Goal: Task Accomplishment & Management: Use online tool/utility

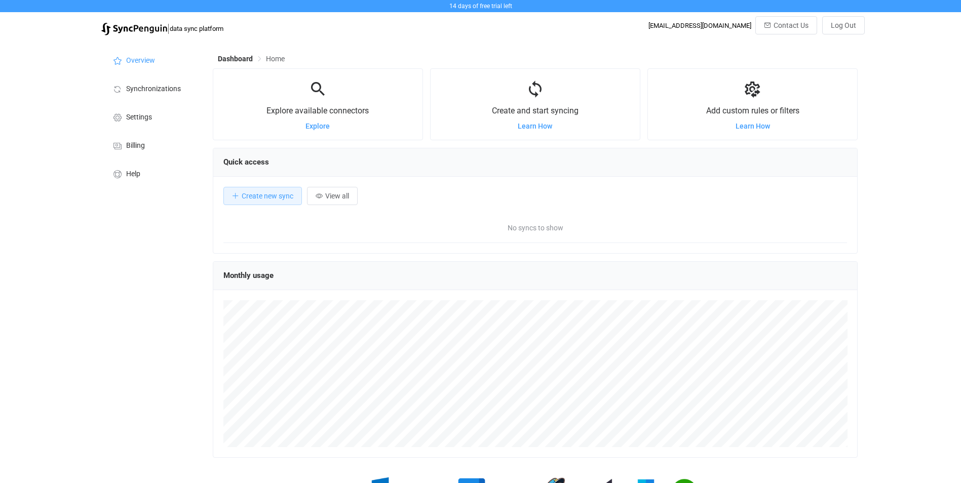
scroll to position [197, 645]
click at [140, 121] on span "Settings" at bounding box center [139, 117] width 26 height 8
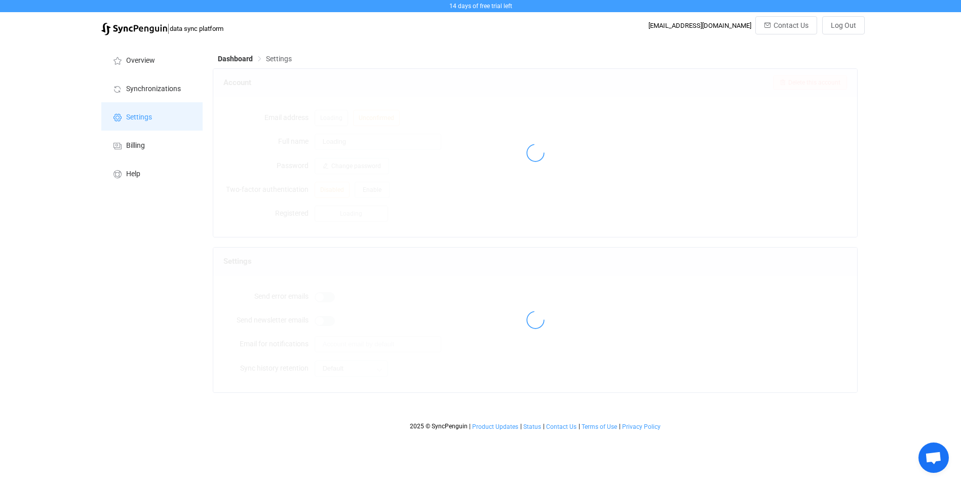
type input "Niall Maher"
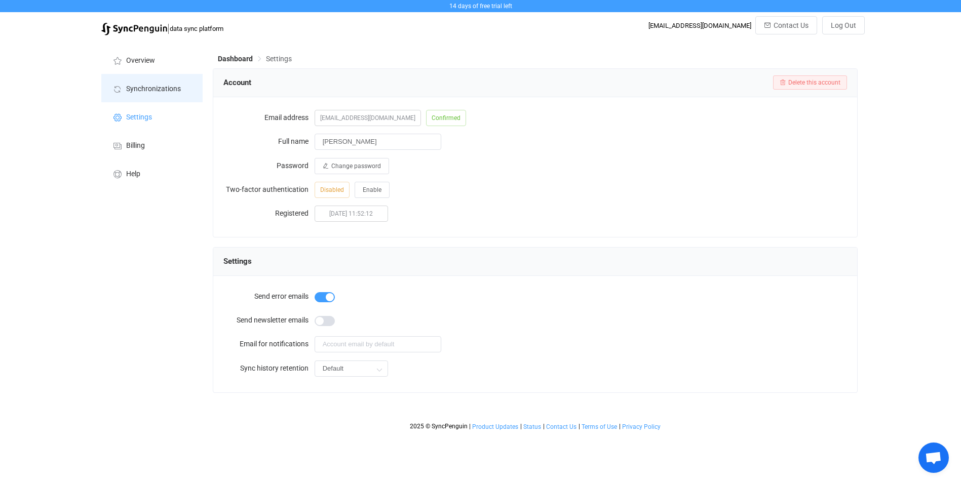
click at [162, 86] on span "Synchronizations" at bounding box center [153, 89] width 55 height 8
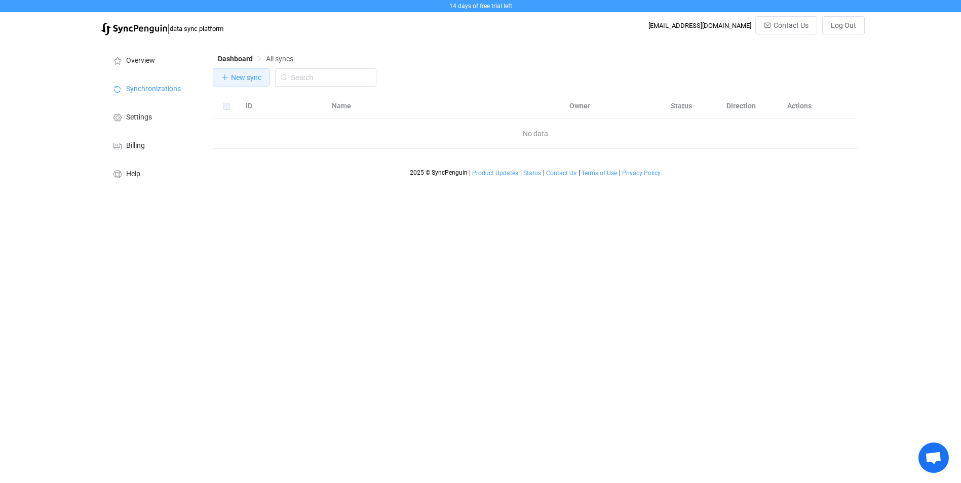
click at [253, 80] on span "New sync" at bounding box center [246, 77] width 30 height 8
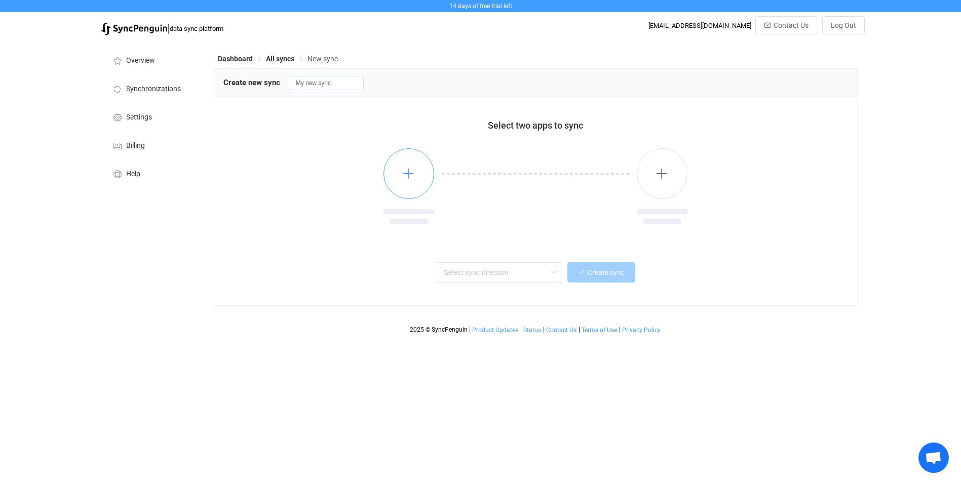
click at [406, 177] on icon "button" at bounding box center [408, 173] width 13 height 13
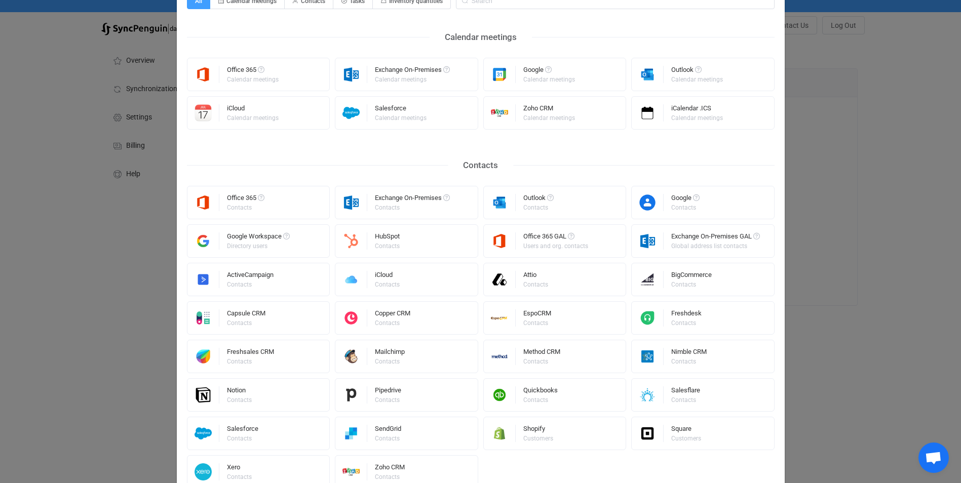
scroll to position [101, 0]
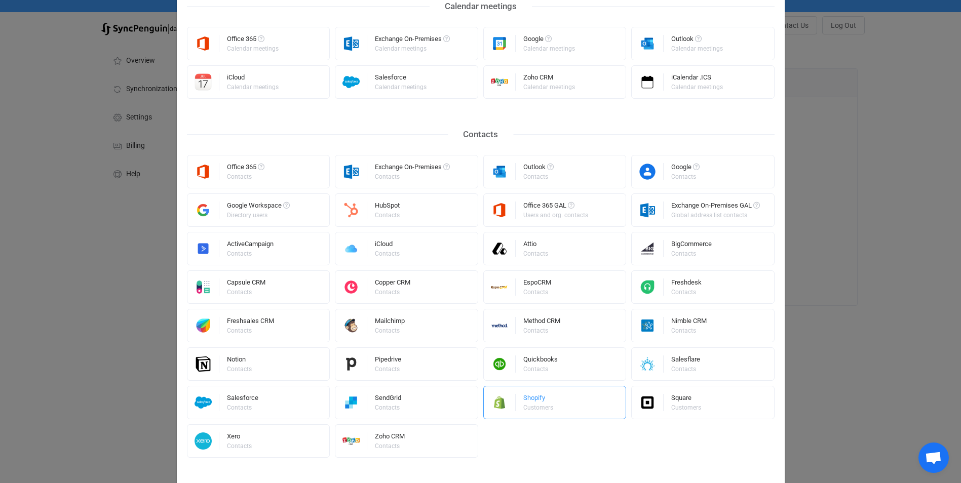
click at [543, 401] on div "Shopify" at bounding box center [538, 400] width 31 height 10
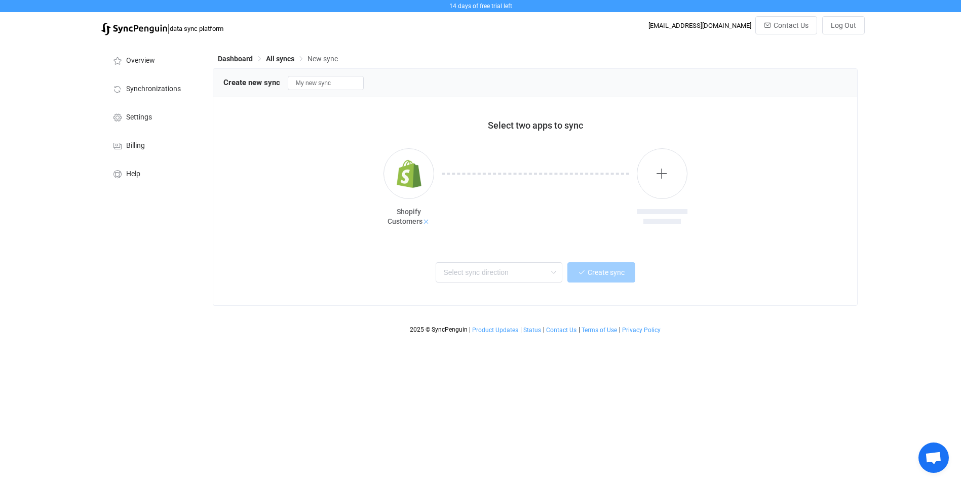
click at [425, 222] on icon at bounding box center [425, 221] width 7 height 7
click at [410, 175] on icon "button" at bounding box center [408, 173] width 13 height 13
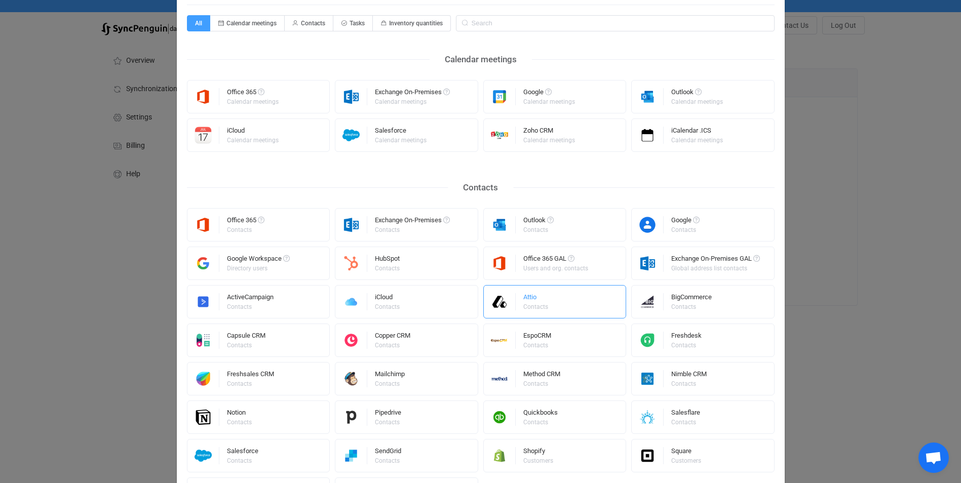
scroll to position [0, 0]
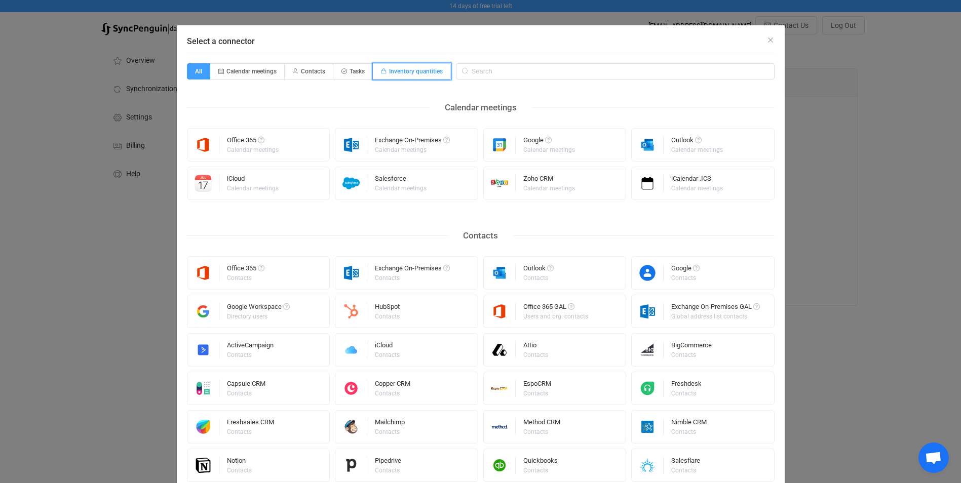
click at [417, 74] on span "Inventory quantities" at bounding box center [416, 71] width 54 height 7
click at [382, 71] on input "Inventory quantities" at bounding box center [378, 68] width 7 height 7
radio input "true"
radio input "false"
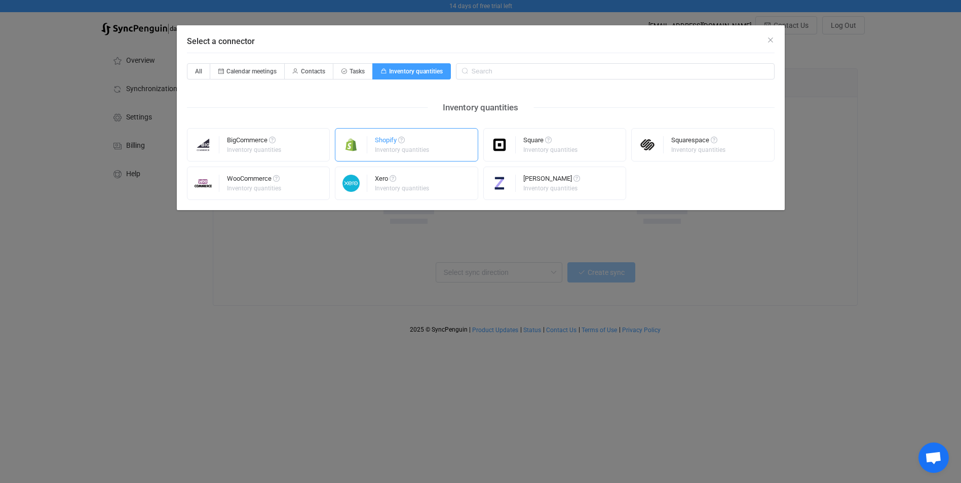
click at [396, 145] on div "Shopify" at bounding box center [403, 142] width 56 height 10
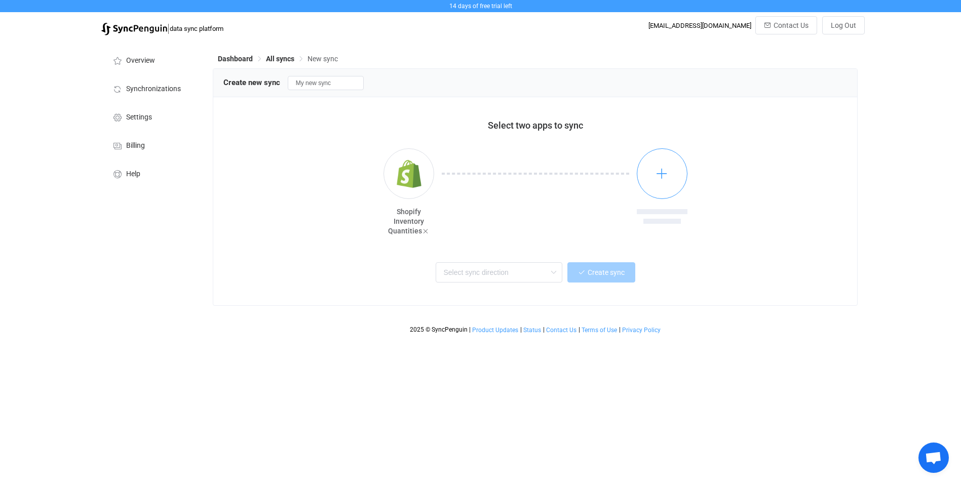
click at [658, 179] on icon "button" at bounding box center [661, 173] width 13 height 13
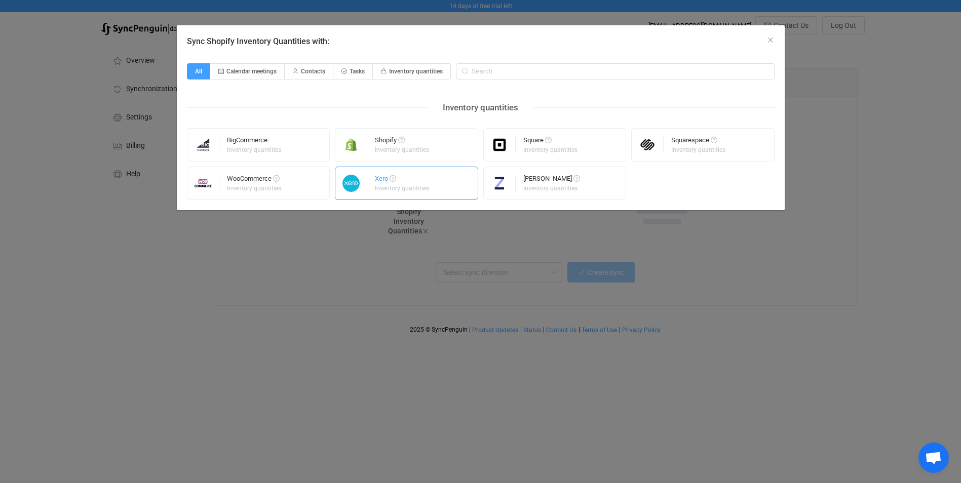
click at [372, 185] on div "Xero Inventory quantities" at bounding box center [406, 183] width 143 height 33
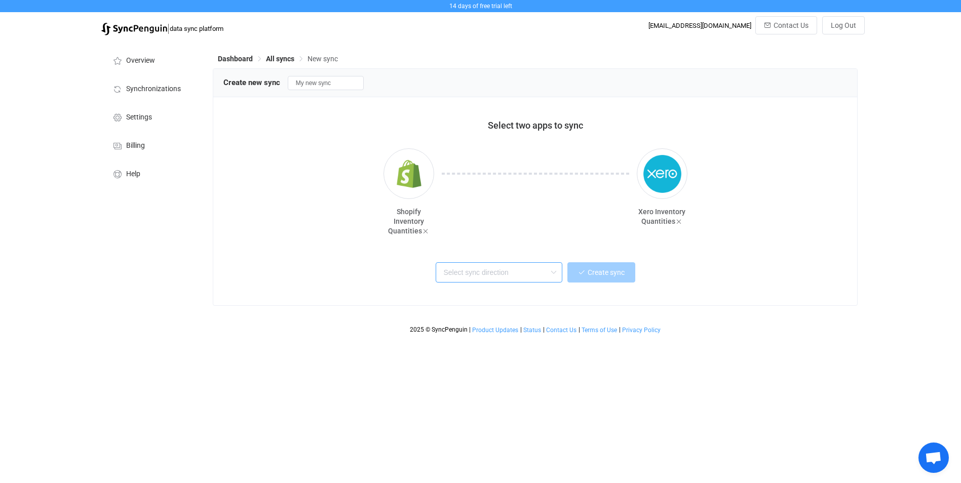
click at [497, 272] on input "text" at bounding box center [499, 272] width 127 height 20
click at [500, 331] on div "Shopify → Xero" at bounding box center [502, 328] width 113 height 14
type input "Shopify → Xero"
click at [601, 270] on span "Create sync" at bounding box center [606, 272] width 37 height 8
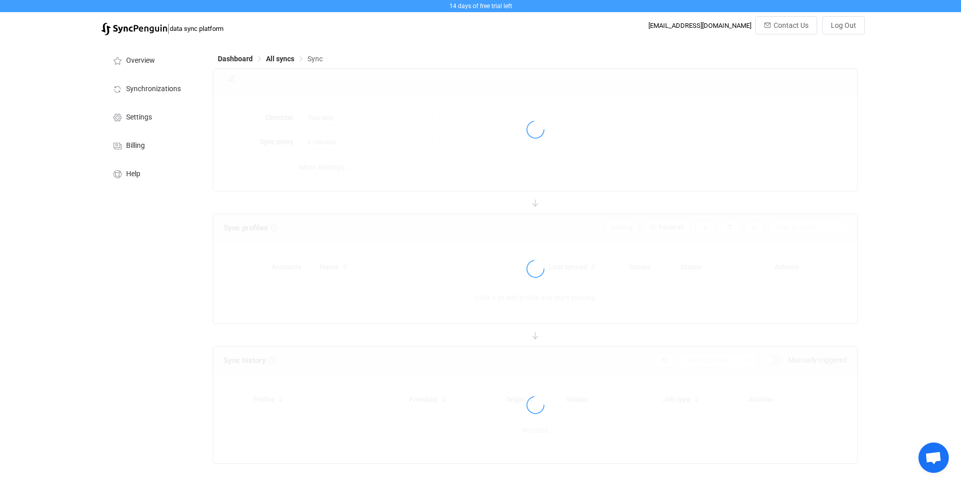
type input "Shopify → Xero"
type input "10 minutes"
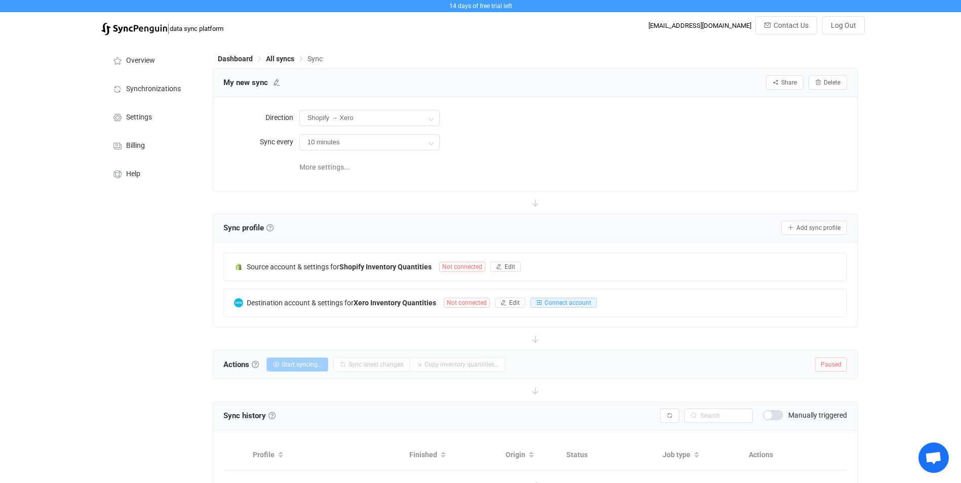
click at [458, 267] on span "Not connected" at bounding box center [462, 267] width 46 height 10
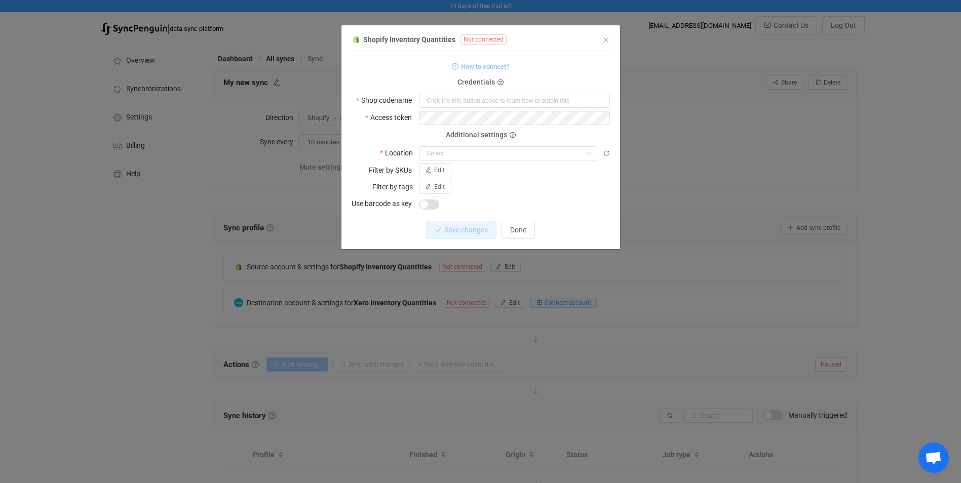
click at [483, 65] on span "How to connect?" at bounding box center [485, 67] width 48 height 12
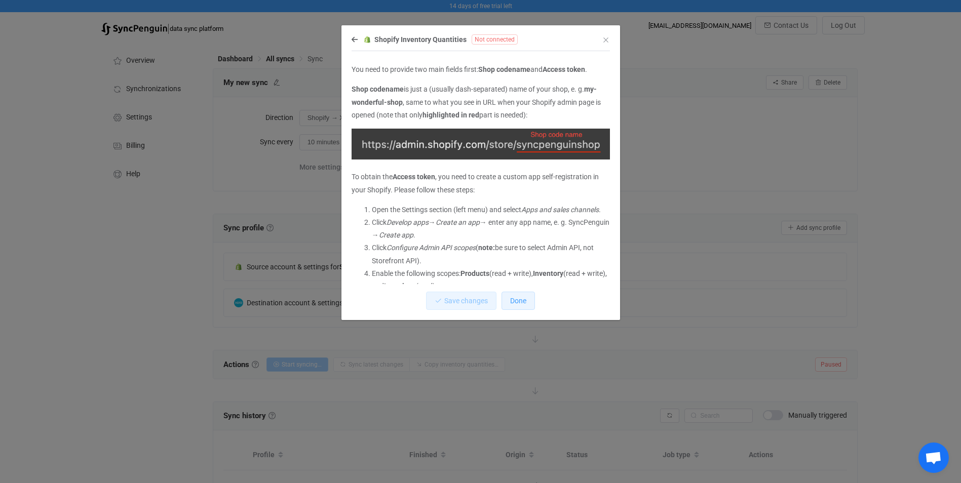
click at [509, 302] on button "Done" at bounding box center [517, 301] width 33 height 18
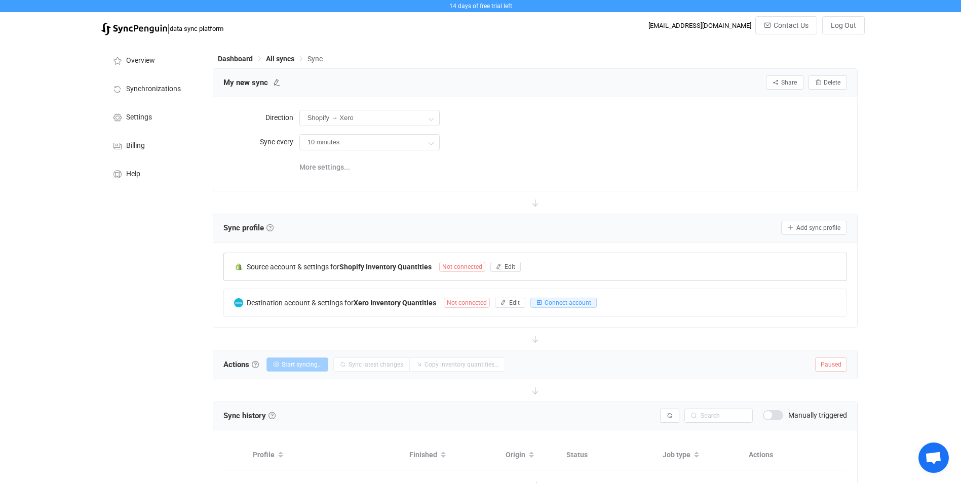
click at [461, 262] on span "Not connected" at bounding box center [462, 267] width 46 height 10
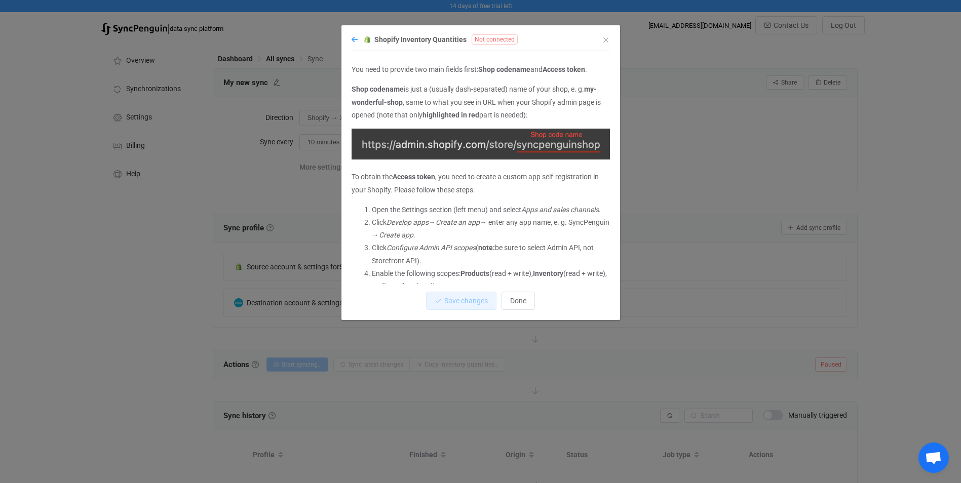
click at [351, 39] on icon "dialog" at bounding box center [354, 39] width 6 height 7
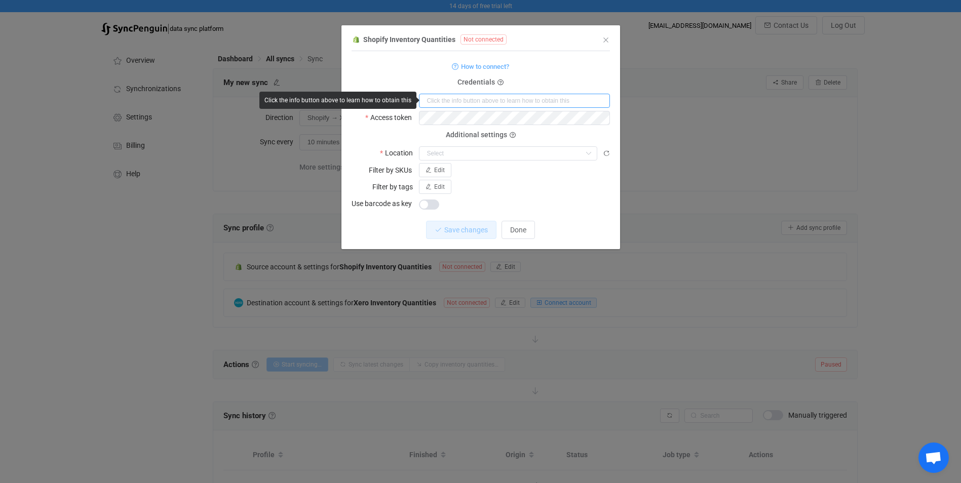
click at [431, 107] on input "dialog" at bounding box center [514, 101] width 191 height 14
paste input "https://admin.shopify.com/store/3aepmm-cb"
type input "https://admin.shopify.com/store/3aepmm-cb"
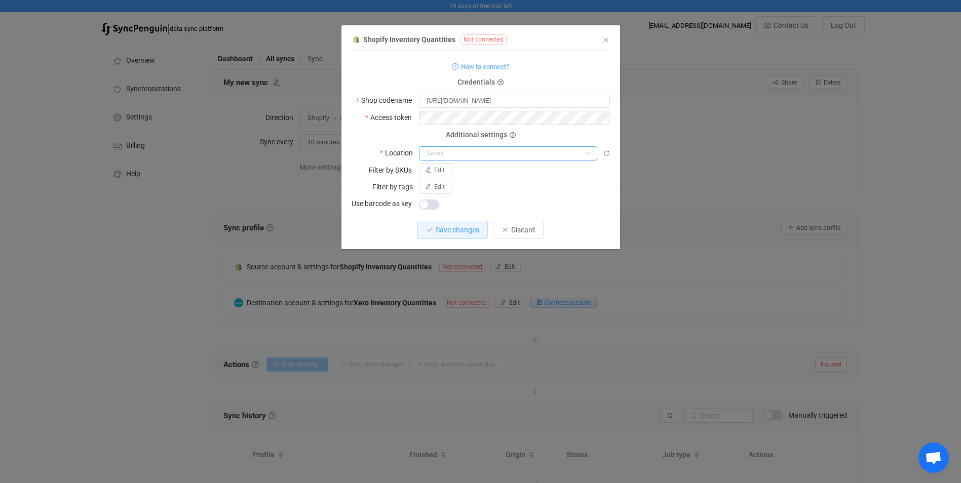
click at [470, 149] on input "dialog" at bounding box center [508, 153] width 178 height 14
click at [386, 128] on form "How to connect? Credentials Shop codename https://admin.shopify.com/store/3aepm…" at bounding box center [480, 135] width 258 height 151
click at [401, 116] on label "Access token" at bounding box center [391, 117] width 53 height 14
click at [478, 66] on span "How to connect?" at bounding box center [485, 67] width 48 height 12
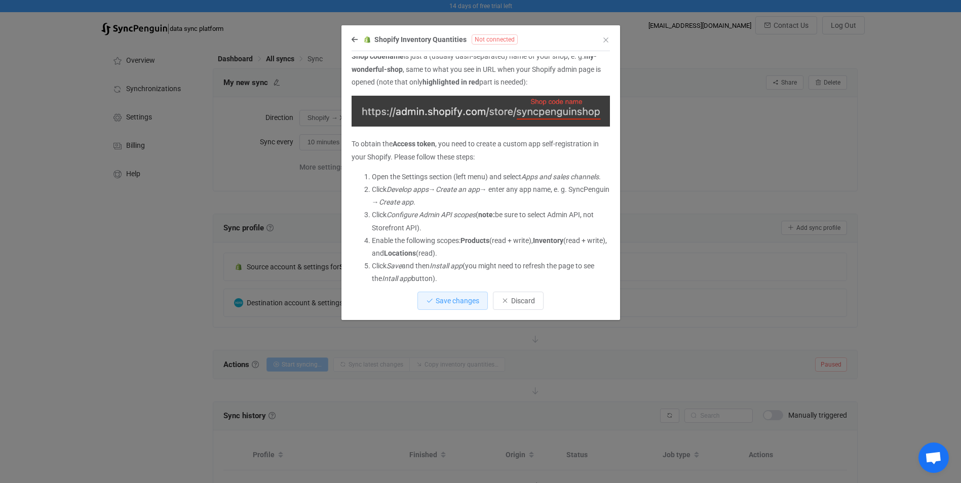
scroll to position [51, 0]
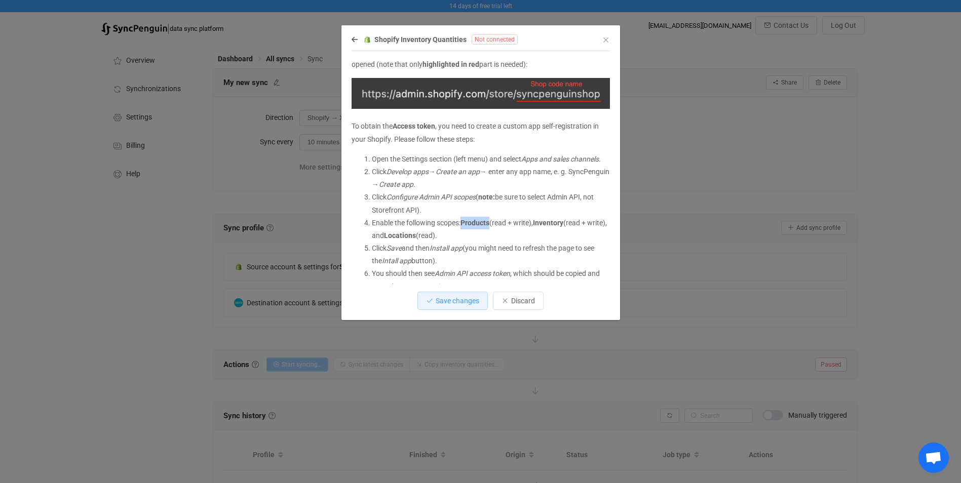
drag, startPoint x: 492, startPoint y: 233, endPoint x: 461, endPoint y: 229, distance: 31.2
click at [461, 229] on li "Enable the following scopes: Products (read + write), Inventory (read + write),…" at bounding box center [491, 229] width 238 height 25
copy li "Products"
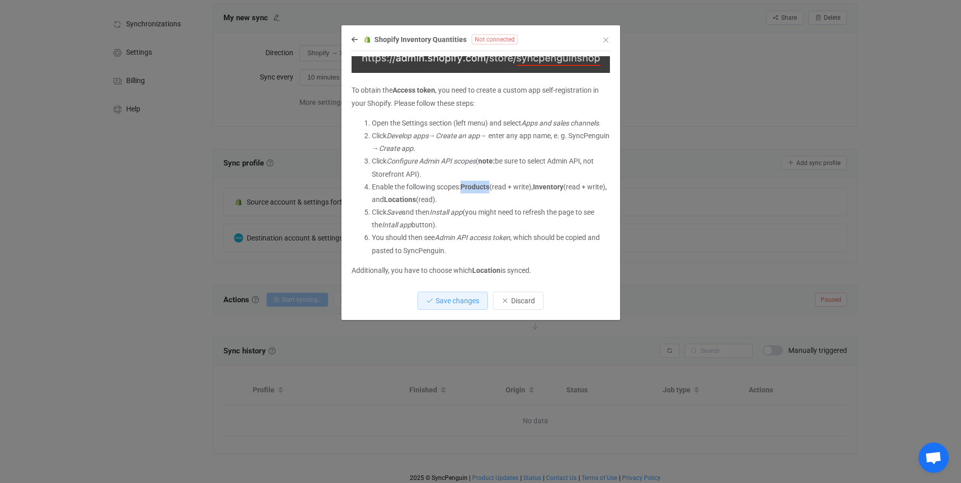
scroll to position [67, 0]
click at [354, 42] on icon "dialog" at bounding box center [354, 39] width 6 height 7
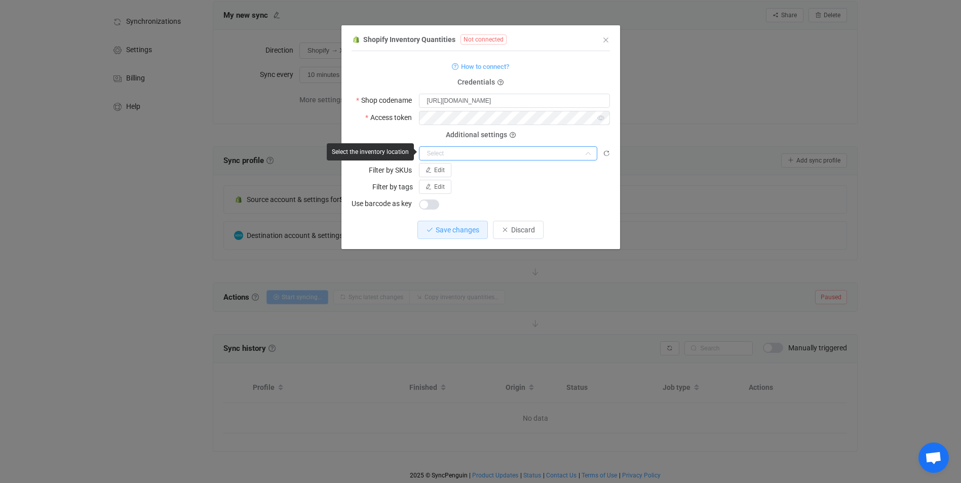
click at [512, 155] on input "dialog" at bounding box center [508, 153] width 178 height 14
click at [472, 226] on span "Save changes" at bounding box center [458, 230] width 44 height 8
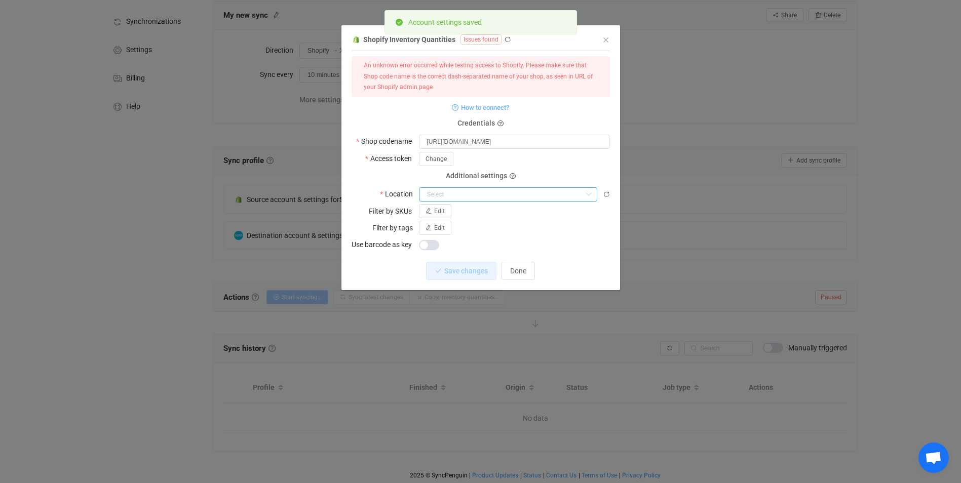
click at [470, 197] on input "dialog" at bounding box center [508, 194] width 178 height 14
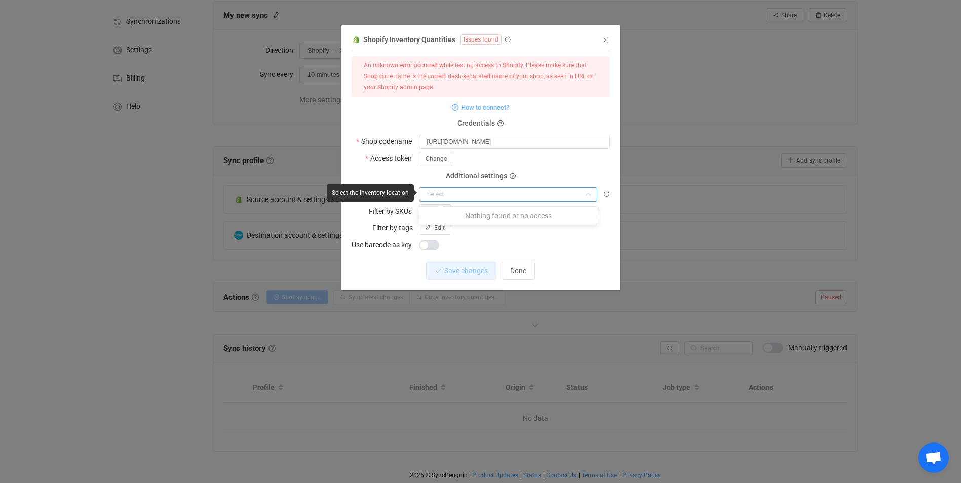
click at [470, 197] on input "dialog" at bounding box center [508, 194] width 178 height 14
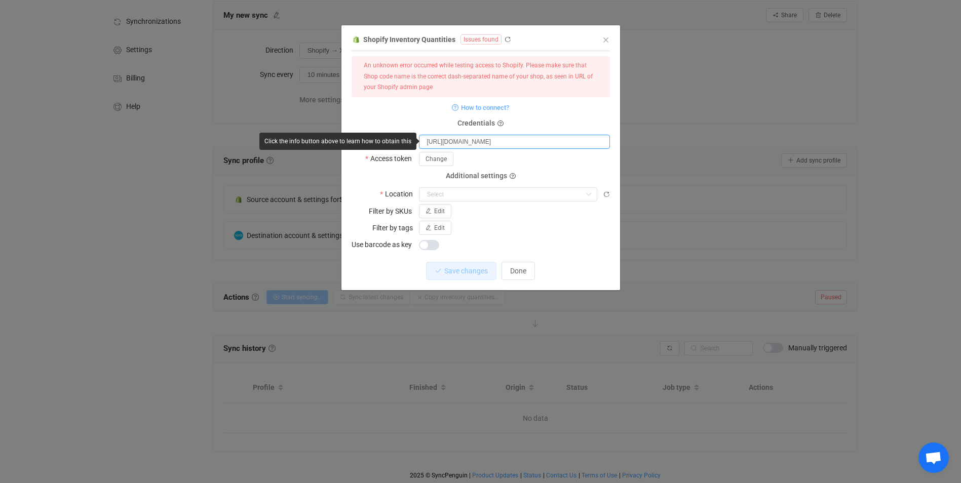
click at [465, 139] on input "https://admin.shopify.com/store/3aepmm-cb" at bounding box center [514, 142] width 191 height 14
click at [462, 141] on input "https://admin.shopify.com/store/3aepmm-cb" at bounding box center [514, 142] width 191 height 14
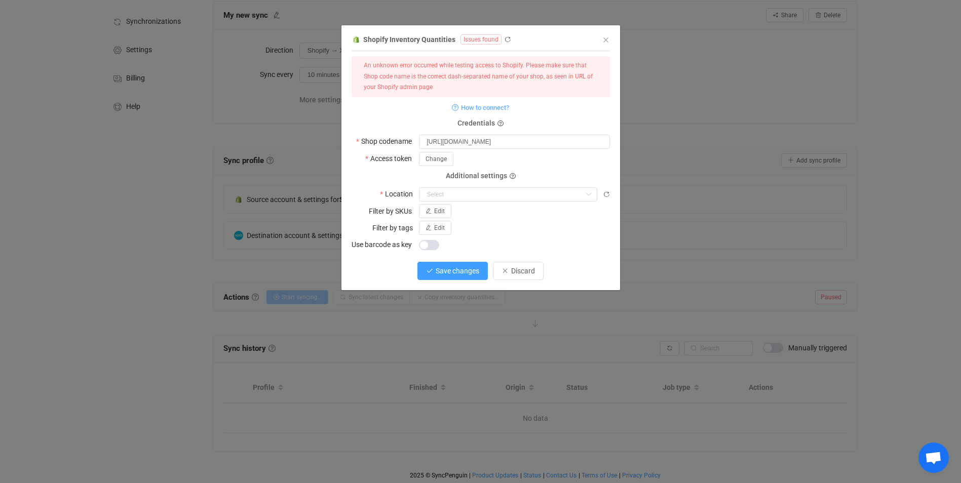
click at [461, 273] on span "Save changes" at bounding box center [458, 271] width 44 height 8
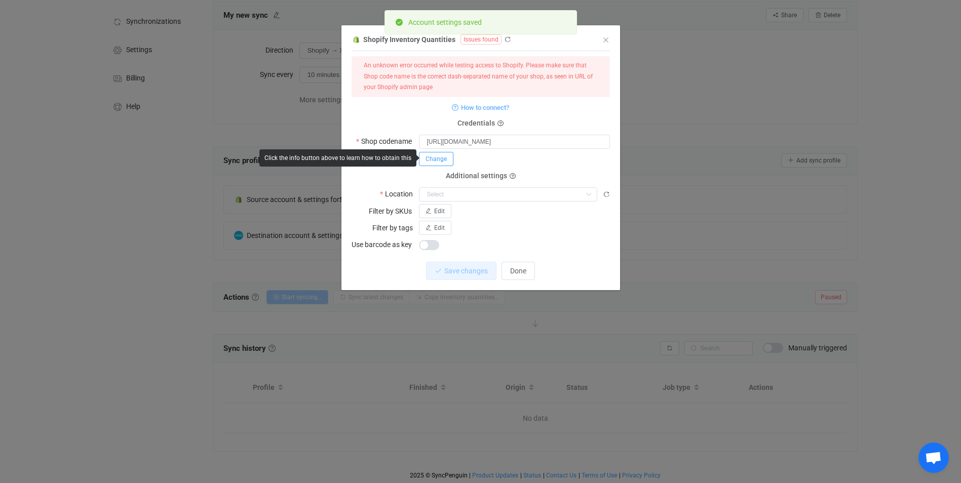
click at [438, 161] on span "Change" at bounding box center [435, 158] width 21 height 7
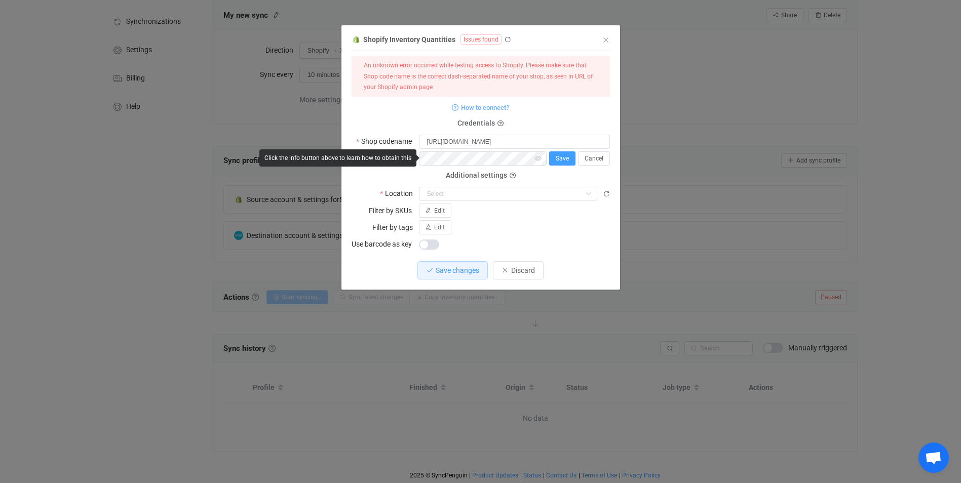
click at [562, 163] on button "Save" at bounding box center [562, 158] width 26 height 14
click at [545, 142] on input "https://shopify.com/store/3aepmm-cb" at bounding box center [514, 142] width 191 height 14
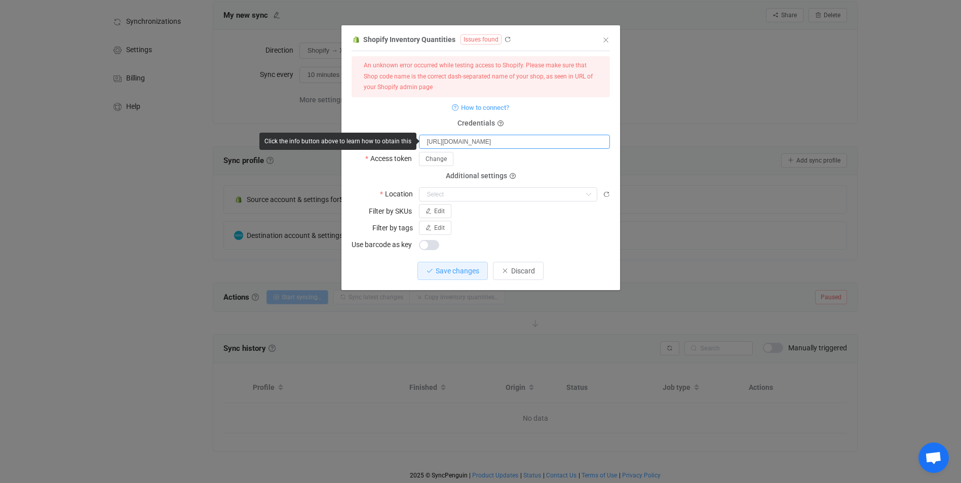
type input "https://shopify.com/store/3aepmm-cb/"
click at [489, 107] on span "How to connect?" at bounding box center [485, 108] width 48 height 12
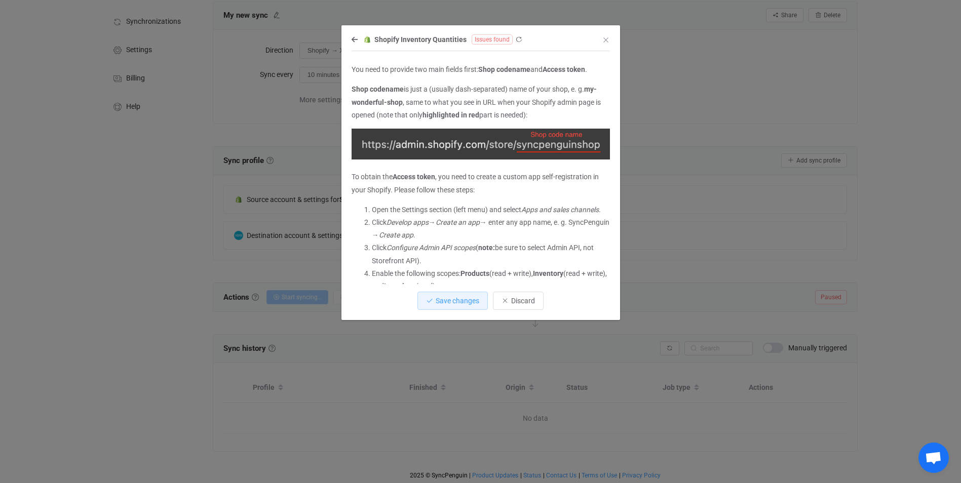
click at [354, 35] on div "Shopify Inventory Quantities Issues found" at bounding box center [475, 39] width 248 height 13
click at [355, 41] on icon "dialog" at bounding box center [354, 39] width 6 height 7
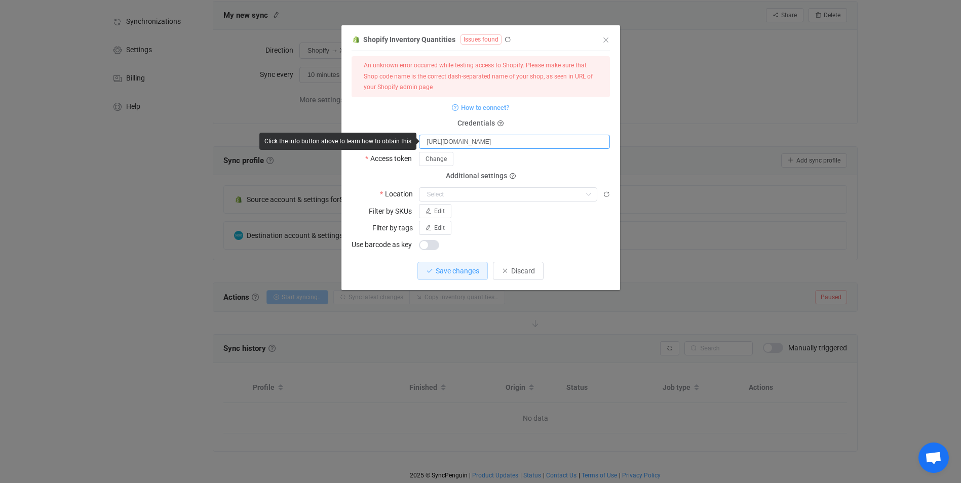
drag, startPoint x: 492, startPoint y: 141, endPoint x: 382, endPoint y: 134, distance: 110.6
click at [382, 134] on body "14 days of free trial left | data sync platform niall@maxflomotorsport.com Cont…" at bounding box center [480, 209] width 961 height 552
click at [483, 141] on input "3aepmm-cb/" at bounding box center [514, 142] width 191 height 14
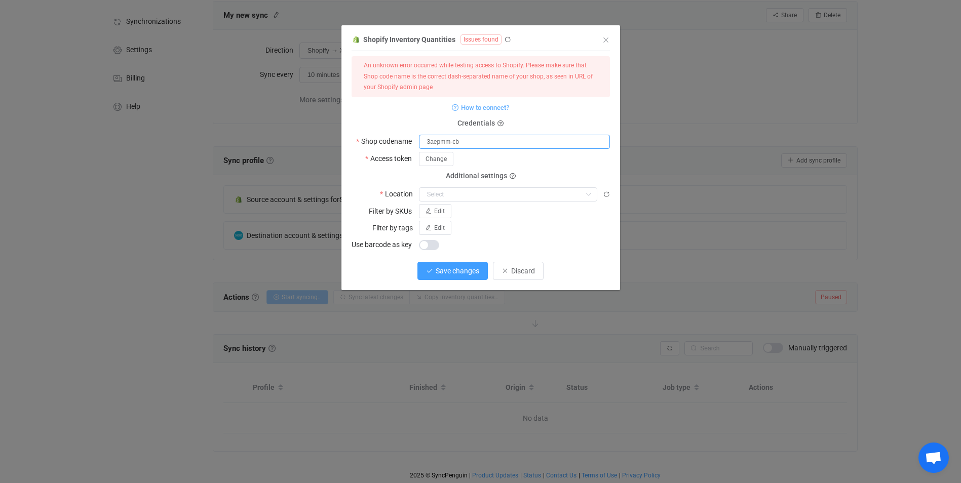
type input "3aepmm-cb"
click at [465, 270] on span "Save changes" at bounding box center [458, 271] width 44 height 8
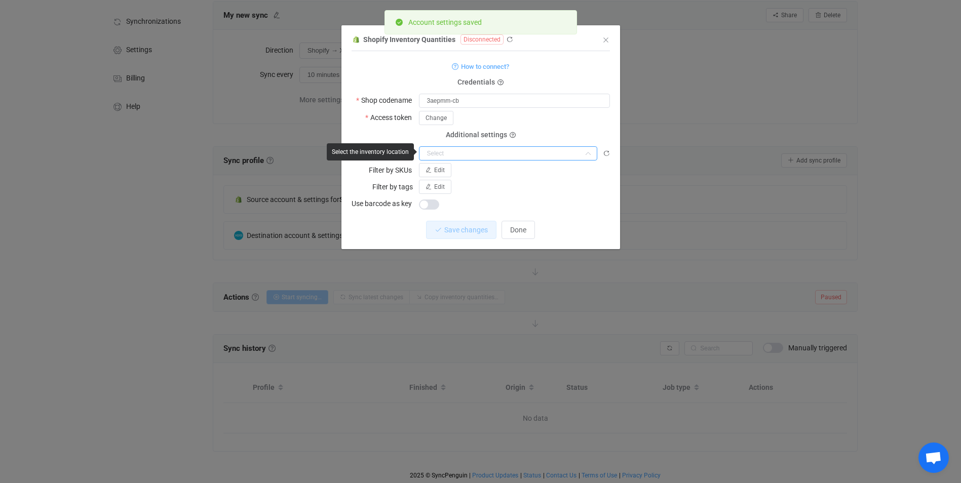
click at [511, 154] on input "dialog" at bounding box center [508, 153] width 178 height 14
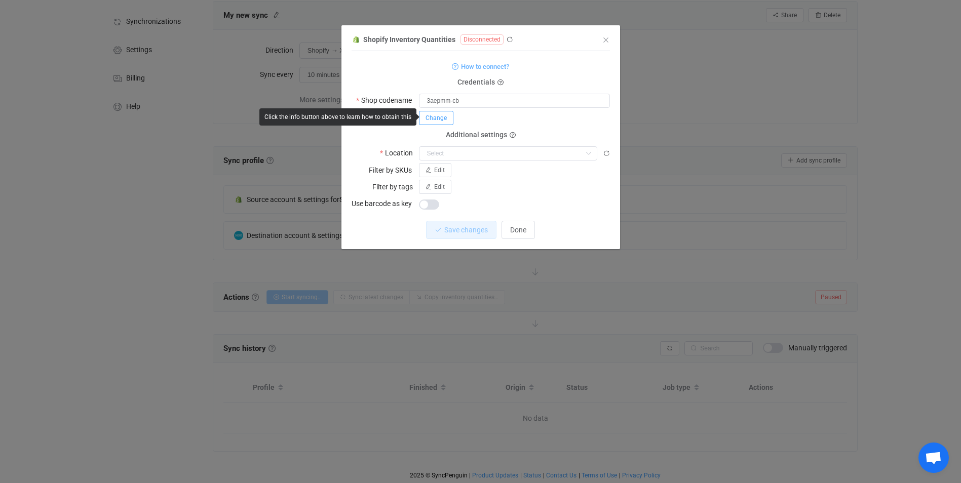
click at [429, 112] on button "Change" at bounding box center [436, 118] width 34 height 14
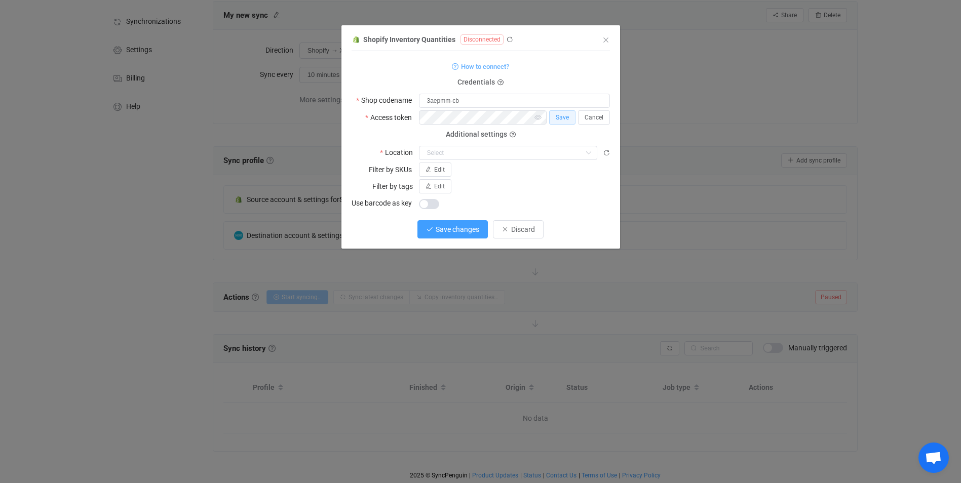
click at [473, 229] on span "Save changes" at bounding box center [458, 229] width 44 height 8
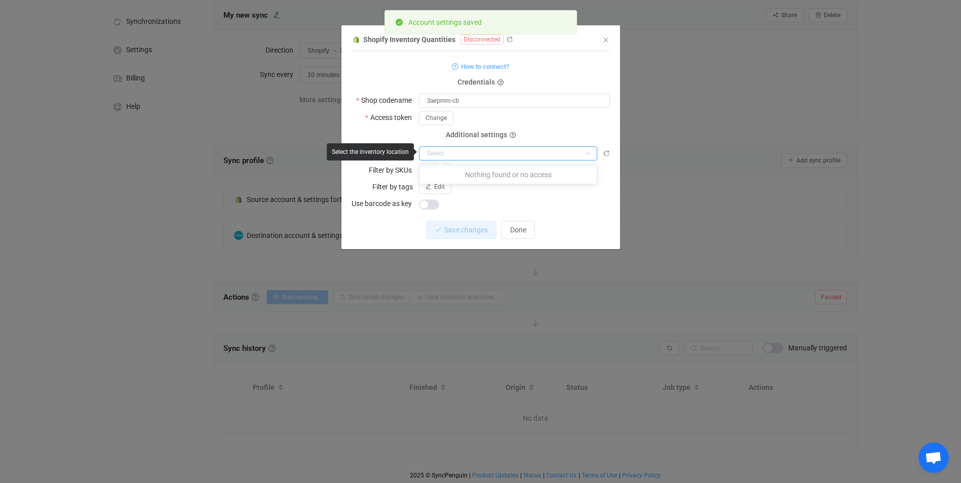
click at [507, 146] on input "dialog" at bounding box center [508, 153] width 178 height 14
click at [499, 179] on p "Nothing found or no access" at bounding box center [507, 175] width 177 height 18
click at [499, 175] on p "Nothing found or no access" at bounding box center [507, 175] width 177 height 18
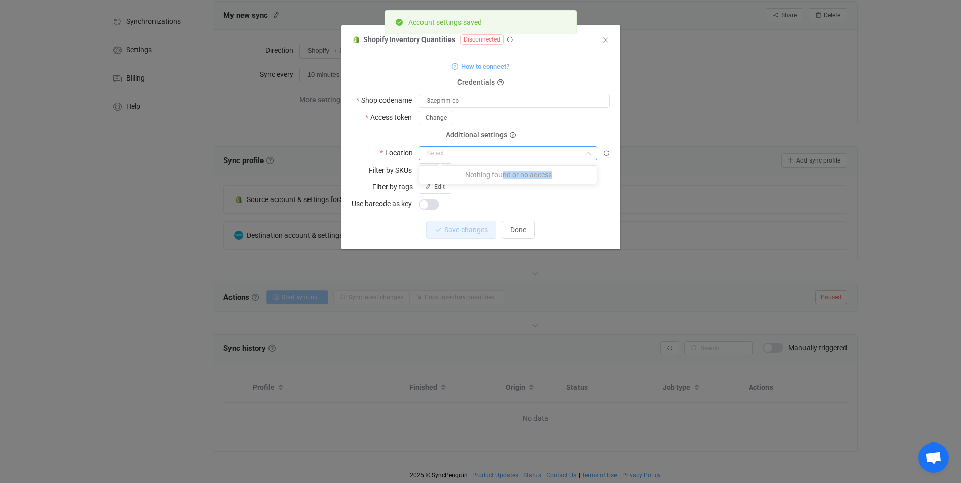
click at [499, 175] on p "Nothing found or no access" at bounding box center [507, 175] width 177 height 18
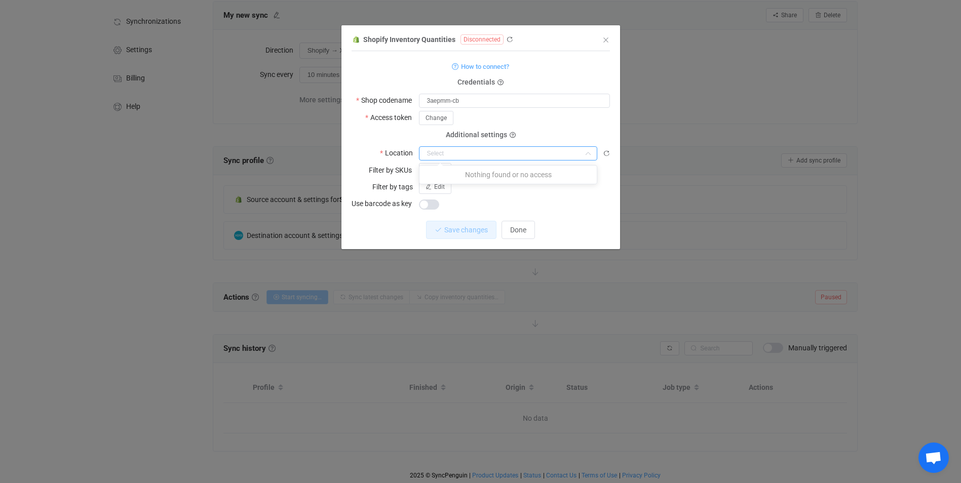
drag, startPoint x: 499, startPoint y: 175, endPoint x: 480, endPoint y: 197, distance: 28.3
click at [480, 197] on div "dialog" at bounding box center [514, 204] width 191 height 14
click at [444, 171] on span "Edit" at bounding box center [439, 170] width 11 height 7
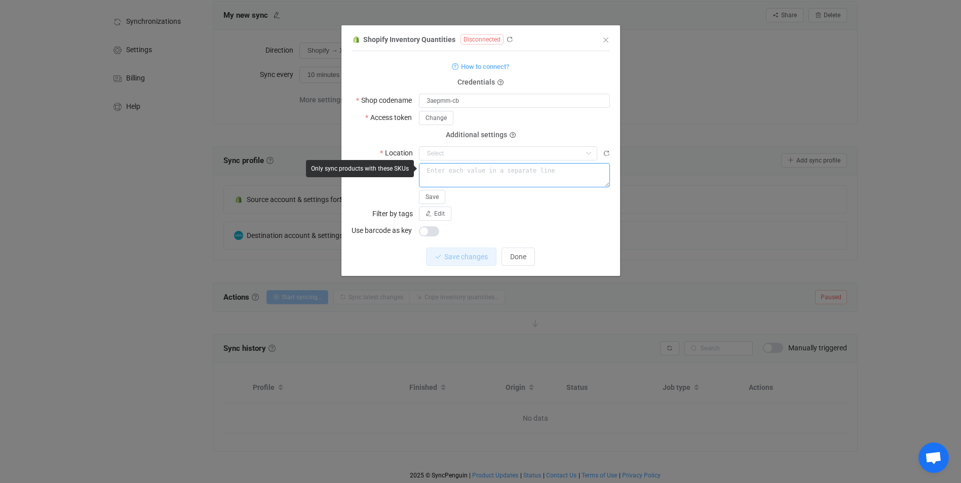
click at [467, 171] on textarea "dialog" at bounding box center [514, 175] width 191 height 24
click at [503, 215] on div "Edit" at bounding box center [514, 214] width 191 height 14
click at [518, 258] on span "Done" at bounding box center [518, 257] width 16 height 8
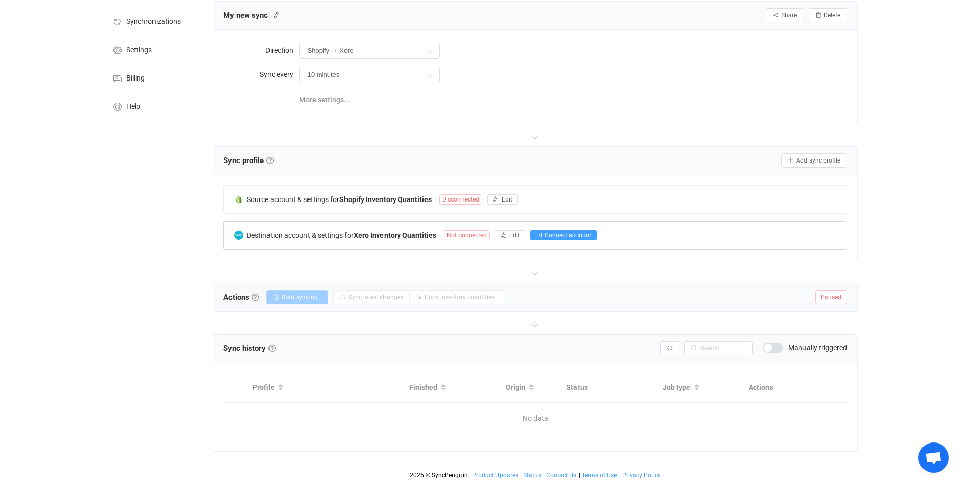
click at [566, 238] on button "Connect account" at bounding box center [563, 235] width 66 height 10
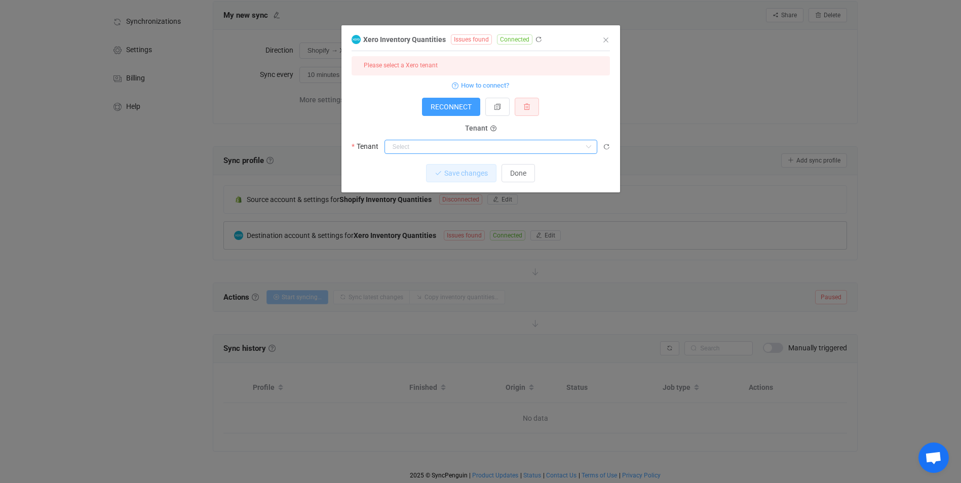
click at [512, 146] on input "dialog" at bounding box center [490, 147] width 213 height 14
click at [480, 174] on li "Maxflo Motorsport" at bounding box center [494, 171] width 219 height 17
type input "Maxflo Motorsport"
click at [480, 175] on button "Save changes" at bounding box center [452, 173] width 70 height 18
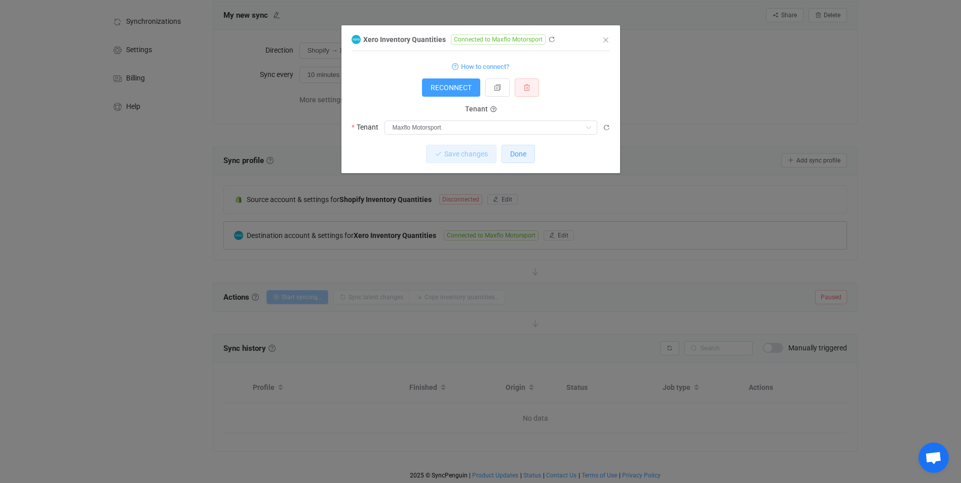
click at [525, 158] on span "Done" at bounding box center [518, 154] width 16 height 8
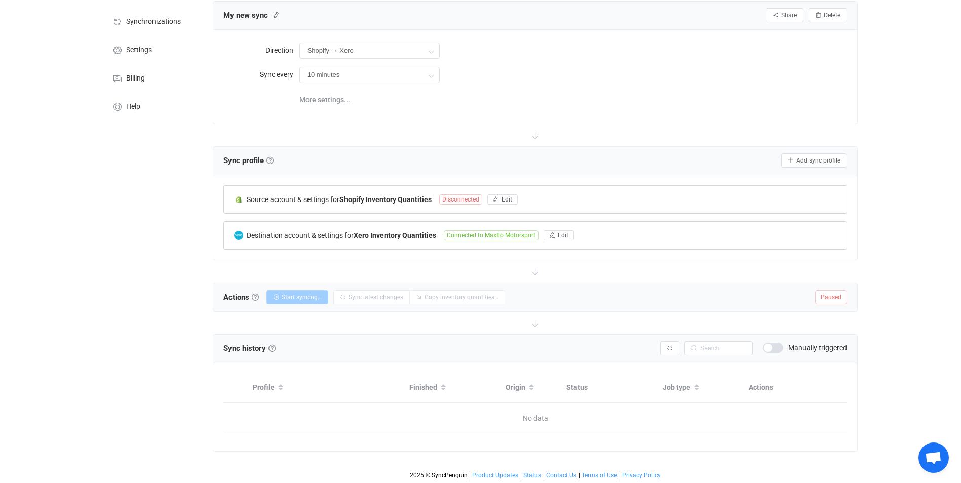
click at [474, 191] on div "Source account & settings for Shopify Inventory Quantities Disconnected Edit" at bounding box center [535, 199] width 623 height 27
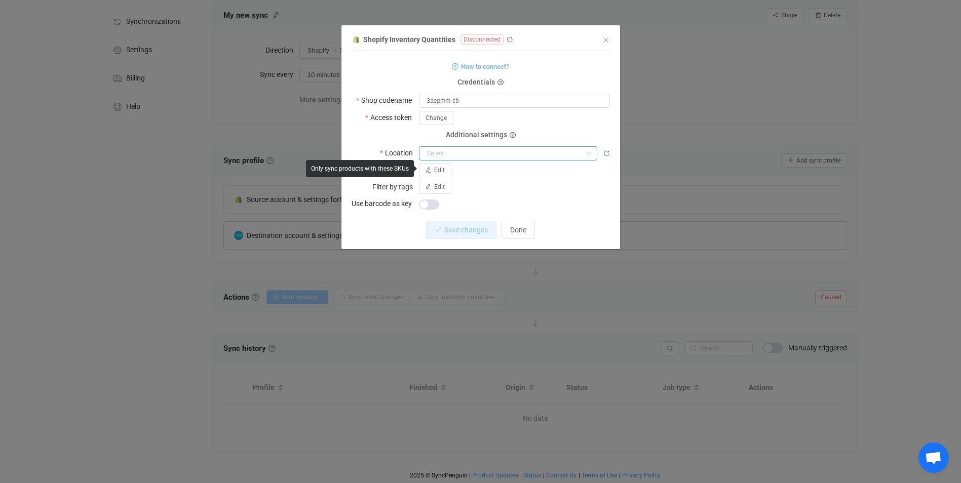
click at [458, 153] on input "dialog" at bounding box center [508, 153] width 178 height 14
click at [439, 121] on span "Change" at bounding box center [435, 117] width 21 height 7
click at [562, 115] on span "Save" at bounding box center [562, 117] width 13 height 7
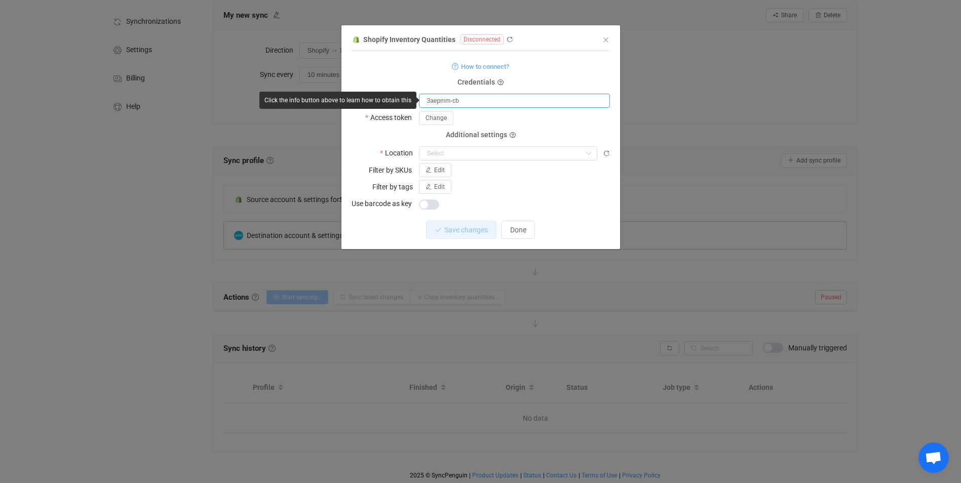
click at [424, 97] on input "3aepmm-cb" at bounding box center [514, 101] width 191 height 14
click at [476, 62] on span "How to connect?" at bounding box center [485, 67] width 48 height 12
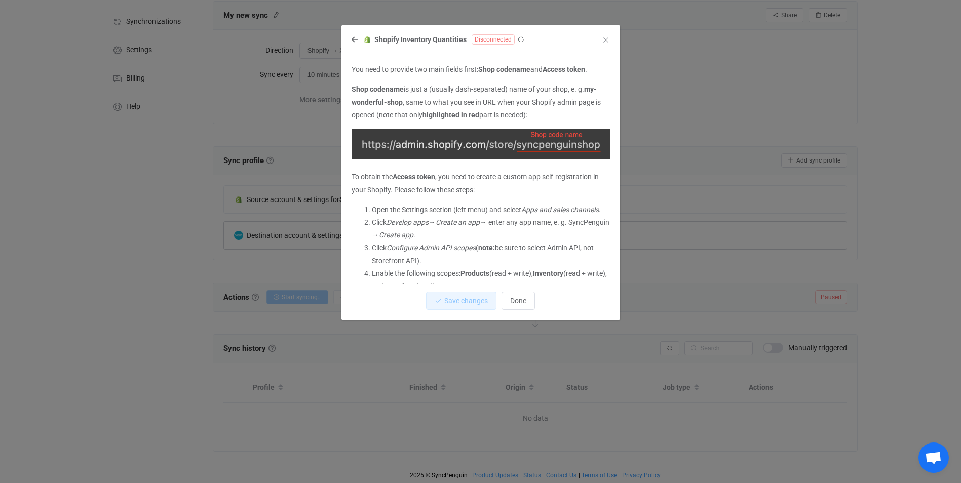
scroll to position [51, 0]
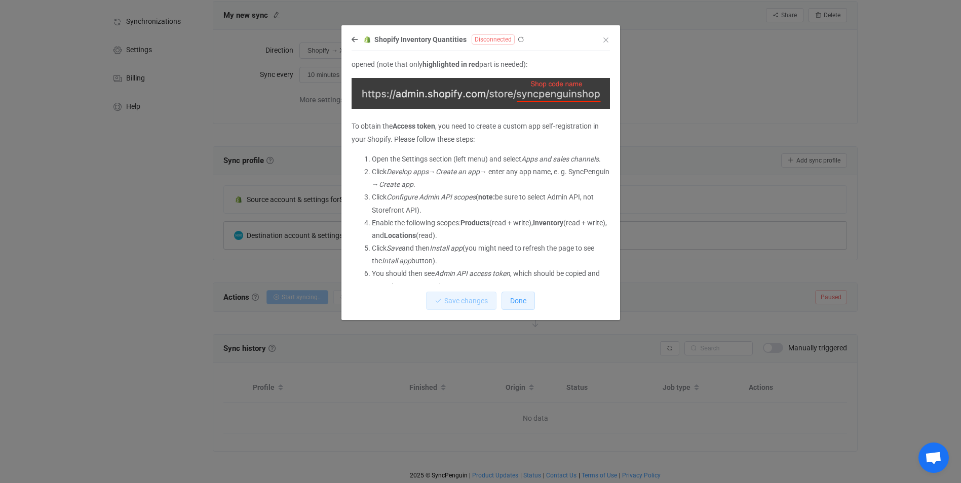
click at [520, 302] on span "Done" at bounding box center [518, 301] width 16 height 8
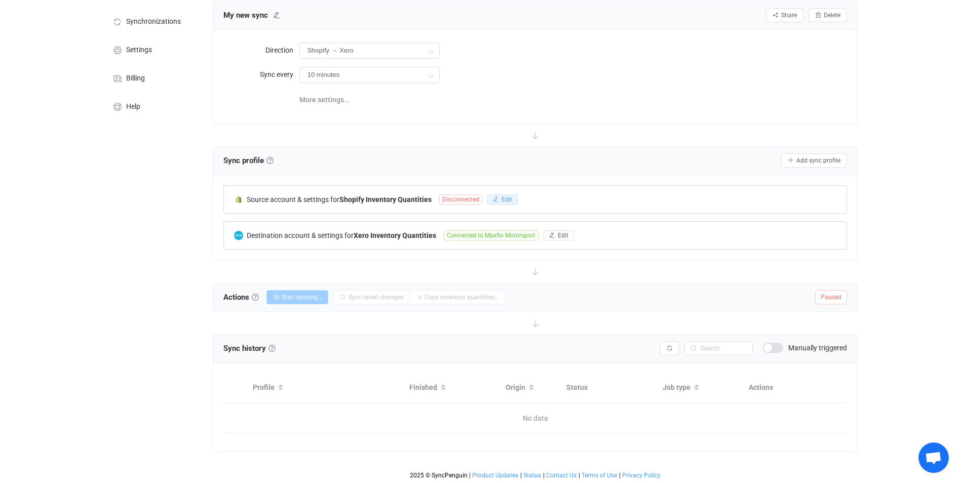
click at [512, 194] on button "Edit" at bounding box center [502, 199] width 30 height 10
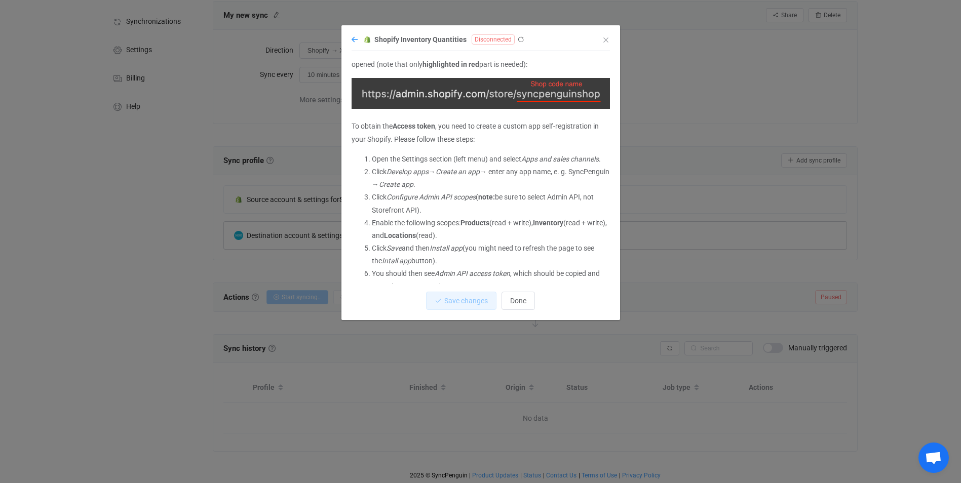
click at [355, 41] on icon "dialog" at bounding box center [354, 39] width 6 height 7
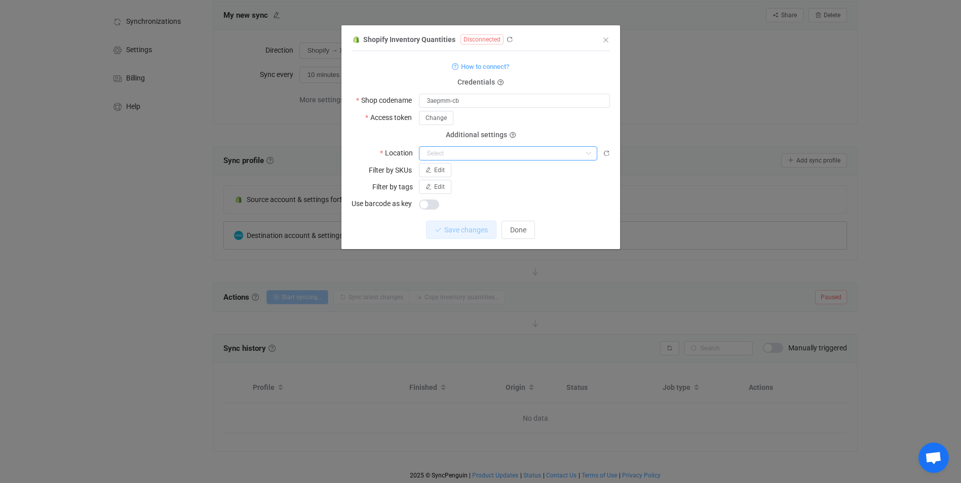
click at [498, 153] on input "dialog" at bounding box center [508, 153] width 178 height 14
click at [493, 198] on div "dialog" at bounding box center [514, 204] width 191 height 14
click at [500, 83] on icon "dialog" at bounding box center [500, 83] width 6 height 6
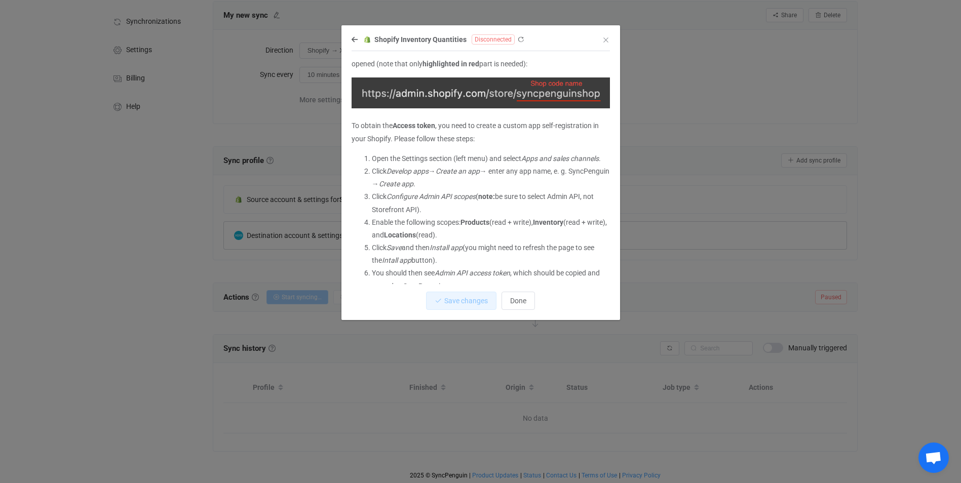
scroll to position [98, 0]
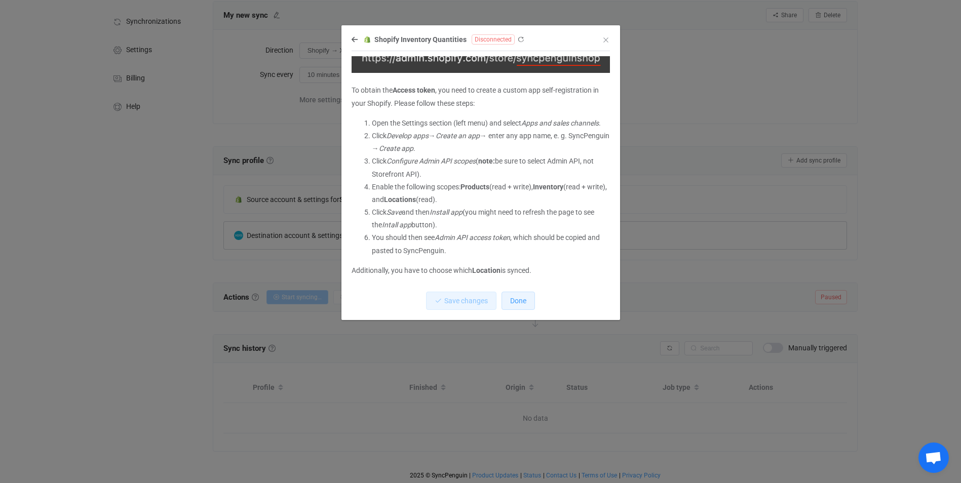
click at [513, 301] on span "Done" at bounding box center [518, 301] width 16 height 8
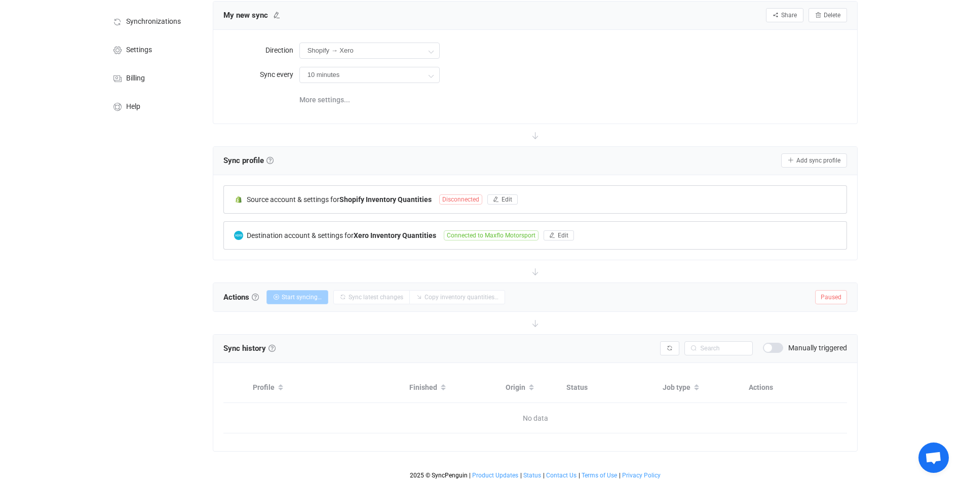
click at [458, 200] on span "Disconnected" at bounding box center [460, 199] width 43 height 10
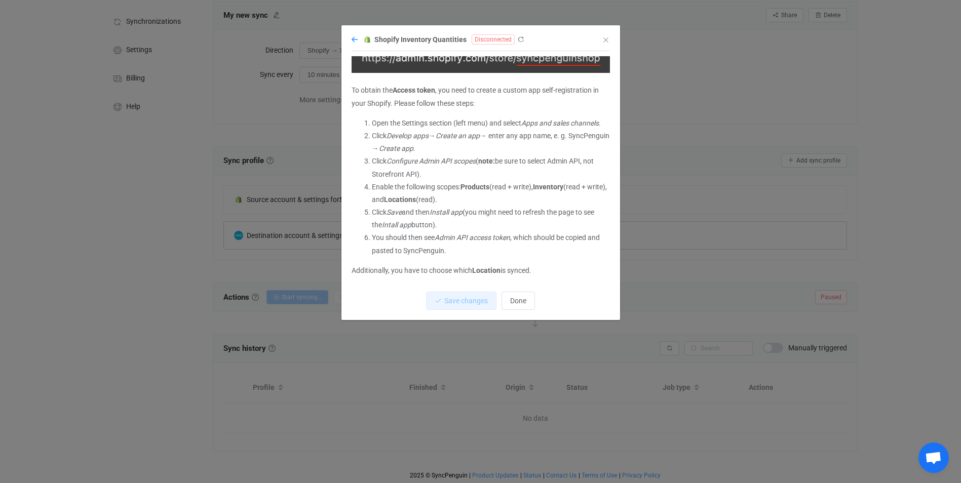
click at [357, 40] on icon "dialog" at bounding box center [354, 39] width 6 height 7
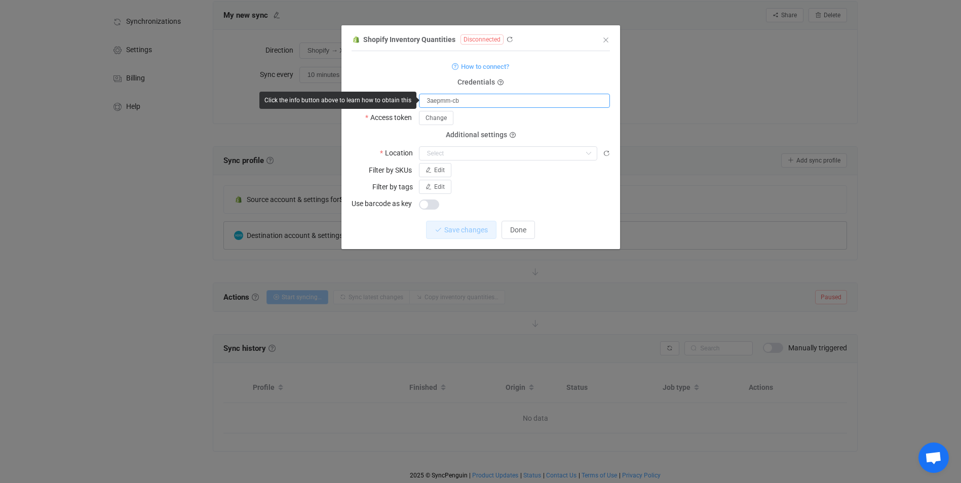
click at [465, 99] on input "3aepmm-cb" at bounding box center [514, 101] width 191 height 14
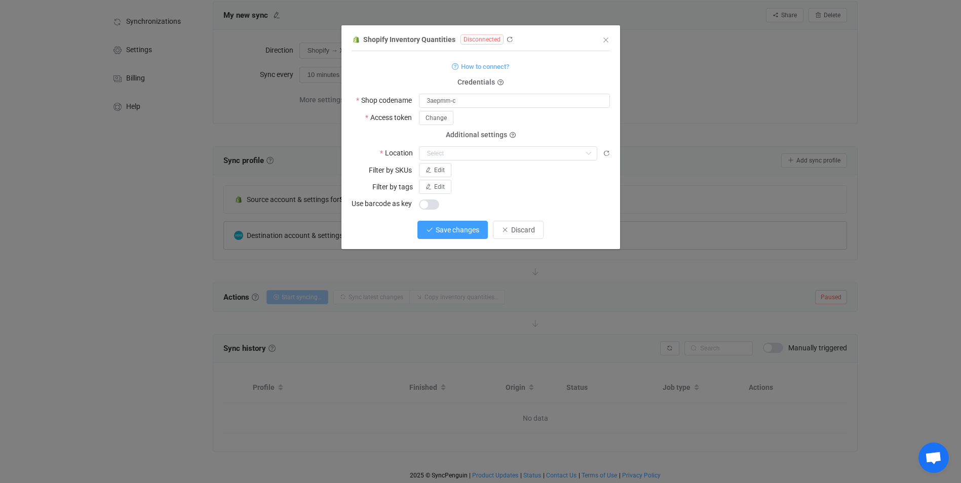
click at [474, 233] on button "Save changes" at bounding box center [452, 230] width 70 height 18
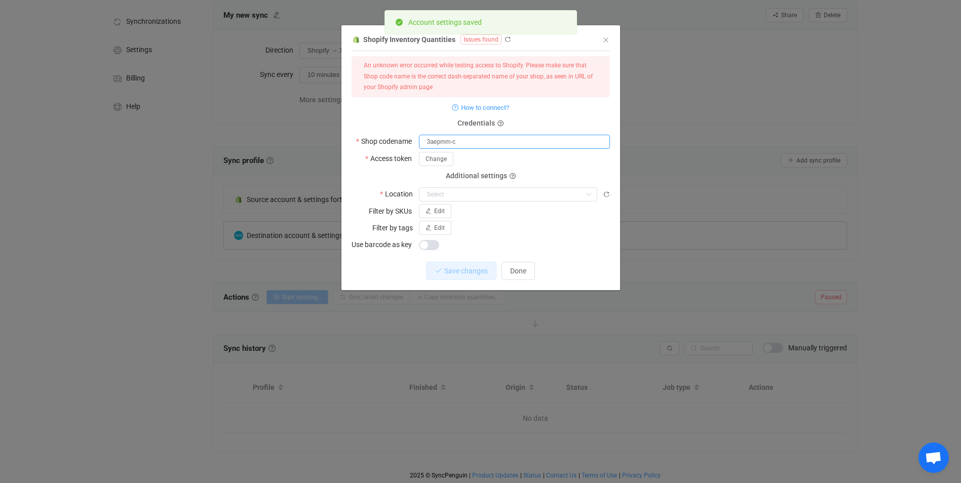
click at [475, 143] on input "3aepmm-c" at bounding box center [514, 142] width 191 height 14
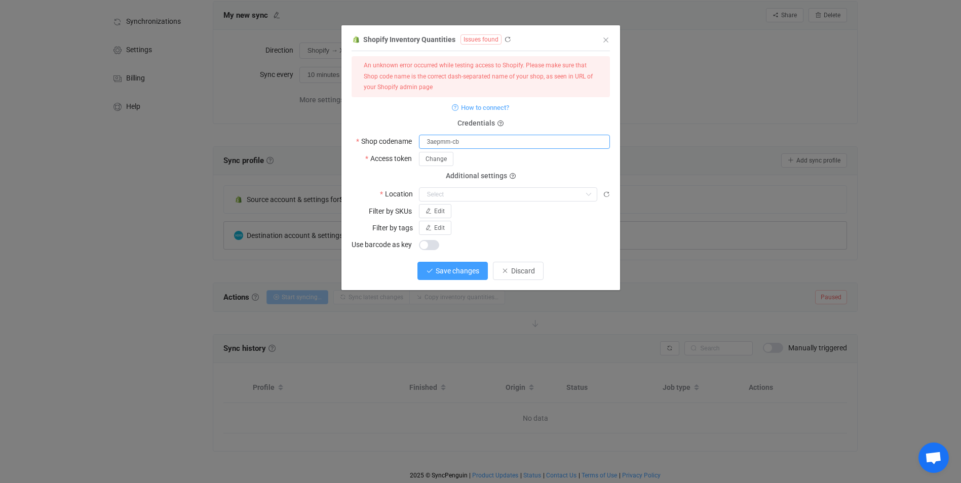
type input "3aepmm-cb"
click at [466, 272] on span "Save changes" at bounding box center [458, 271] width 44 height 8
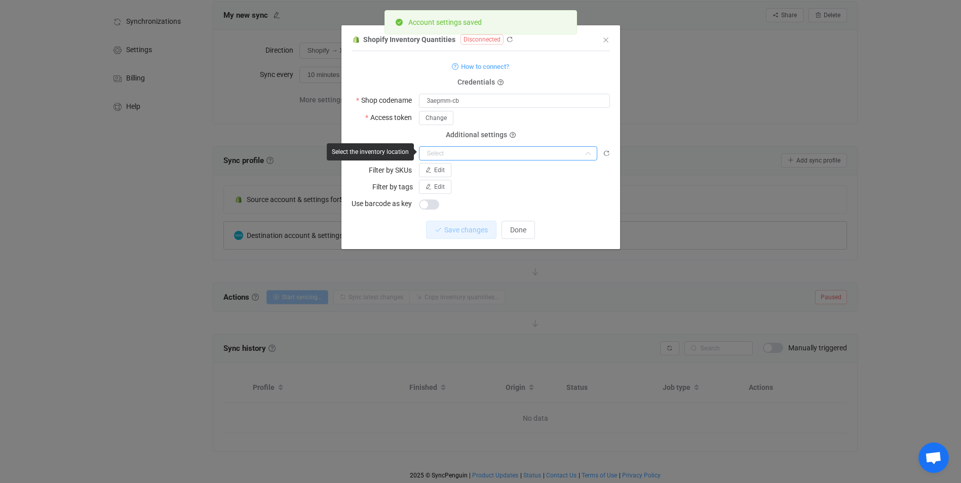
click at [475, 150] on input "dialog" at bounding box center [508, 153] width 178 height 14
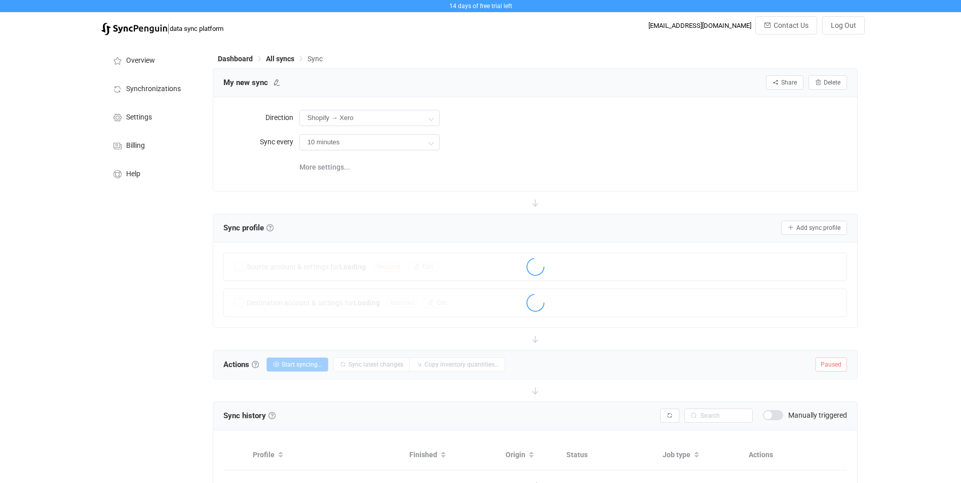
scroll to position [67, 0]
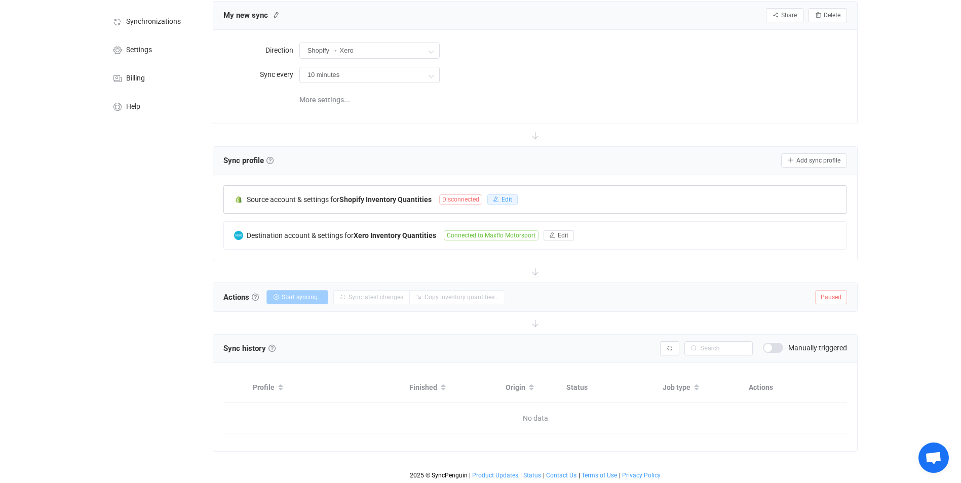
click at [502, 199] on span "Edit" at bounding box center [506, 199] width 11 height 7
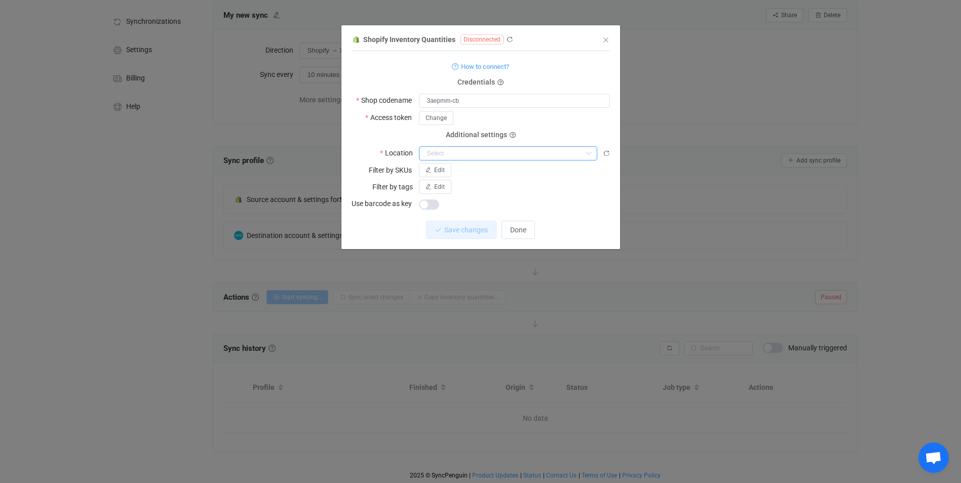
click at [467, 151] on input "dialog" at bounding box center [508, 153] width 178 height 14
click at [519, 229] on span "Done" at bounding box center [518, 230] width 16 height 8
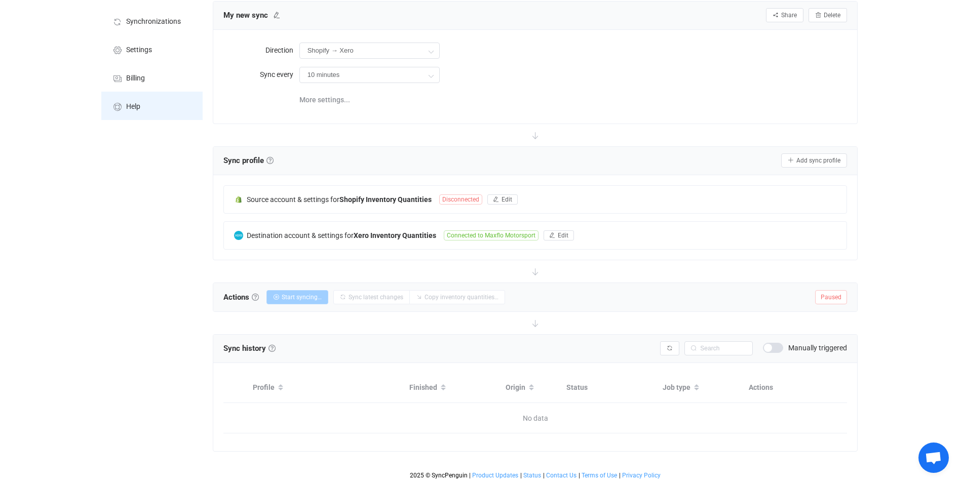
scroll to position [0, 0]
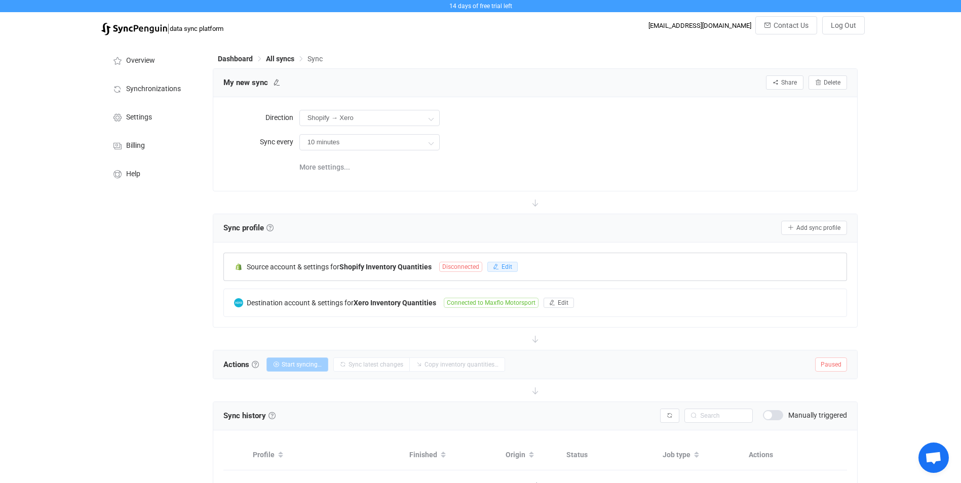
click at [498, 264] on icon "button" at bounding box center [496, 267] width 6 height 6
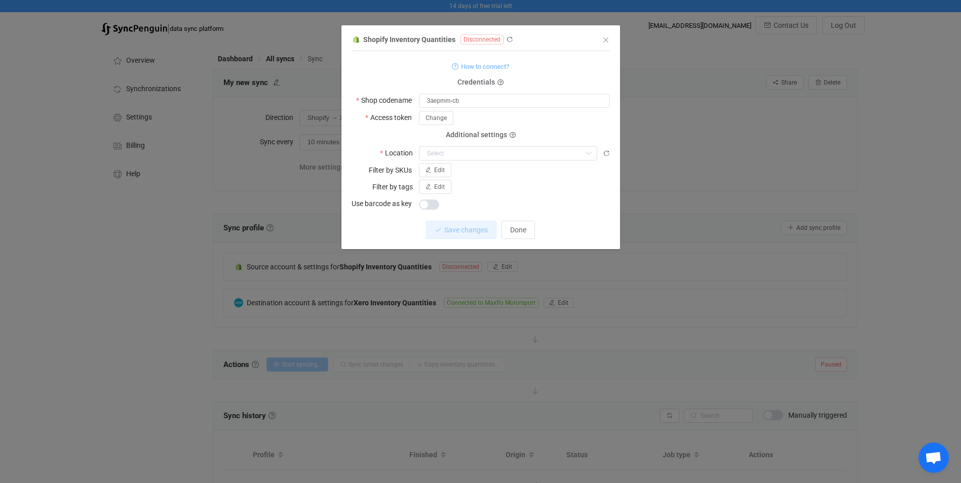
click at [478, 67] on span "How to connect?" at bounding box center [485, 67] width 48 height 12
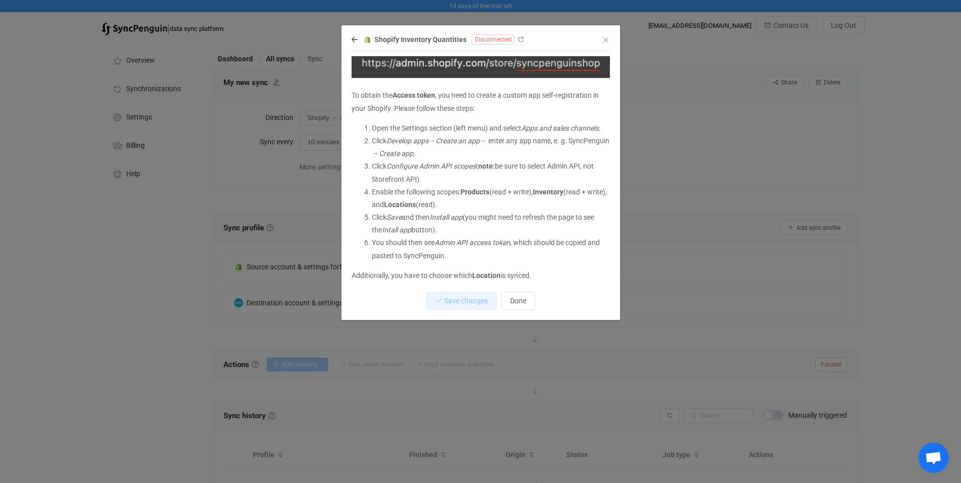
scroll to position [98, 0]
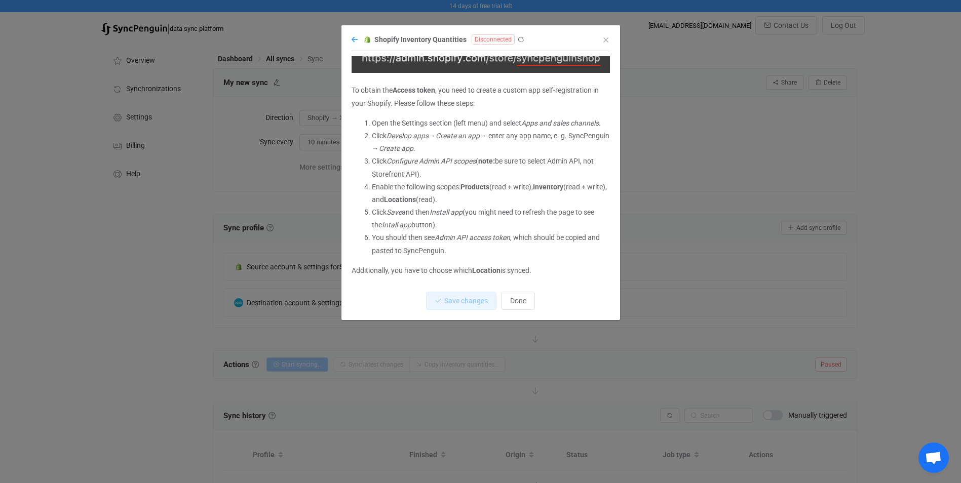
click at [351, 43] on icon "dialog" at bounding box center [354, 39] width 6 height 7
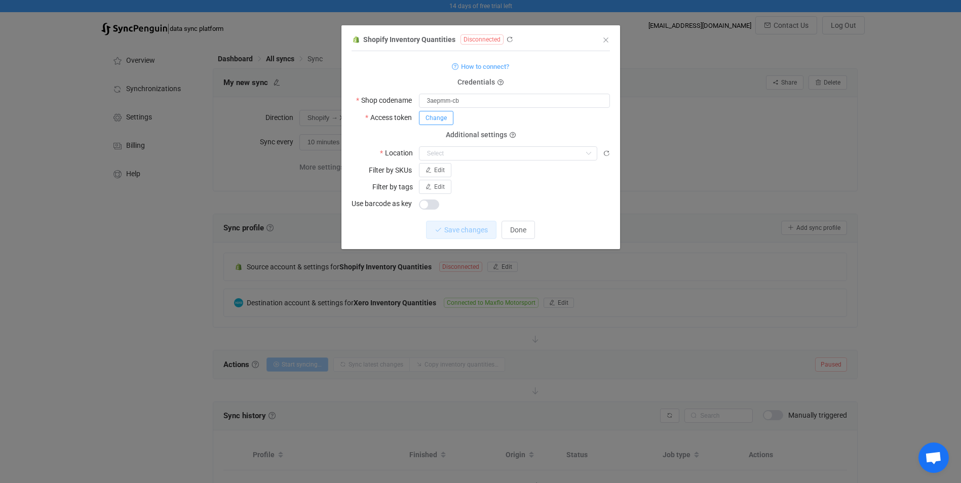
click at [442, 119] on span "Change" at bounding box center [435, 117] width 21 height 7
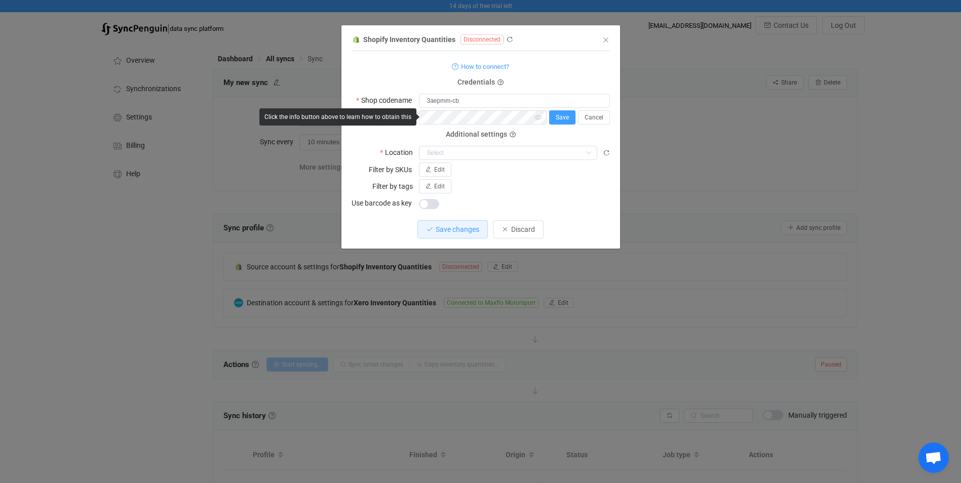
click at [560, 114] on span "Save" at bounding box center [562, 117] width 13 height 7
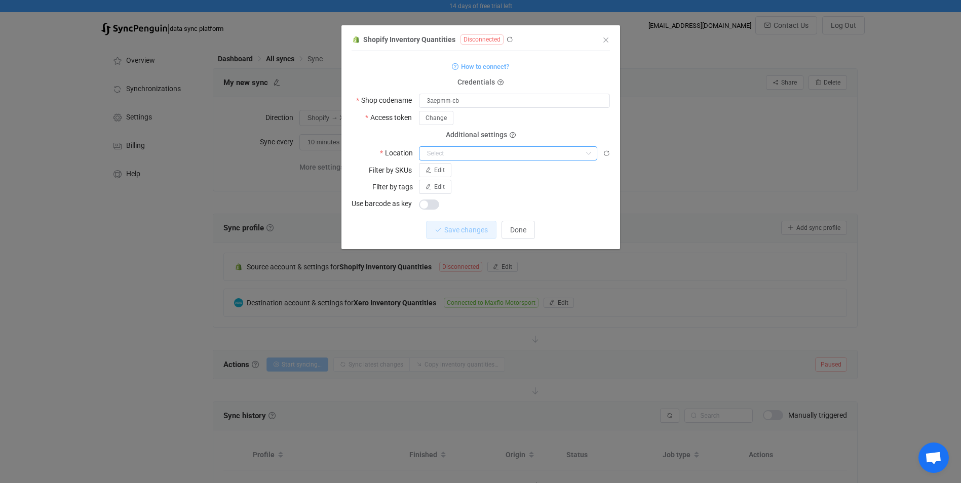
click at [525, 154] on input "dialog" at bounding box center [508, 153] width 178 height 14
click at [428, 97] on input "3aepmm-cb" at bounding box center [514, 101] width 191 height 14
click at [511, 133] on icon "dialog" at bounding box center [513, 136] width 6 height 6
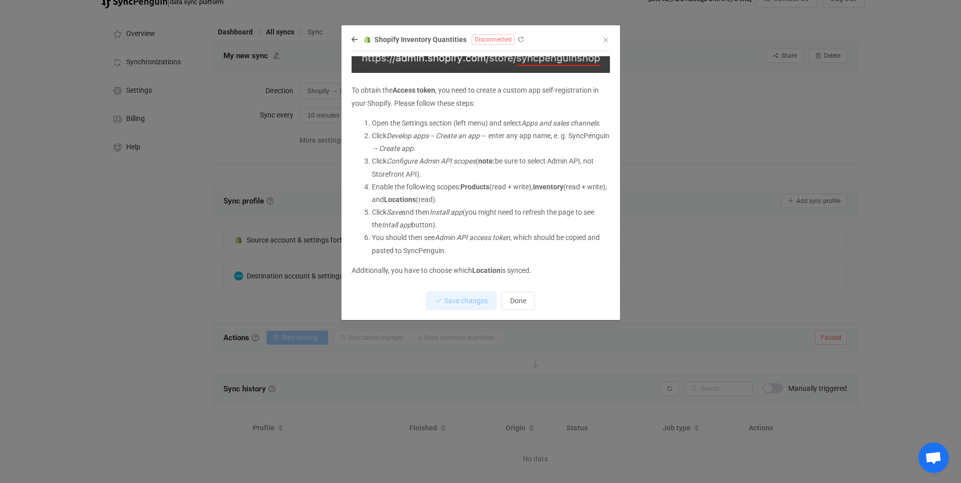
scroll to position [51, 0]
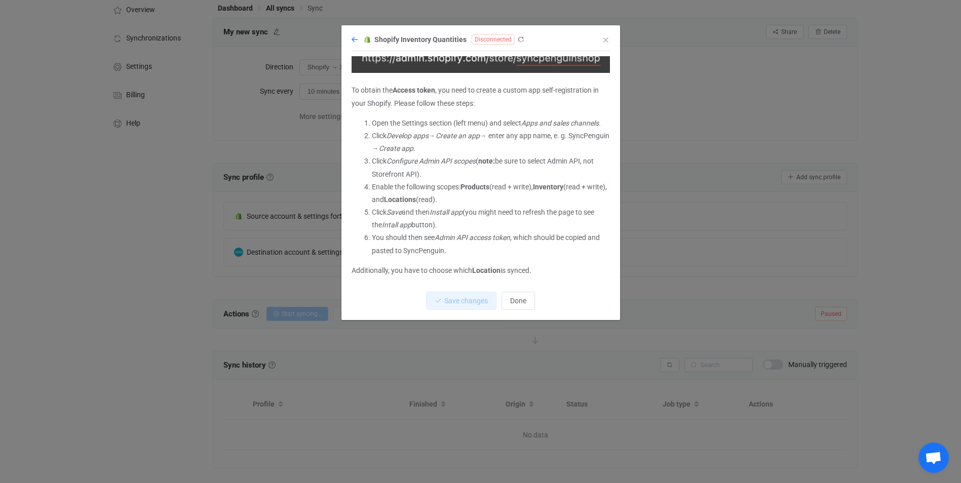
click at [354, 38] on icon "dialog" at bounding box center [354, 39] width 6 height 7
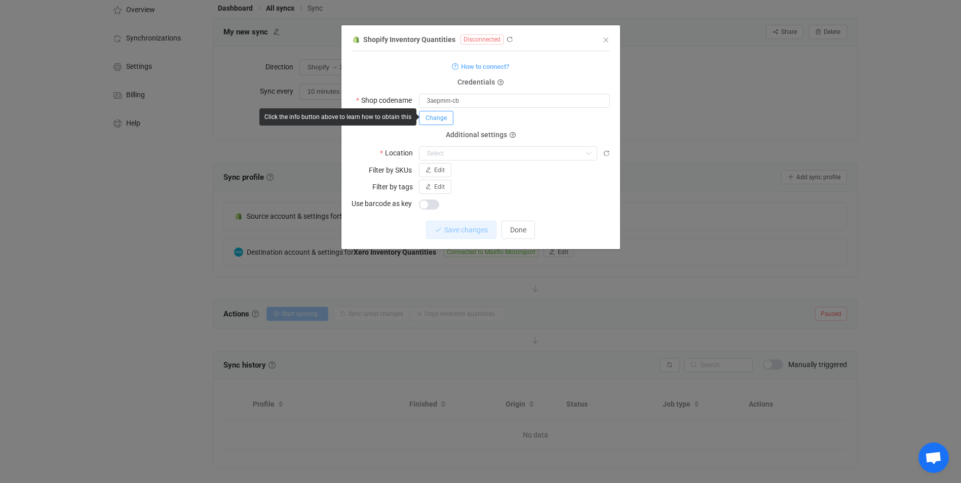
click at [442, 118] on span "Change" at bounding box center [435, 117] width 21 height 7
click at [557, 116] on span "Save" at bounding box center [562, 117] width 13 height 7
click at [546, 150] on input "dialog" at bounding box center [508, 153] width 178 height 14
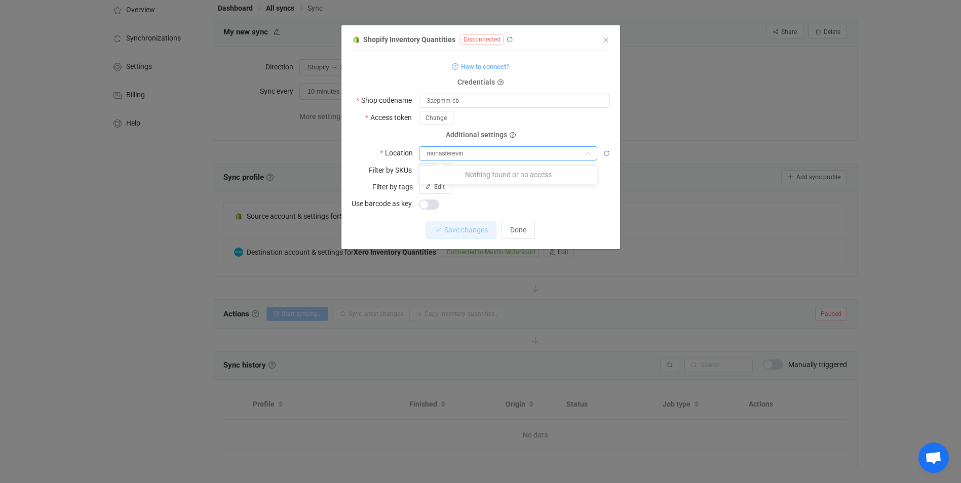
type input "monasterevin"
click at [491, 208] on div "dialog" at bounding box center [514, 204] width 191 height 14
click at [463, 147] on input "dialog" at bounding box center [508, 153] width 178 height 14
click at [488, 174] on p "Nothing found or no access" at bounding box center [507, 175] width 177 height 18
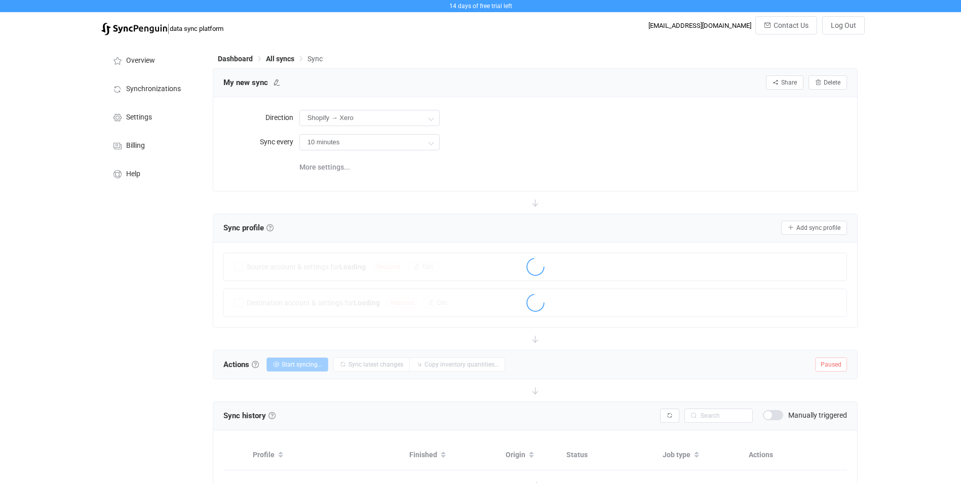
scroll to position [51, 0]
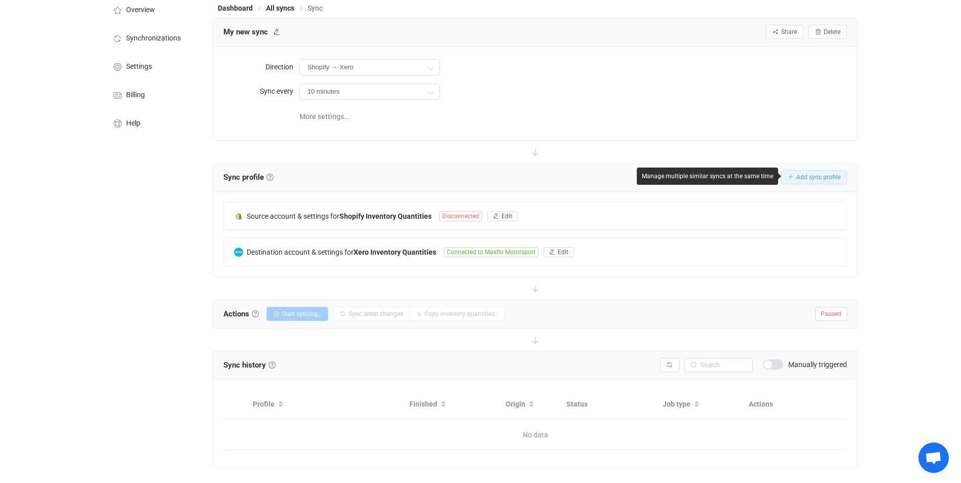
click at [805, 177] on span "Add sync profile" at bounding box center [818, 177] width 44 height 7
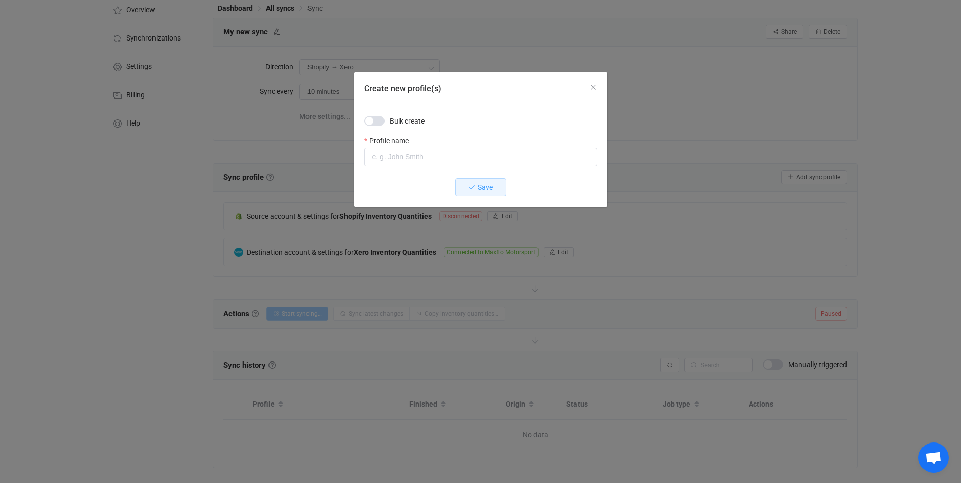
click at [378, 120] on span "Create new profile(s)" at bounding box center [374, 121] width 20 height 10
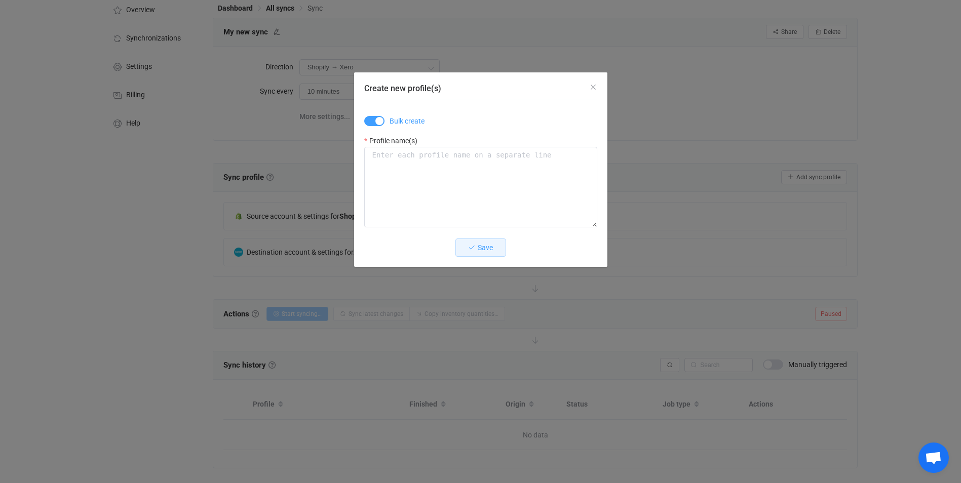
click at [366, 122] on span "Create new profile(s)" at bounding box center [374, 121] width 20 height 10
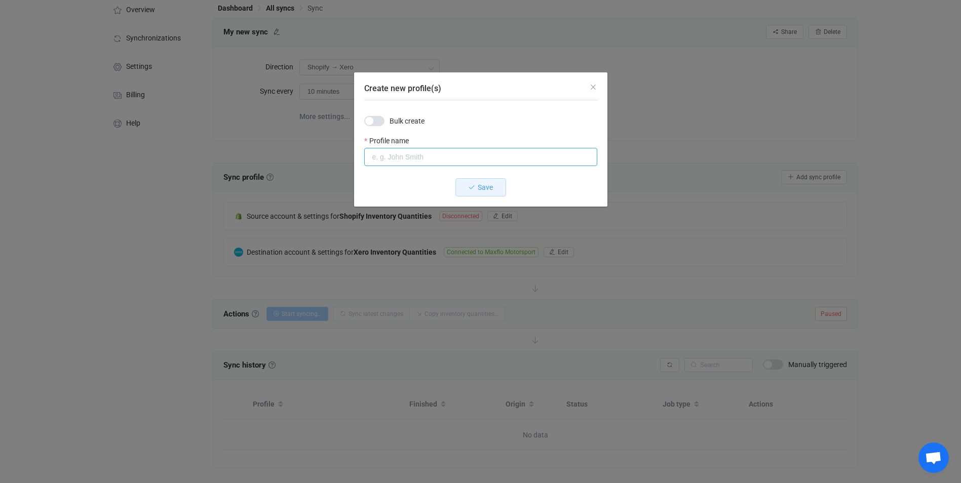
click at [411, 159] on input "Create new profile(s)" at bounding box center [480, 157] width 233 height 18
click at [593, 88] on icon "Close" at bounding box center [593, 87] width 8 height 8
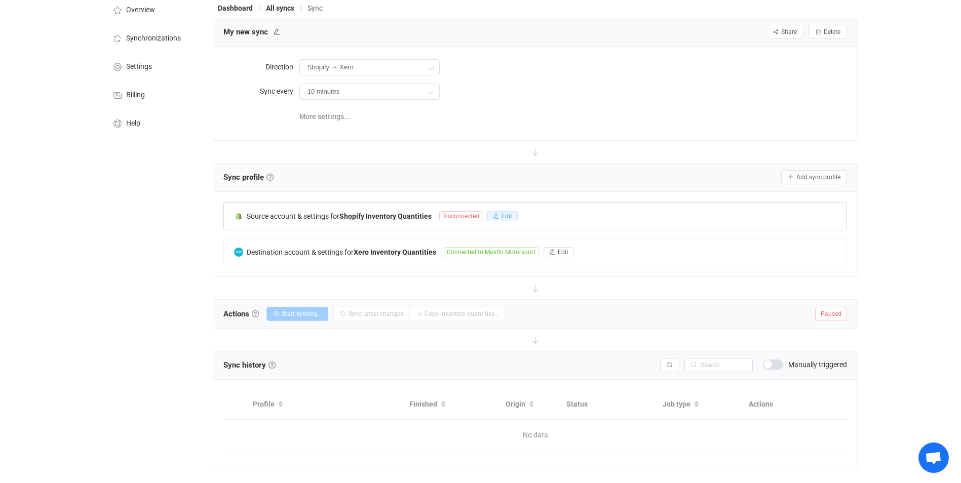
click at [501, 214] on button "Edit" at bounding box center [502, 216] width 30 height 10
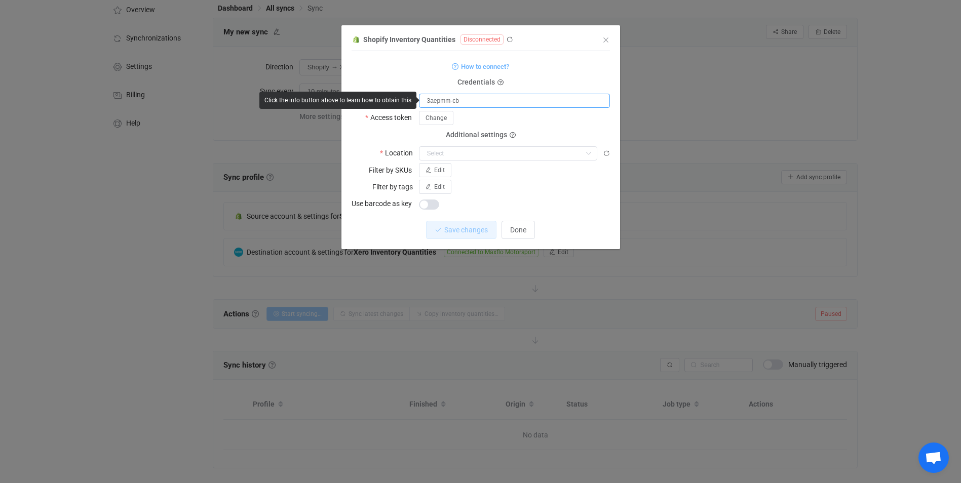
click at [467, 97] on input "3aepmm-cb" at bounding box center [514, 101] width 191 height 14
click at [428, 101] on input "3aepmm-cb" at bounding box center [514, 101] width 191 height 14
drag, startPoint x: 467, startPoint y: 102, endPoint x: 397, endPoint y: 98, distance: 70.5
click at [397, 98] on body "14 days of free trial left | data sync platform niall@maxflomotorsport.com Cont…" at bounding box center [480, 225] width 961 height 552
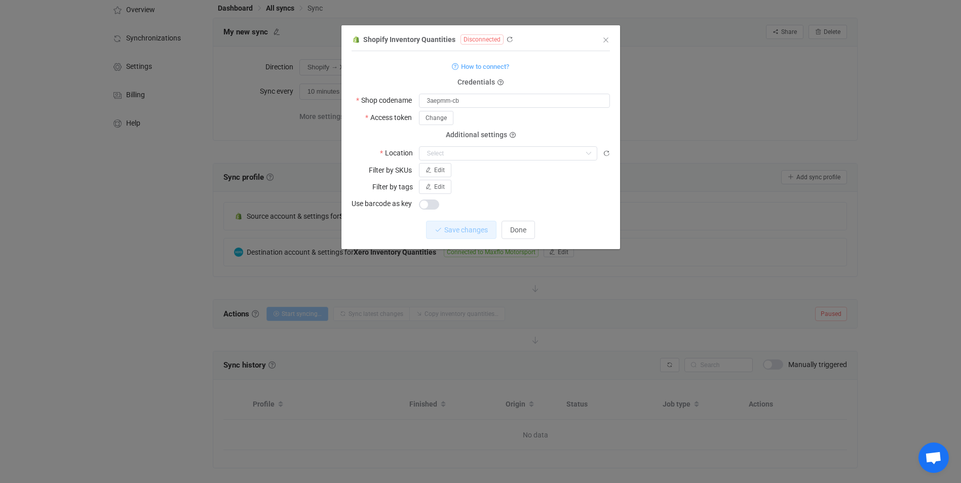
click at [477, 199] on div "dialog" at bounding box center [514, 204] width 191 height 14
click at [432, 115] on span "Change" at bounding box center [435, 117] width 21 height 7
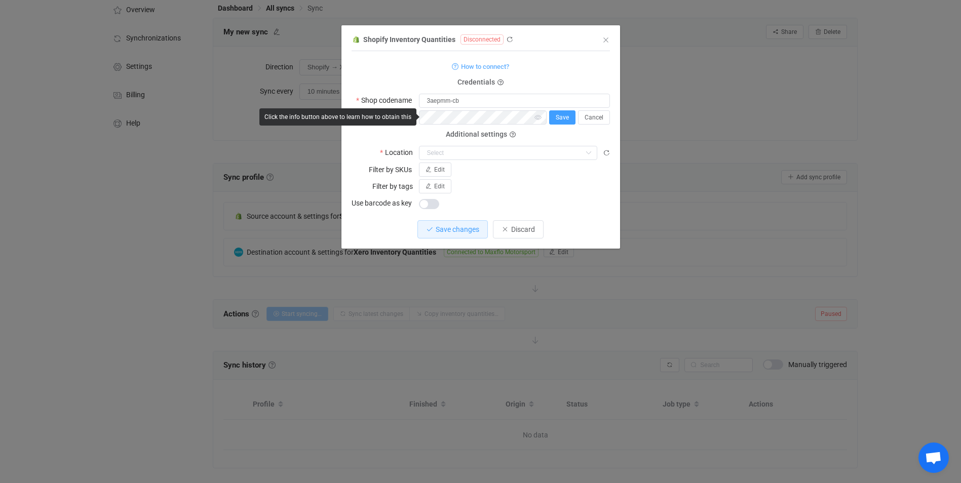
click at [563, 118] on span "Save" at bounding box center [562, 117] width 13 height 7
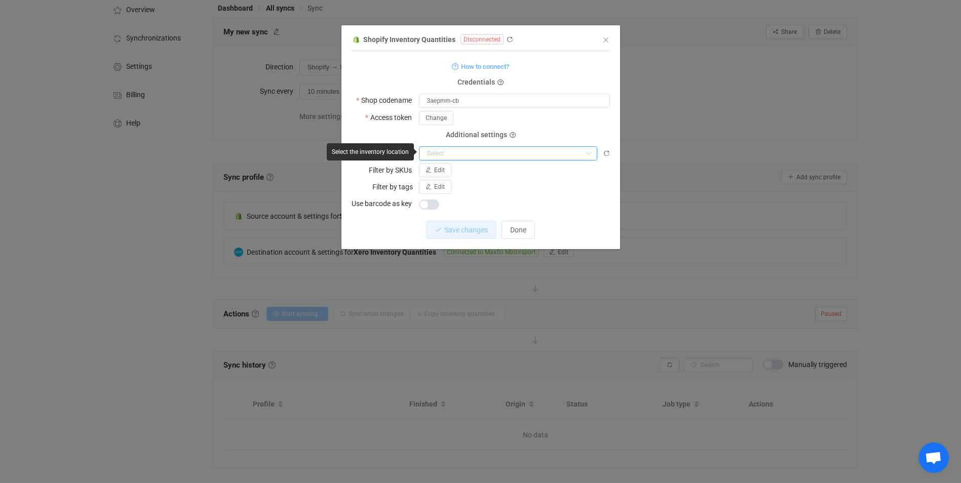
click at [541, 156] on input "dialog" at bounding box center [508, 153] width 178 height 14
click at [610, 153] on div "Shopify Inventory Quantities Disconnected 1 { { "shopName": "3aepmm-cb", "acces…" at bounding box center [480, 141] width 279 height 216
click at [605, 153] on icon "dialog" at bounding box center [606, 153] width 7 height 7
click at [568, 151] on input "dialog" at bounding box center [508, 153] width 178 height 14
click at [607, 154] on icon "dialog" at bounding box center [606, 153] width 7 height 7
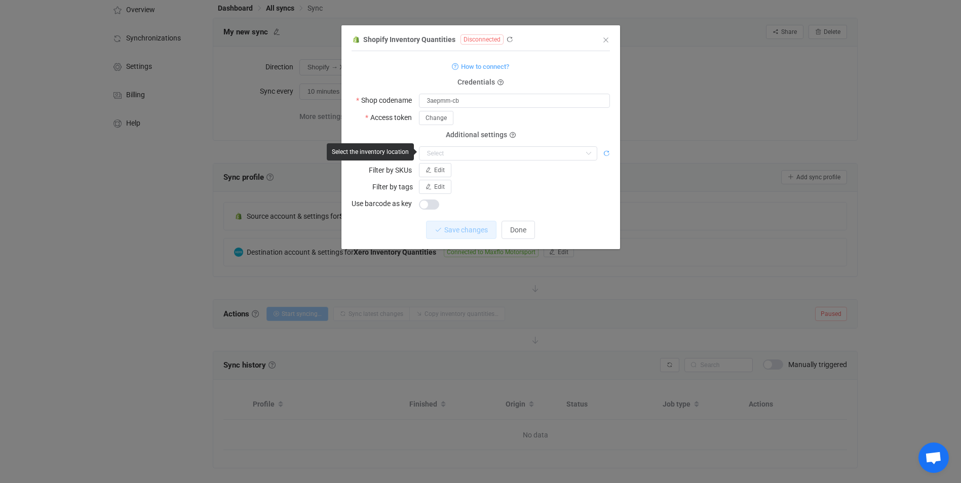
click at [607, 154] on icon "dialog" at bounding box center [606, 153] width 7 height 7
click at [553, 159] on input "dialog" at bounding box center [508, 153] width 178 height 14
click at [552, 157] on input "dialog" at bounding box center [508, 153] width 178 height 14
click at [445, 170] on button "Edit" at bounding box center [435, 170] width 32 height 14
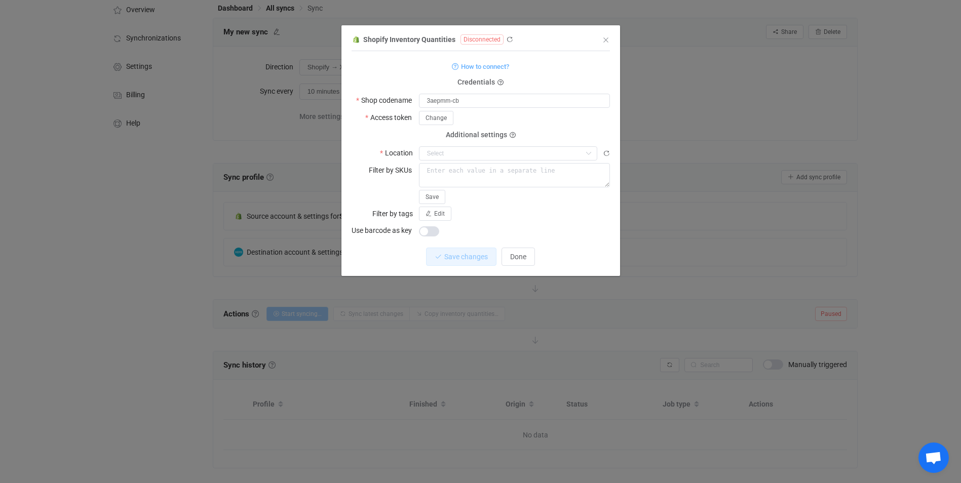
click at [513, 224] on div "dialog" at bounding box center [514, 230] width 191 height 14
click at [442, 203] on form "How to connect? Credentials Shop codename 3aepmm-cb Access token Change Depreca…" at bounding box center [480, 149] width 258 height 178
click at [442, 210] on span "Edit" at bounding box center [439, 213] width 11 height 7
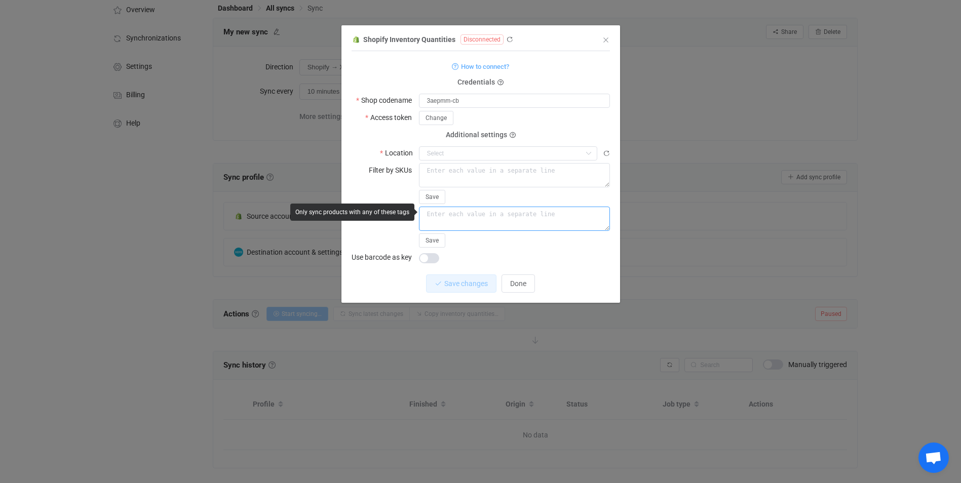
click at [443, 211] on textarea "dialog" at bounding box center [514, 219] width 191 height 24
type textarea "maxflo"
click at [427, 239] on span "Save" at bounding box center [431, 240] width 13 height 7
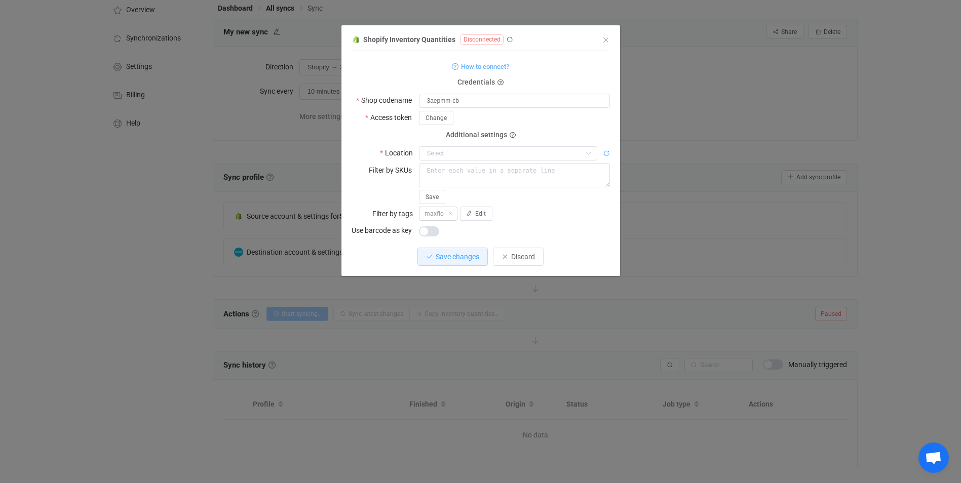
click at [608, 152] on icon "dialog" at bounding box center [606, 153] width 7 height 7
click at [487, 152] on input "dialog" at bounding box center [508, 153] width 178 height 14
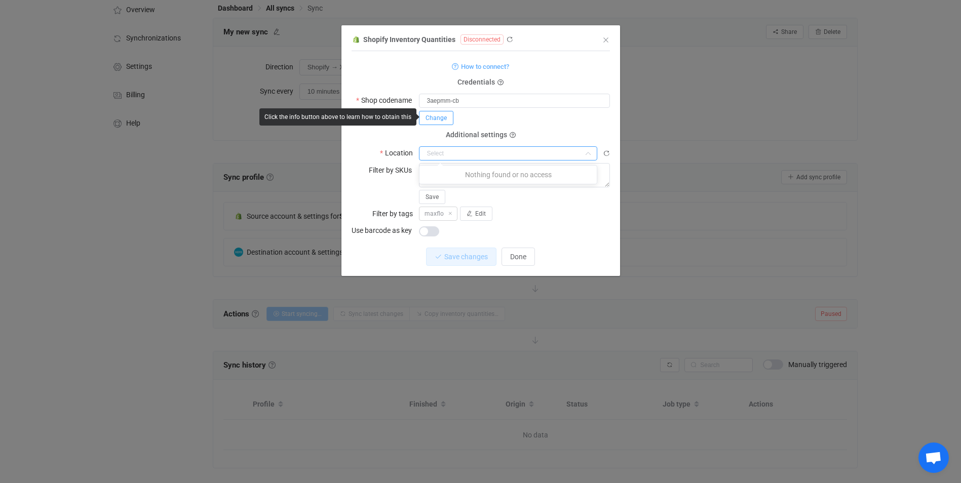
click at [429, 116] on span "Change" at bounding box center [435, 117] width 21 height 7
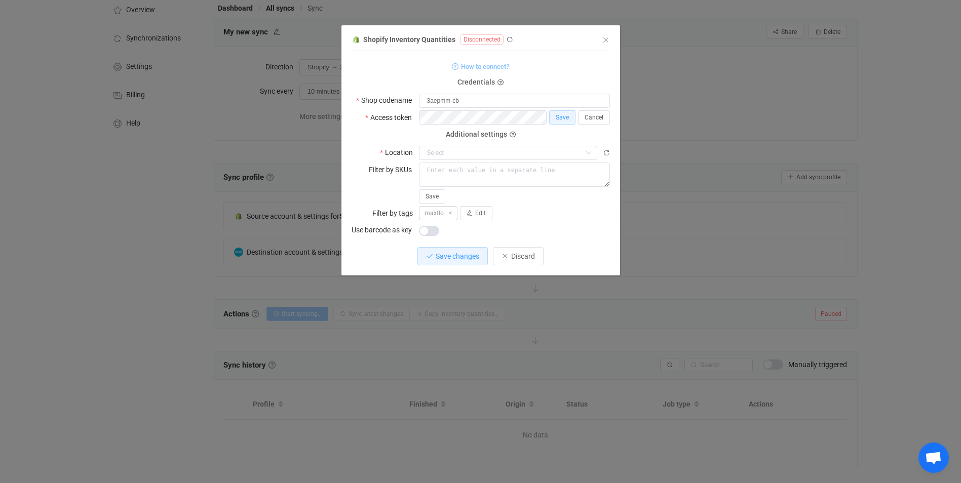
click at [489, 66] on span "How to connect?" at bounding box center [485, 67] width 48 height 12
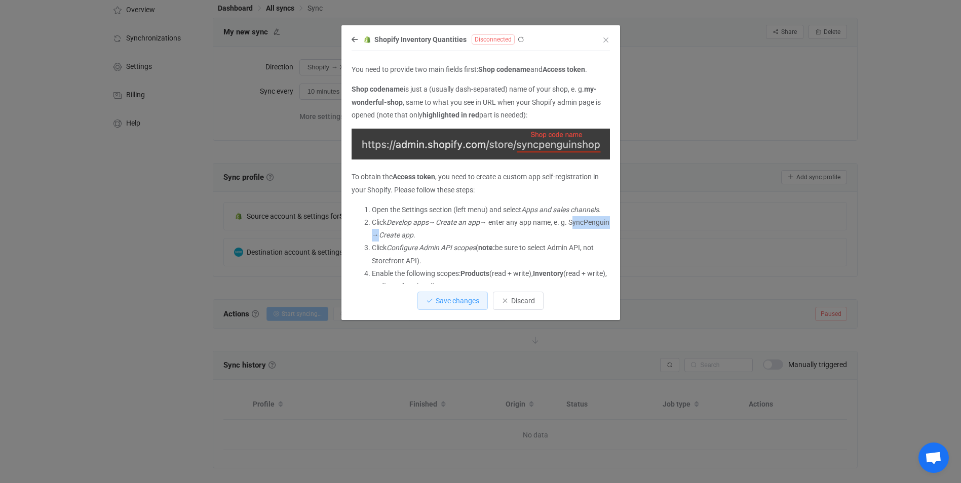
drag, startPoint x: 414, startPoint y: 245, endPoint x: 372, endPoint y: 246, distance: 42.1
click at [372, 242] on li "Click Develop apps → Create an app → enter any app name, e. g. SyncPenguin → Cr…" at bounding box center [491, 228] width 238 height 25
copy li "SyncPenguin"
click at [354, 38] on icon "dialog" at bounding box center [354, 39] width 6 height 7
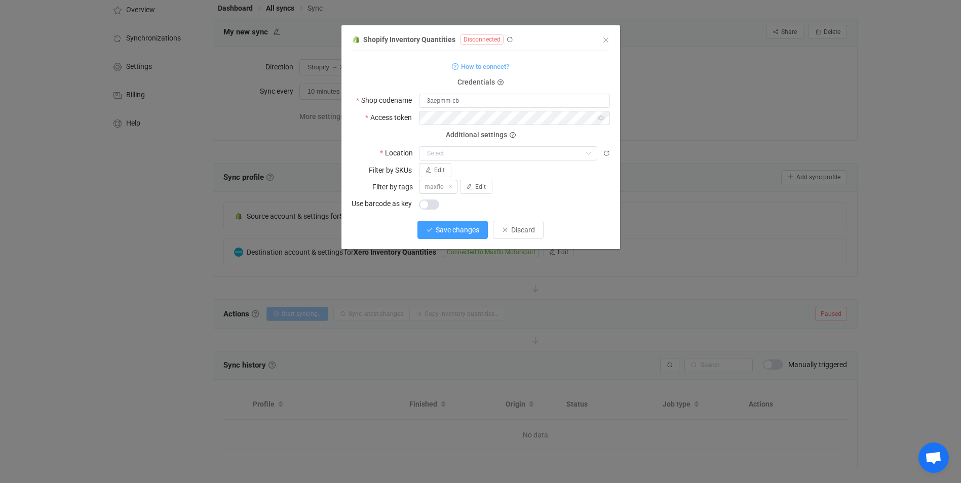
click at [462, 226] on span "Save changes" at bounding box center [458, 230] width 44 height 8
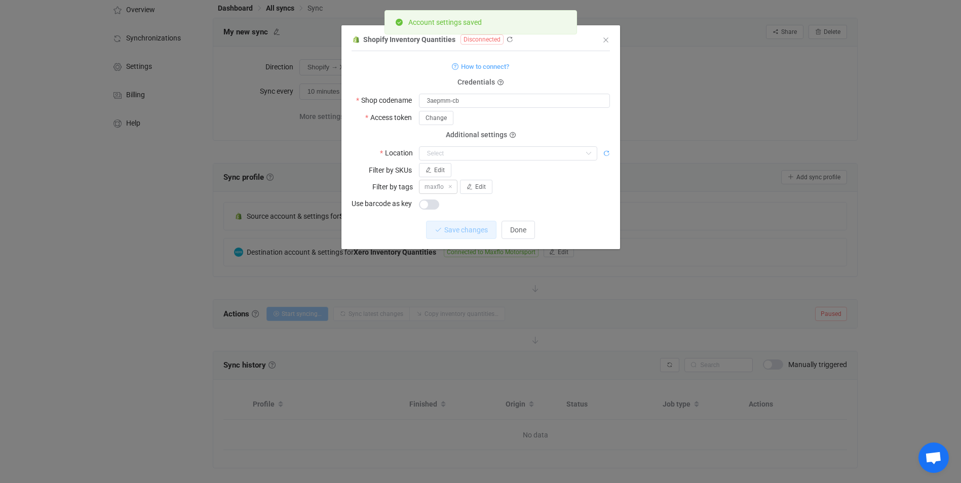
click at [605, 156] on icon "dialog" at bounding box center [606, 153] width 7 height 7
click at [566, 149] on input "dialog" at bounding box center [508, 153] width 178 height 14
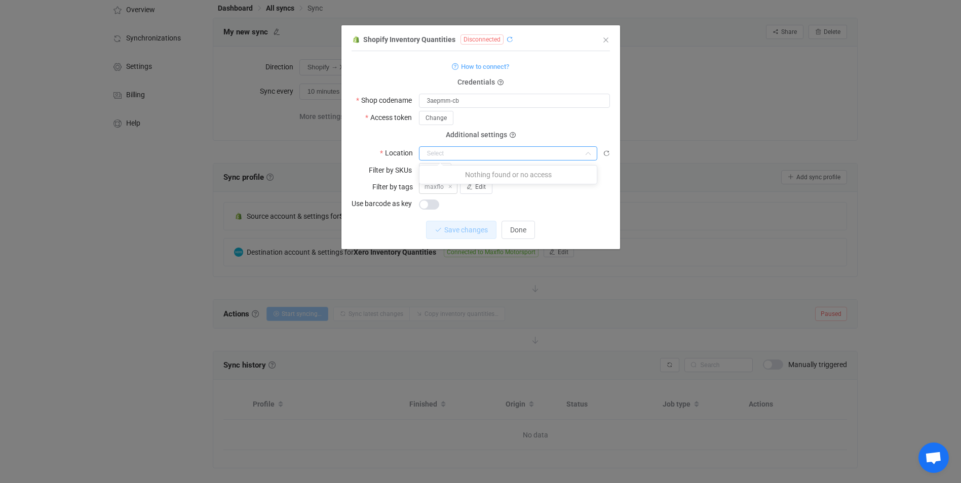
click at [506, 39] on icon "dialog" at bounding box center [509, 39] width 7 height 7
click at [507, 40] on icon "dialog" at bounding box center [509, 39] width 7 height 7
drag, startPoint x: 483, startPoint y: 99, endPoint x: 346, endPoint y: 89, distance: 137.2
click at [346, 89] on div "Shopify Inventory Quantities Disconnected 1 { { "shopName": "3aepmm-cb", "acces…" at bounding box center [480, 141] width 279 height 216
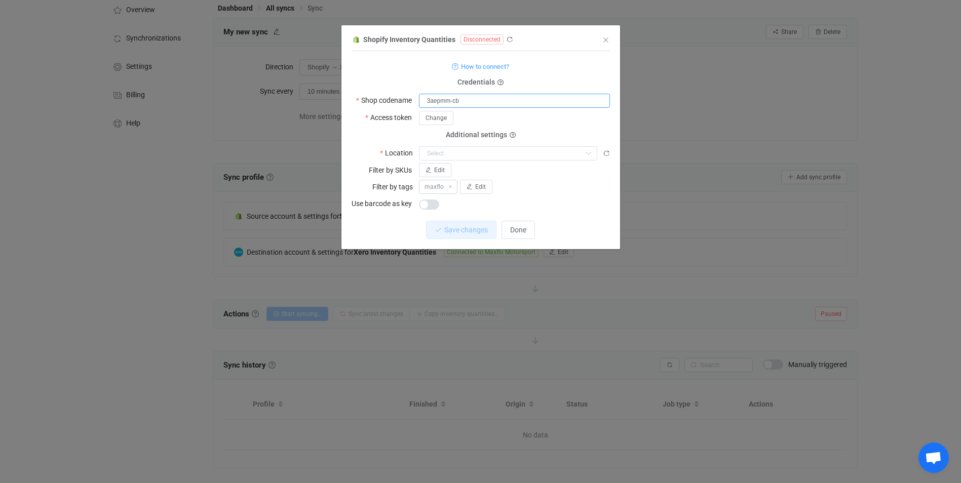
paste input "ca876fa03f59bc323d341c528a9e71b9"
click at [474, 228] on span "Save changes" at bounding box center [458, 230] width 44 height 8
drag, startPoint x: 546, startPoint y: 101, endPoint x: 377, endPoint y: 92, distance: 169.4
click at [377, 92] on body "14 days of free trial left | data sync platform niall@maxflomotorsport.com Cont…" at bounding box center [480, 225] width 961 height 552
paste input "3aepmm-cb"
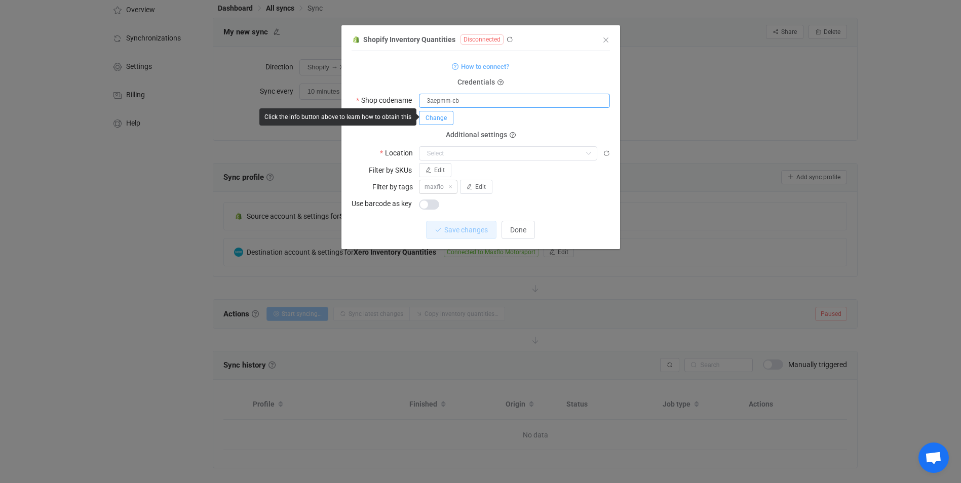
type input "3aepmm-cb"
click at [440, 115] on span "Change" at bounding box center [435, 117] width 21 height 7
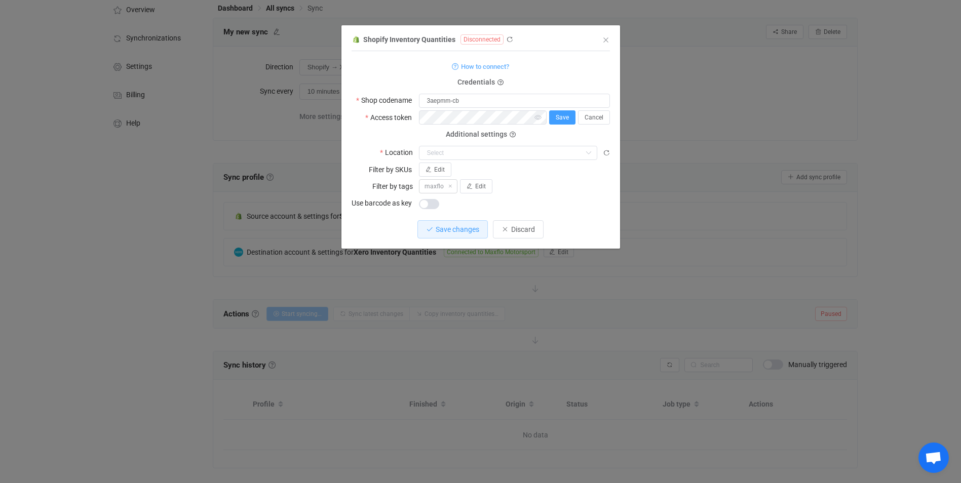
click at [567, 122] on button "Save" at bounding box center [562, 117] width 26 height 14
click at [509, 38] on icon "dialog" at bounding box center [509, 39] width 7 height 7
click at [504, 63] on span "How to connect?" at bounding box center [485, 67] width 48 height 12
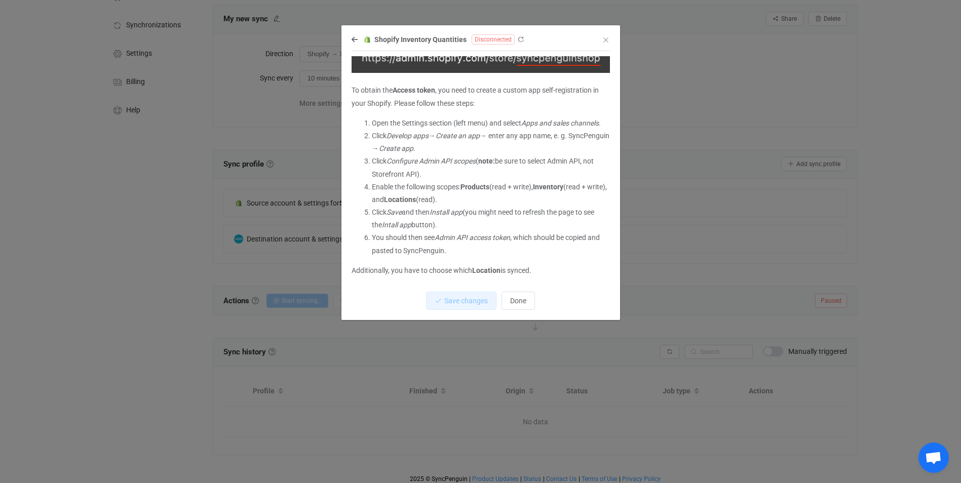
scroll to position [67, 0]
click at [519, 38] on icon "dialog" at bounding box center [520, 39] width 7 height 7
click at [354, 40] on icon "dialog" at bounding box center [354, 39] width 6 height 7
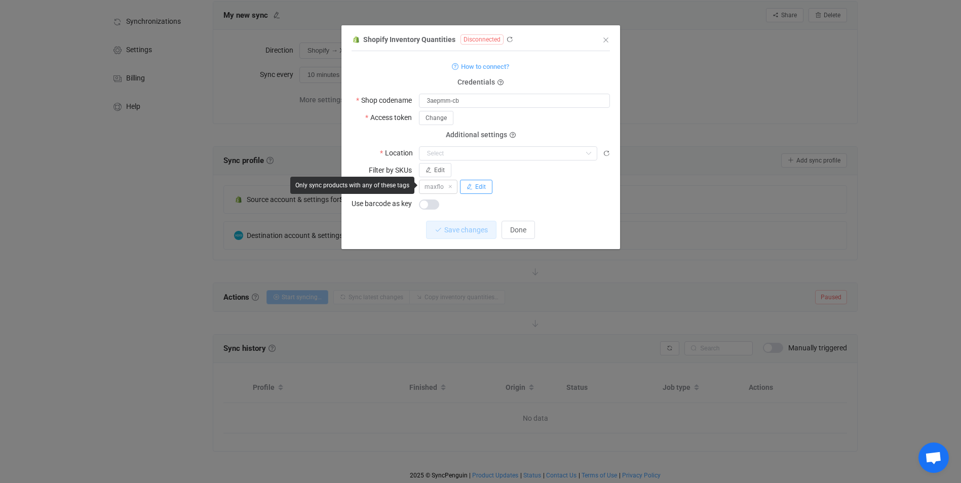
click at [449, 184] on icon "dialog" at bounding box center [450, 187] width 7 height 7
click at [517, 229] on span "Discard" at bounding box center [523, 230] width 24 height 8
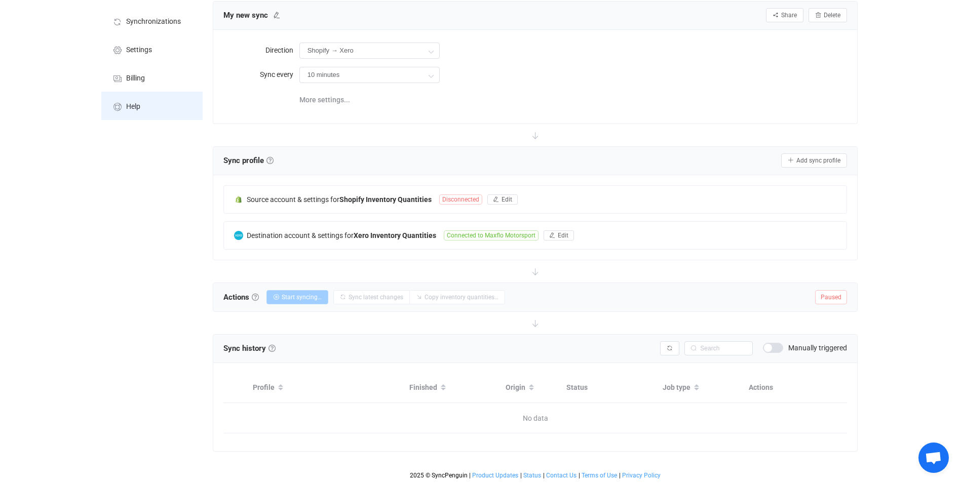
click at [130, 115] on li "Help" at bounding box center [151, 106] width 101 height 28
click at [462, 200] on span "Disconnected" at bounding box center [460, 199] width 43 height 10
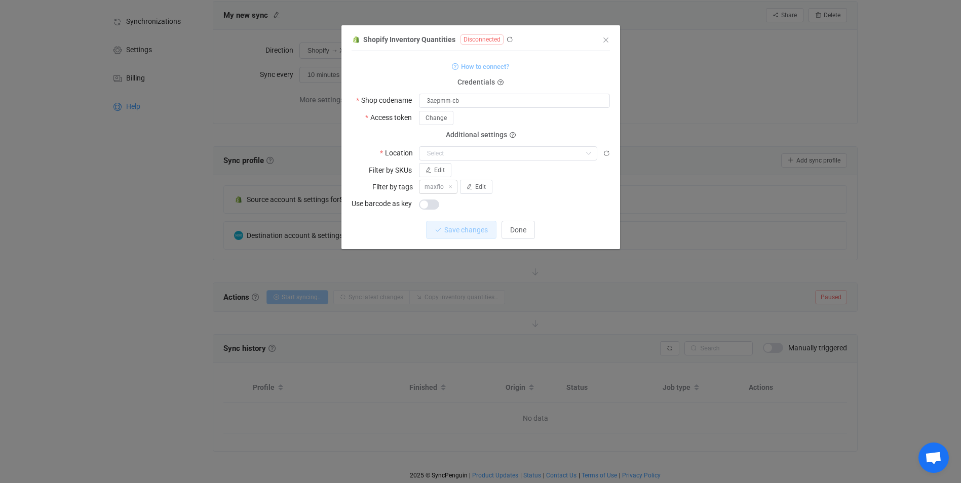
click at [479, 67] on span "How to connect?" at bounding box center [485, 67] width 48 height 12
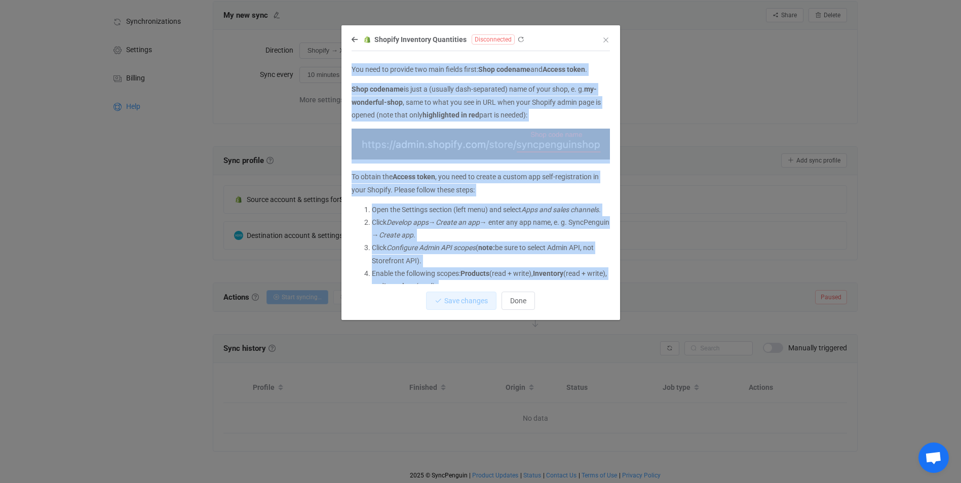
scroll to position [98, 0]
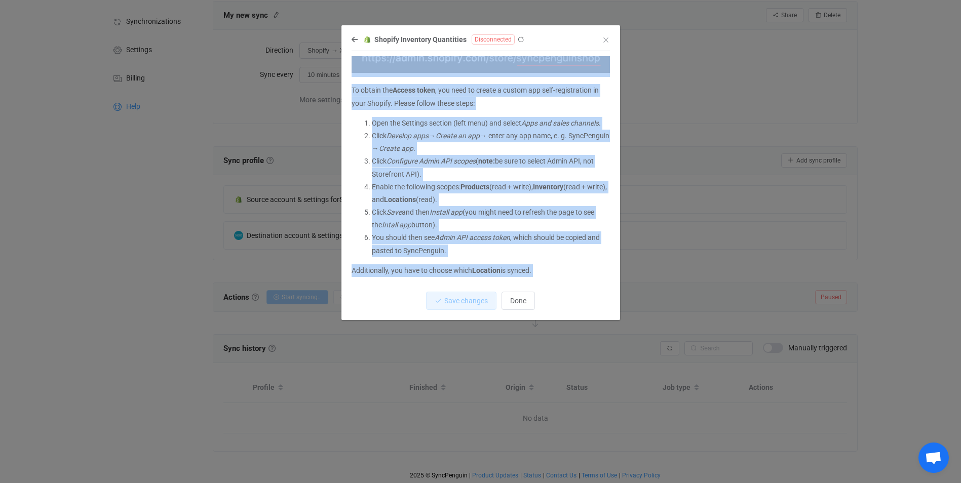
drag, startPoint x: 351, startPoint y: 67, endPoint x: 542, endPoint y: 311, distance: 309.9
click at [542, 311] on div "You need to provide two main fields first: Shop codename and Access token . Sho…" at bounding box center [480, 185] width 258 height 269
copy div "You need to provide two main fields first: Shop codename and Access token . Sho…"
click at [522, 303] on span "Done" at bounding box center [518, 301] width 16 height 8
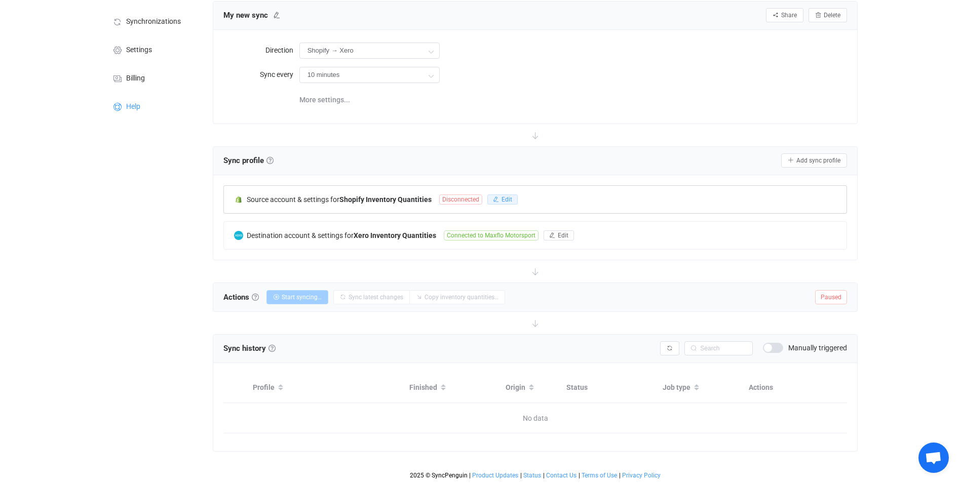
click at [500, 195] on button "Edit" at bounding box center [502, 199] width 30 height 10
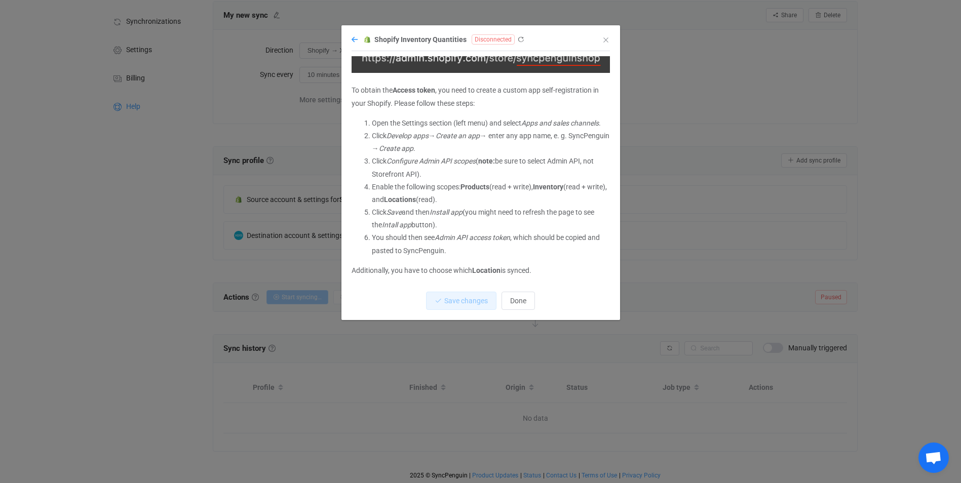
click at [353, 40] on icon "dialog" at bounding box center [354, 39] width 6 height 7
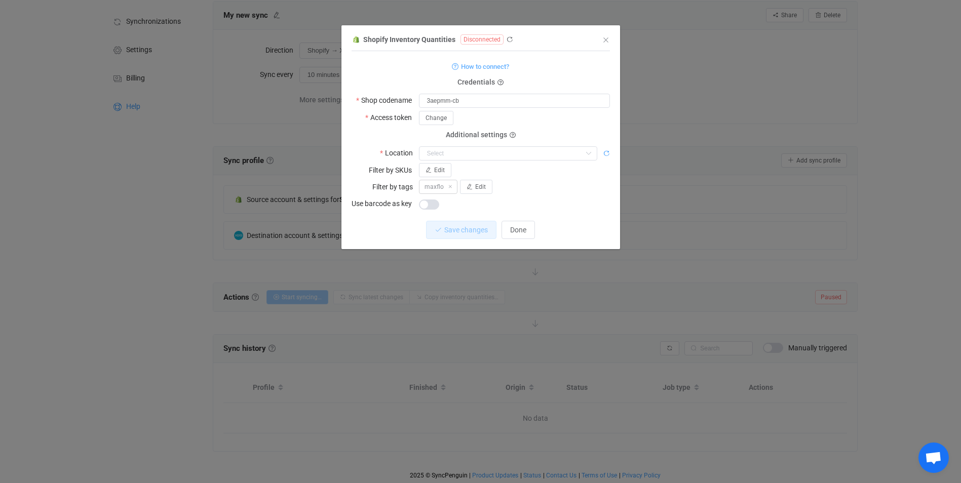
click at [609, 154] on icon "dialog" at bounding box center [606, 153] width 7 height 7
click at [506, 147] on input "dialog" at bounding box center [508, 153] width 178 height 14
click at [513, 133] on icon "dialog" at bounding box center [513, 136] width 6 height 6
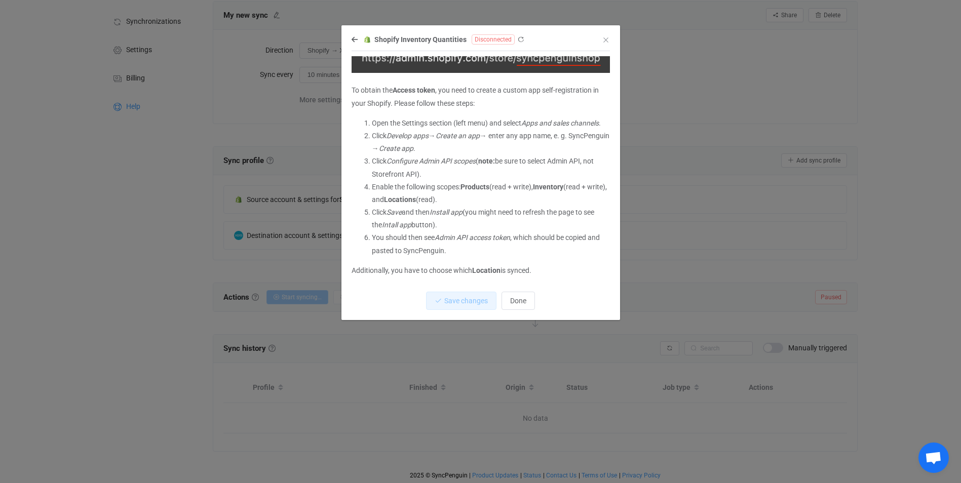
click at [354, 40] on icon "dialog" at bounding box center [354, 39] width 6 height 7
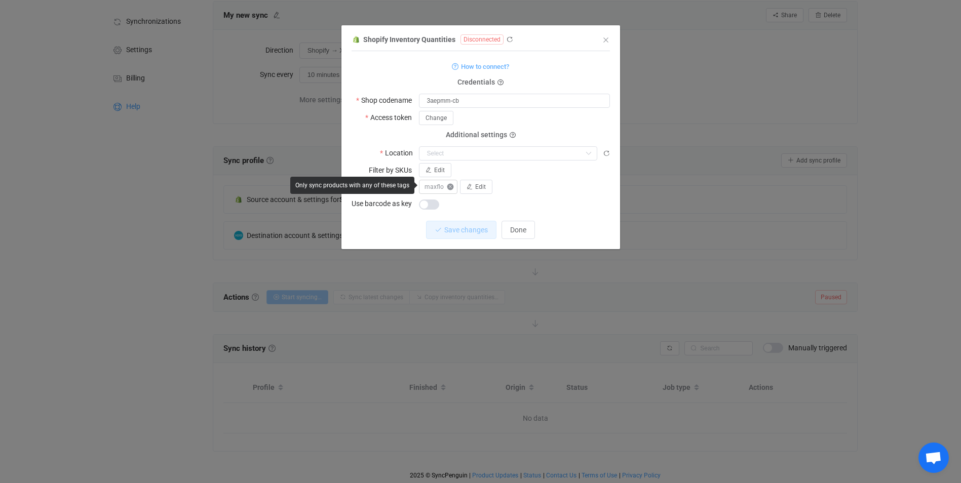
click at [452, 185] on icon "dialog" at bounding box center [450, 187] width 7 height 7
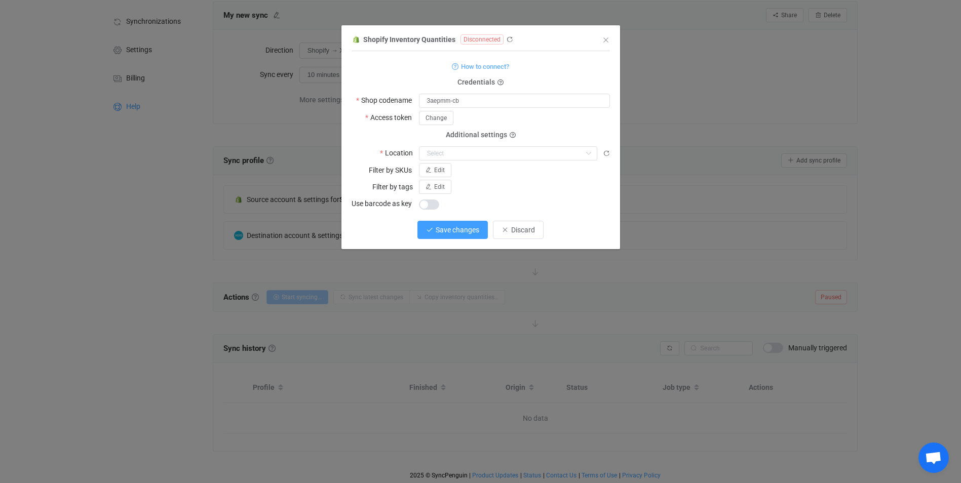
click at [452, 232] on span "Save changes" at bounding box center [458, 230] width 44 height 8
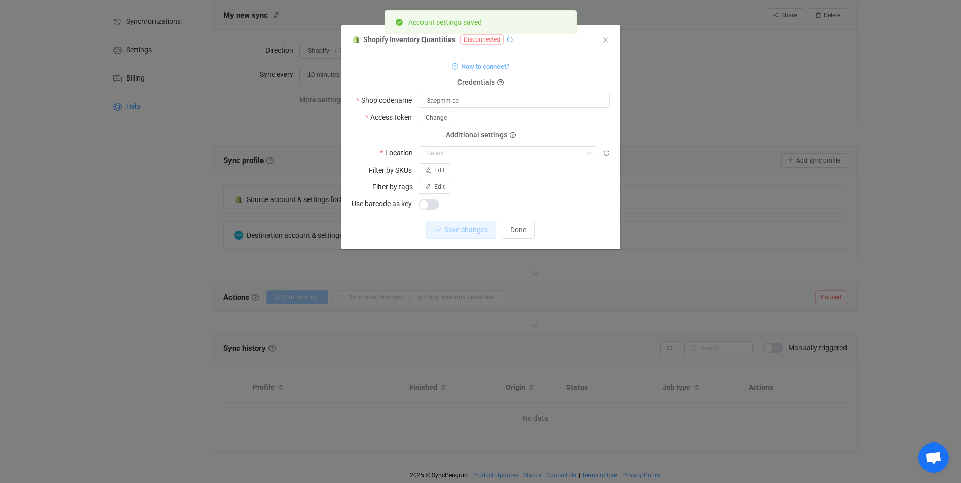
click at [510, 42] on icon "dialog" at bounding box center [509, 39] width 7 height 7
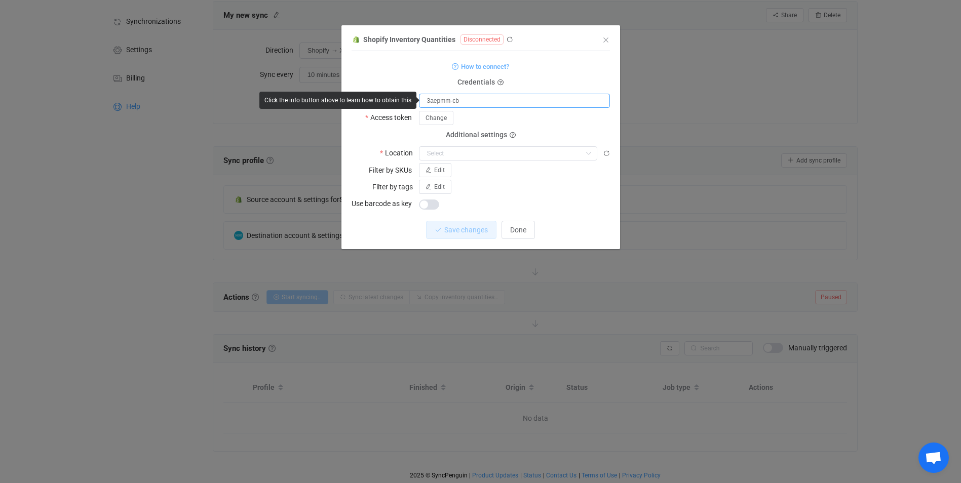
click at [463, 99] on input "3aepmm-cb" at bounding box center [514, 101] width 191 height 14
click at [482, 68] on span "How to connect?" at bounding box center [485, 67] width 48 height 12
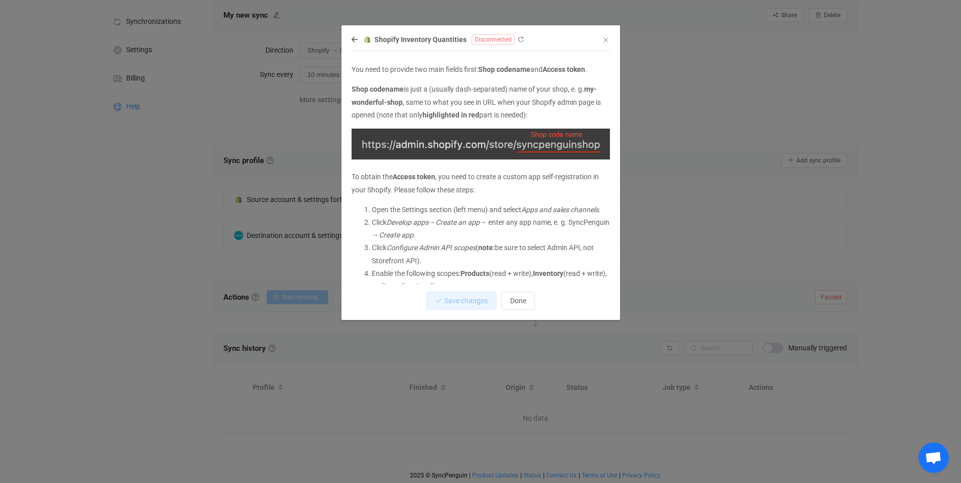
click at [593, 144] on img "dialog" at bounding box center [480, 144] width 258 height 31
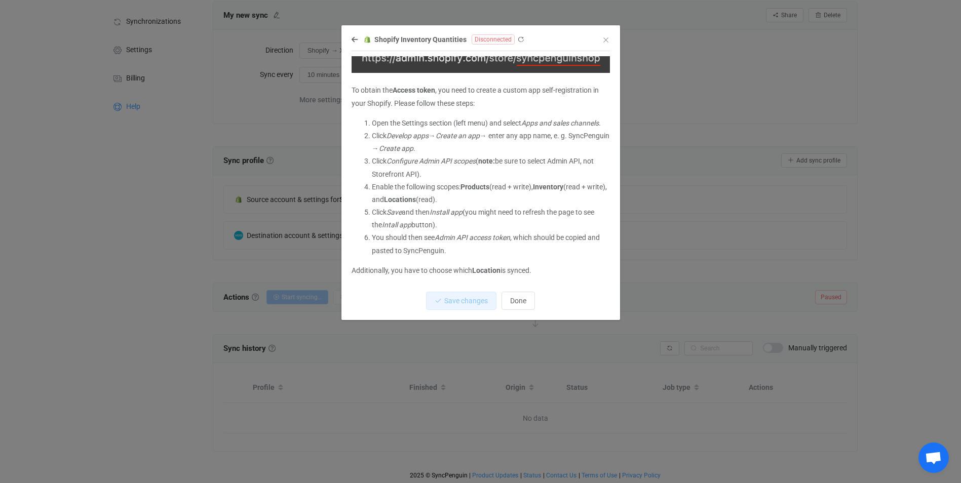
click at [350, 40] on div "Shopify Inventory Quantities Disconnected You need to provide two main fields f…" at bounding box center [480, 176] width 279 height 287
click at [352, 38] on icon "dialog" at bounding box center [354, 39] width 6 height 7
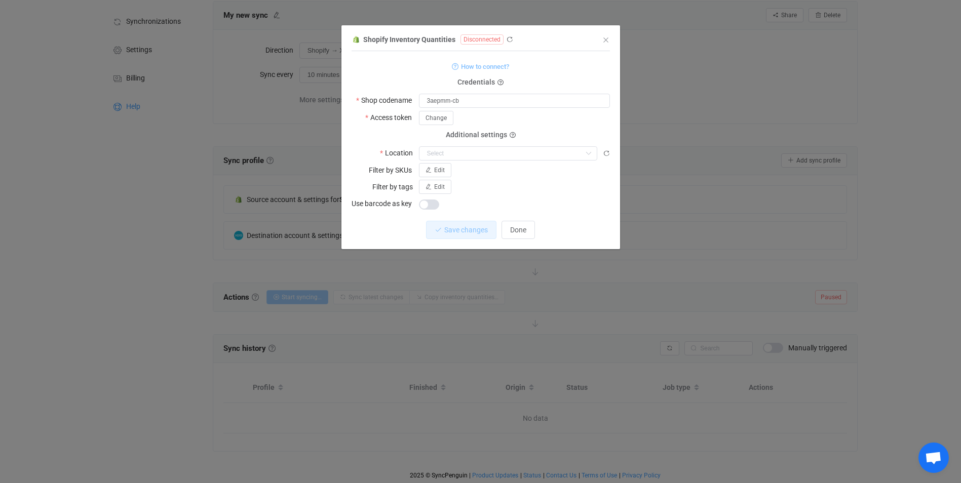
click at [470, 68] on span "How to connect?" at bounding box center [485, 67] width 48 height 12
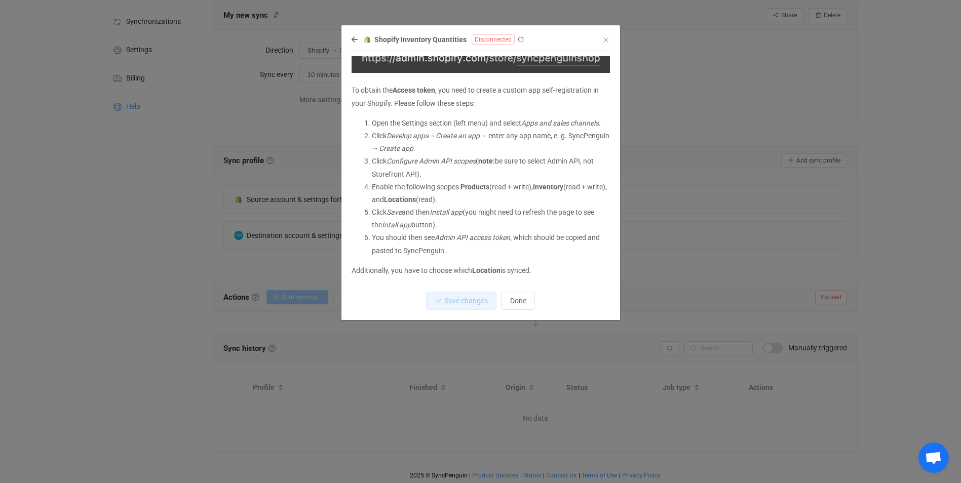
click at [350, 36] on div "Shopify Inventory Quantities Disconnected You need to provide two main fields f…" at bounding box center [480, 176] width 279 height 287
click at [354, 40] on icon "dialog" at bounding box center [354, 39] width 6 height 7
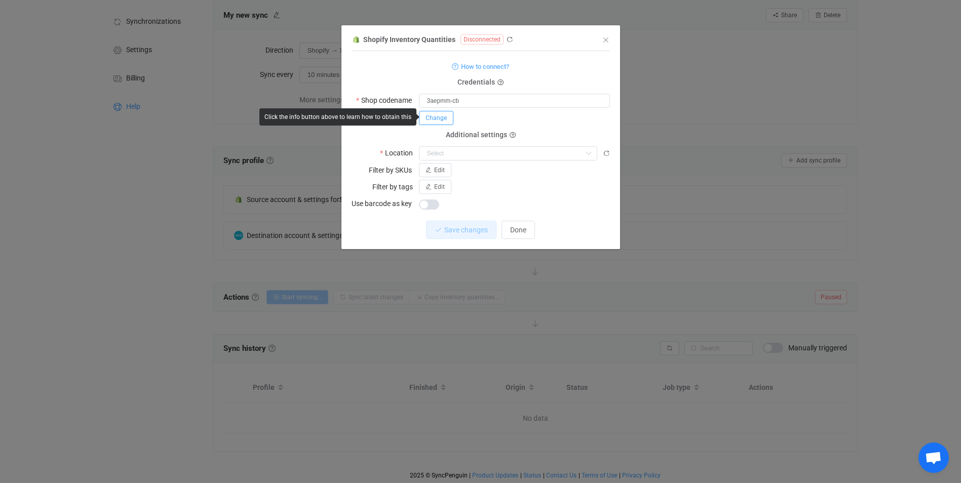
click at [445, 114] on span "Change" at bounding box center [435, 117] width 21 height 7
click at [570, 118] on button "Save" at bounding box center [562, 117] width 26 height 14
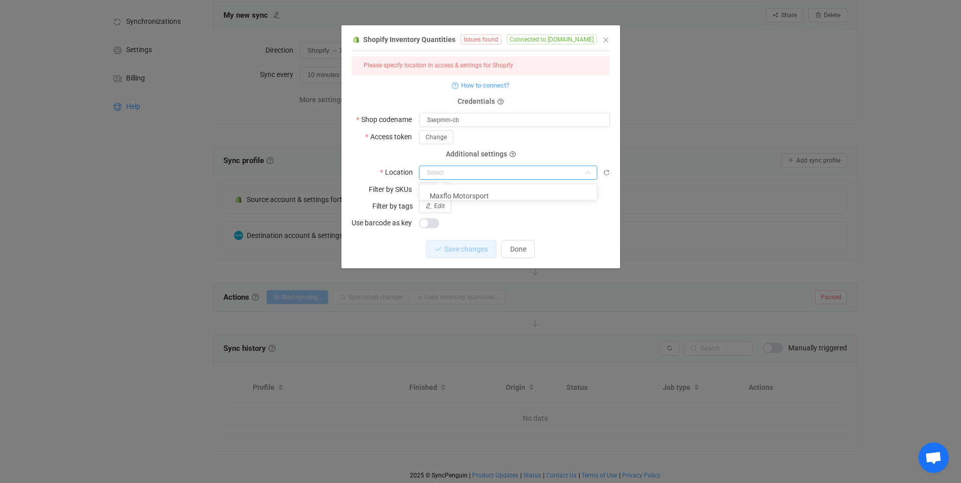
click at [509, 169] on input "dialog" at bounding box center [508, 173] width 178 height 14
click at [501, 193] on li "Maxflo Motorsport" at bounding box center [511, 195] width 185 height 17
type input "Maxflo Motorsport"
click at [469, 252] on span "Save changes" at bounding box center [458, 249] width 44 height 8
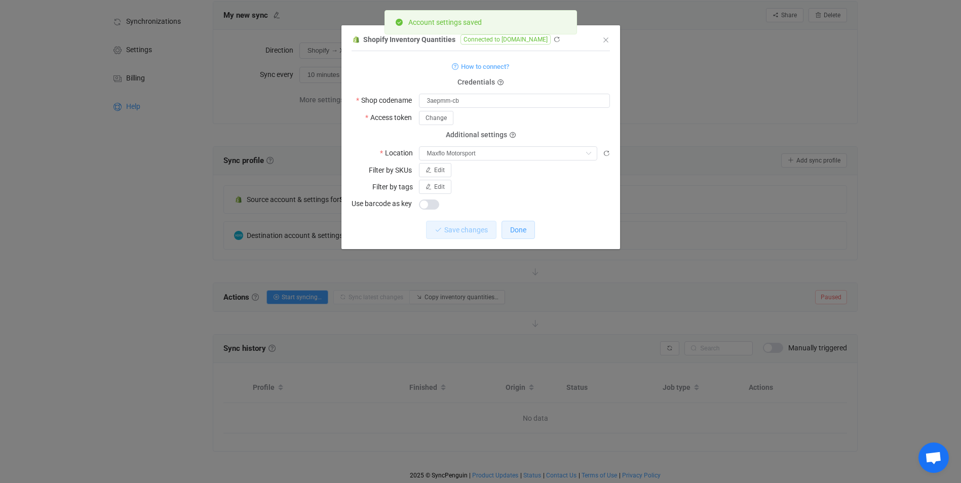
click at [514, 227] on span "Done" at bounding box center [518, 230] width 16 height 8
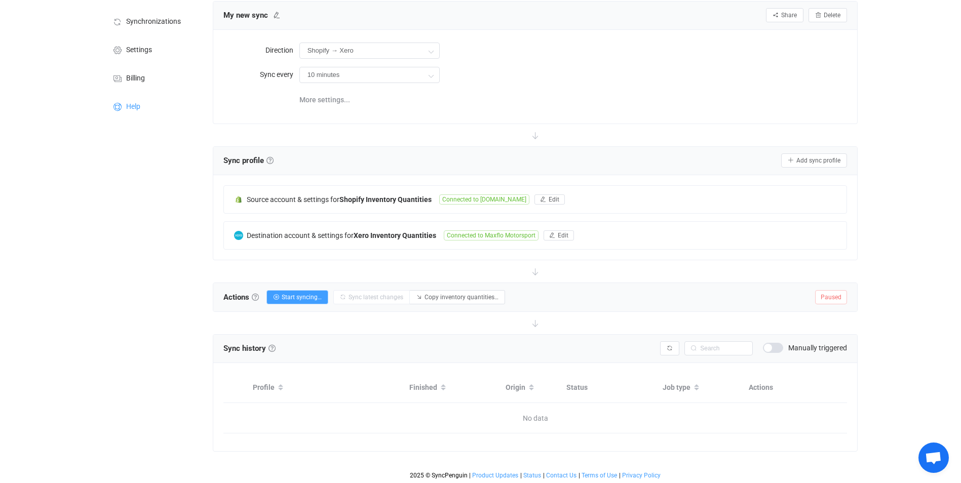
scroll to position [0, 0]
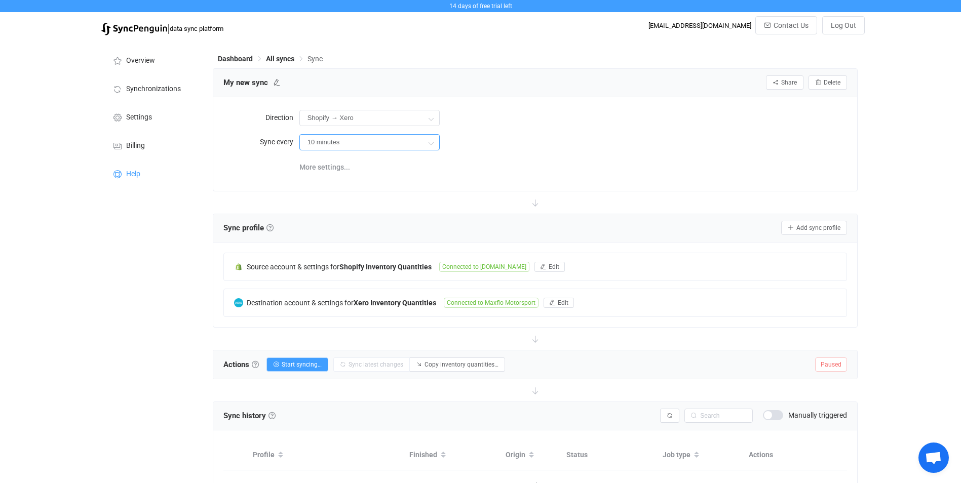
click at [357, 146] on input "10 minutes" at bounding box center [369, 142] width 140 height 16
click at [340, 176] on li "10 minutes" at bounding box center [373, 170] width 147 height 17
click at [320, 167] on span "More settings..." at bounding box center [324, 167] width 51 height 20
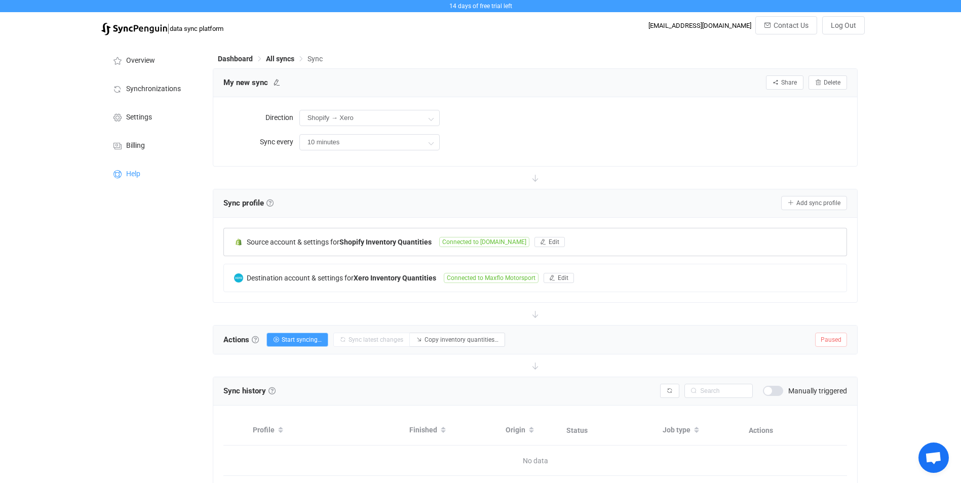
scroll to position [44, 0]
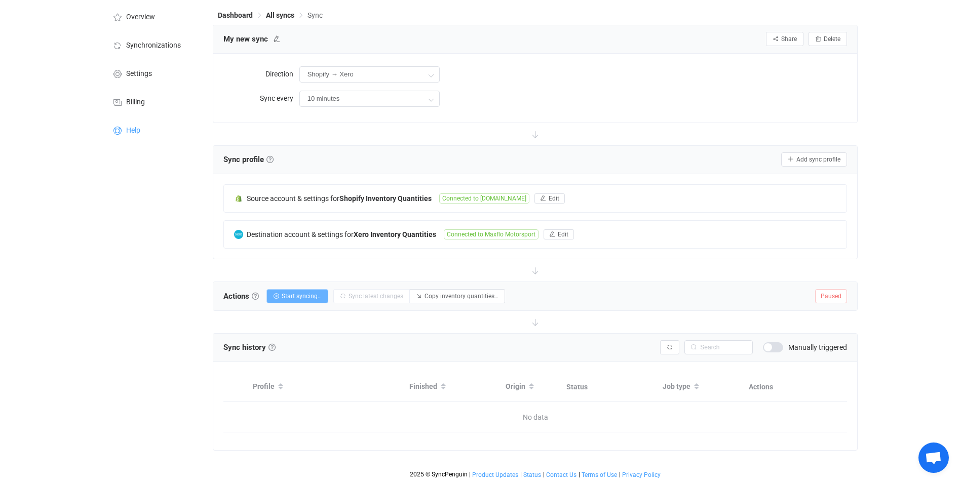
click at [308, 297] on span "Start syncing…" at bounding box center [302, 296] width 40 height 7
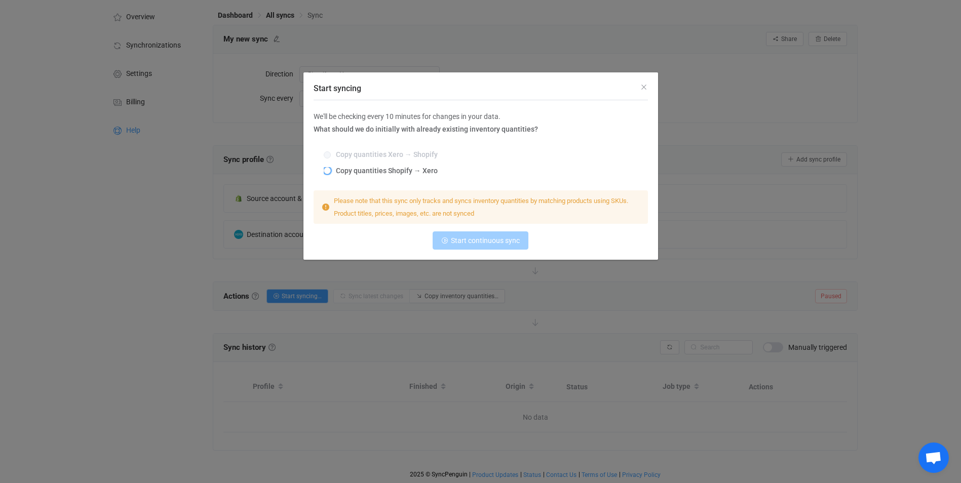
click at [370, 167] on span "Copy quantities Shopify → Xero" at bounding box center [384, 171] width 107 height 8
click at [331, 167] on input "Copy quantities Shopify → Xero" at bounding box center [327, 171] width 7 height 8
radio input "true"
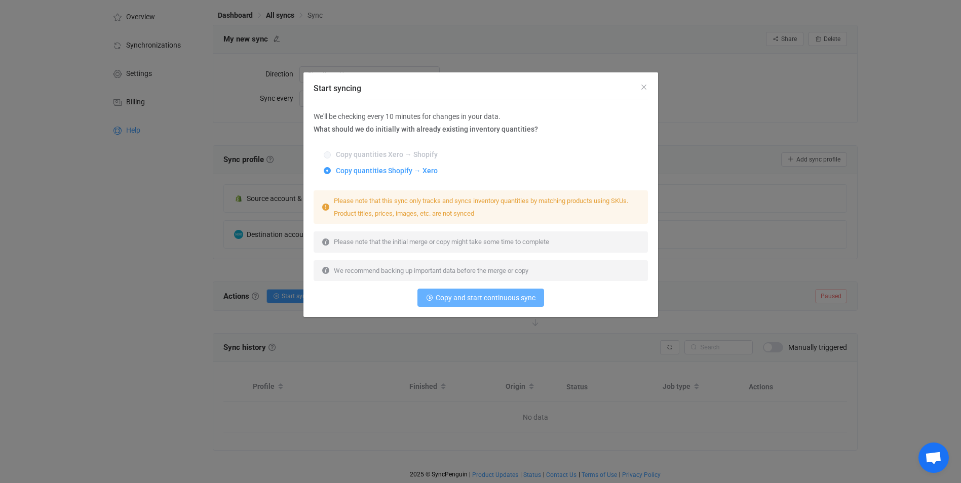
click at [508, 303] on button "Copy and start continuous sync" at bounding box center [480, 298] width 127 height 18
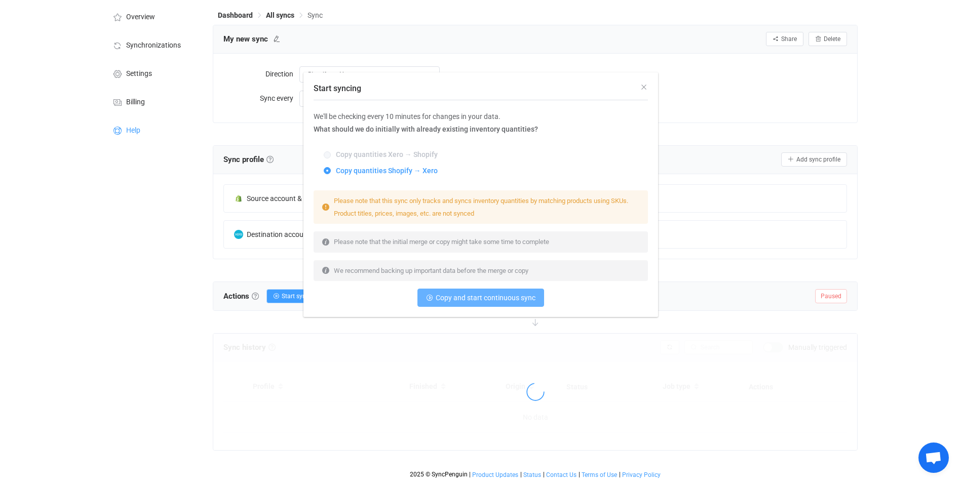
scroll to position [40, 0]
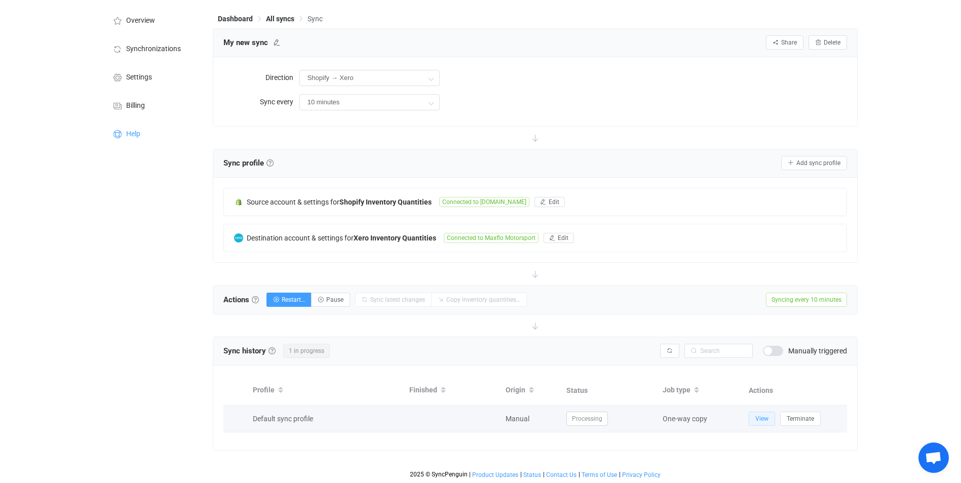
click at [759, 417] on span "View" at bounding box center [761, 418] width 13 height 7
click at [601, 415] on span "Processing" at bounding box center [587, 419] width 42 height 14
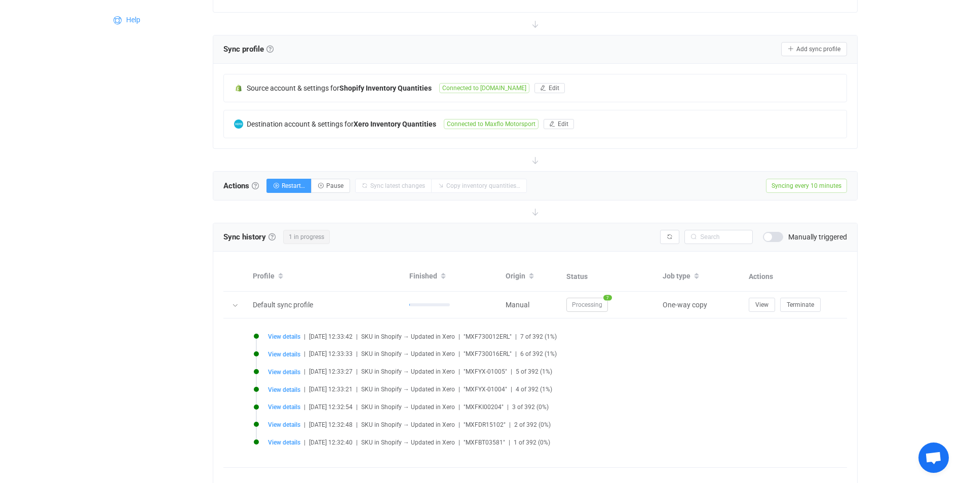
scroll to position [189, 0]
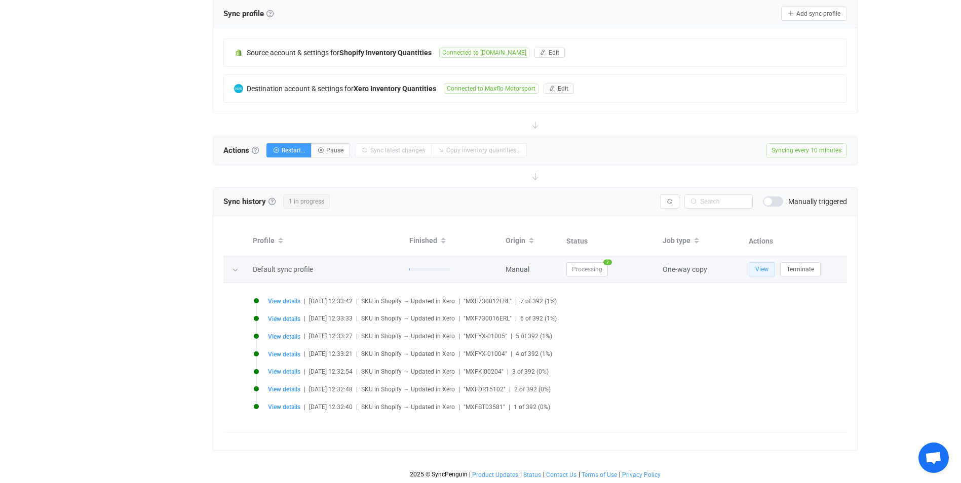
click at [764, 272] on span "View" at bounding box center [761, 269] width 13 height 7
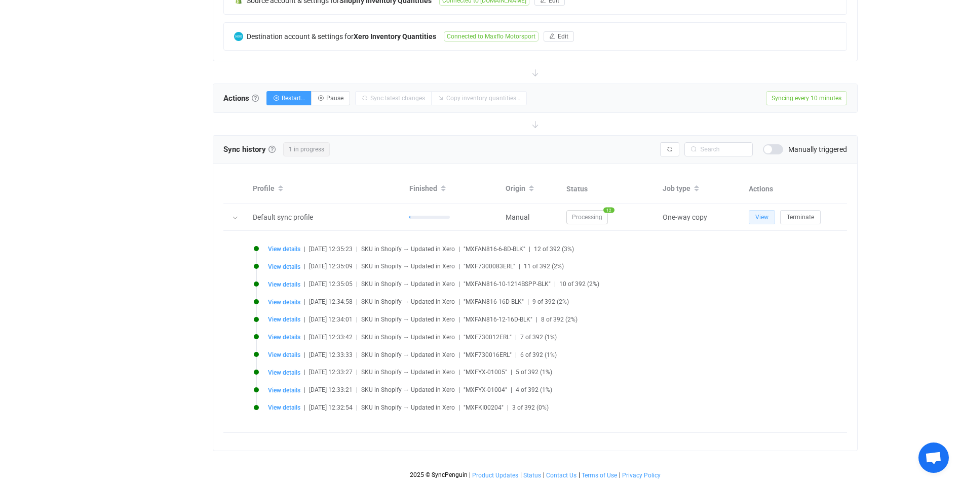
scroll to position [242, 0]
click at [601, 216] on span "Processing" at bounding box center [587, 217] width 42 height 14
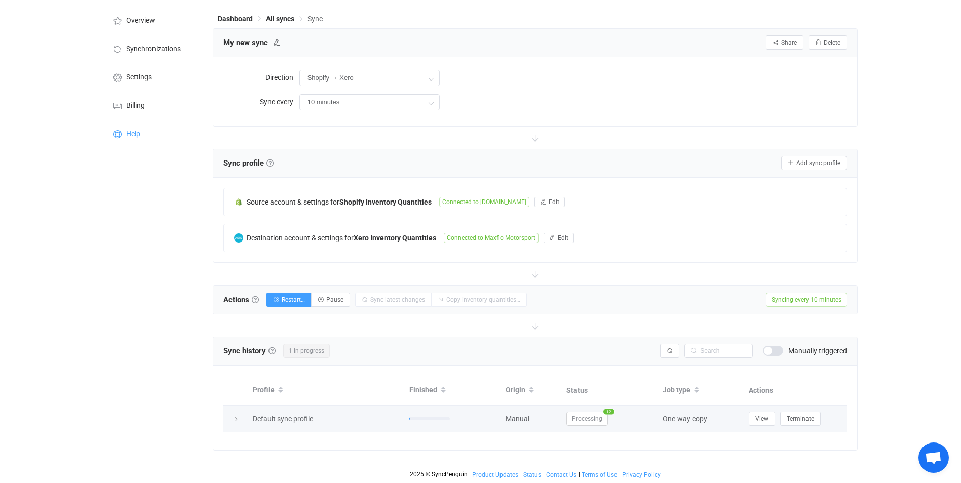
click at [234, 421] on icon at bounding box center [236, 419] width 6 height 6
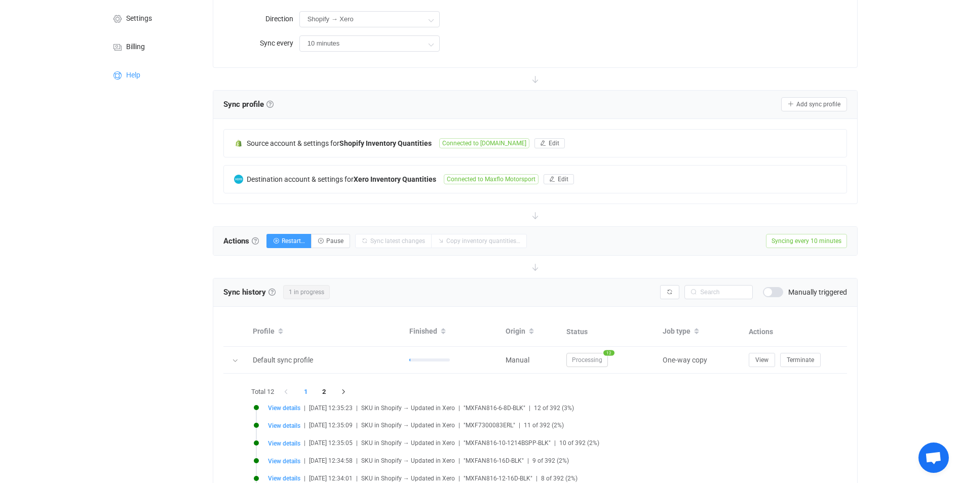
scroll to position [243, 0]
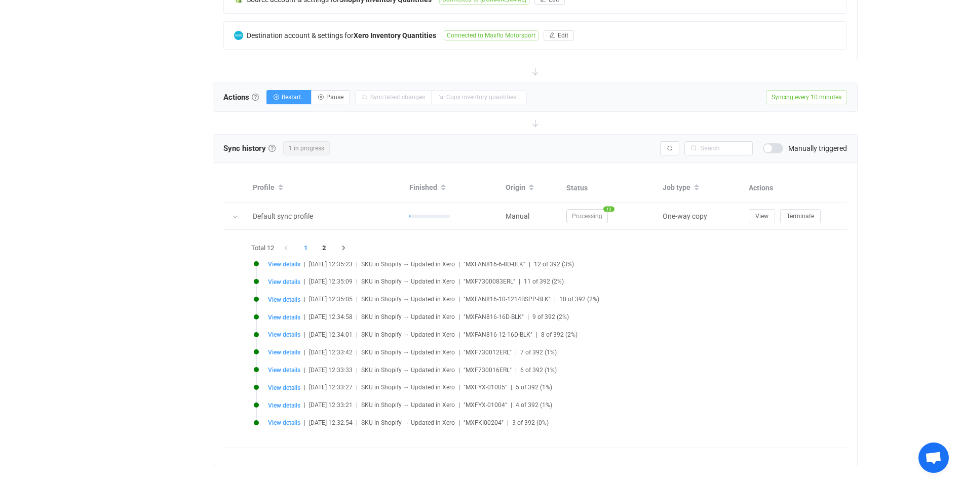
click at [304, 244] on li "1" at bounding box center [306, 248] width 18 height 14
click at [308, 248] on li "1" at bounding box center [306, 248] width 18 height 14
click at [326, 247] on li "2" at bounding box center [324, 248] width 18 height 14
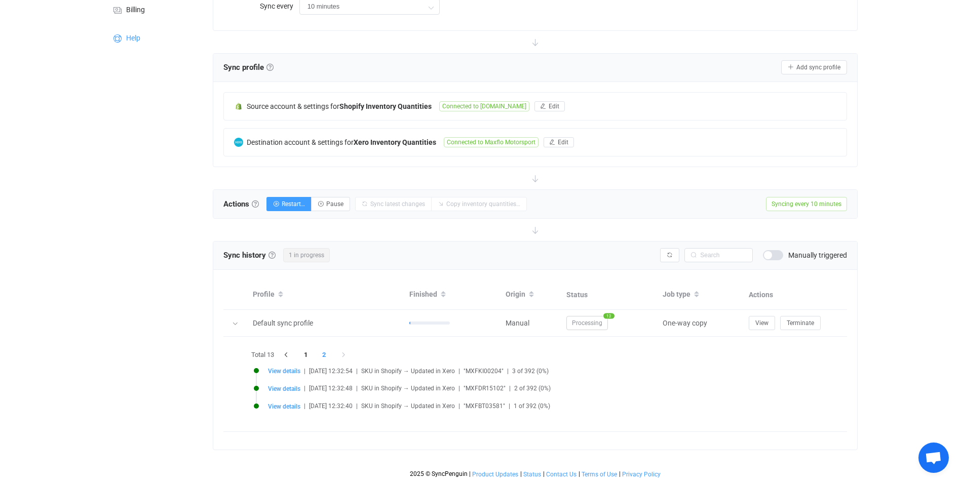
scroll to position [135, 0]
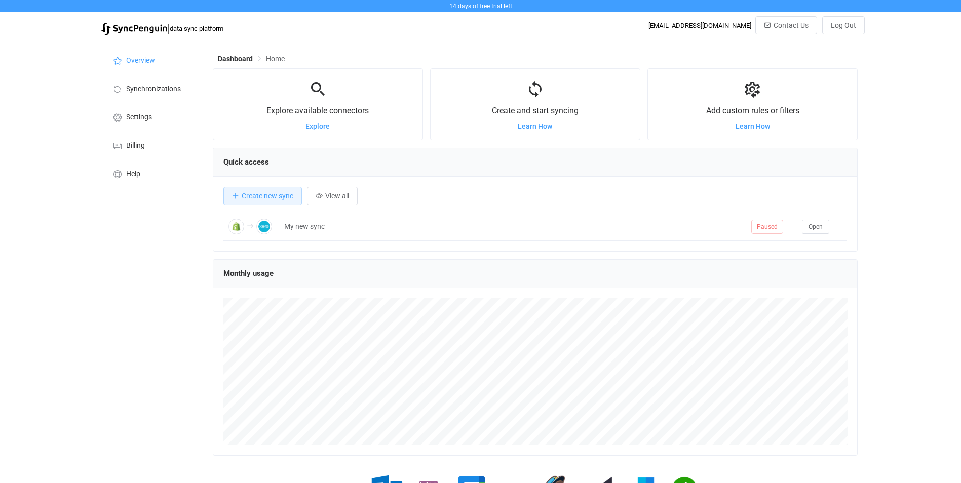
scroll to position [197, 645]
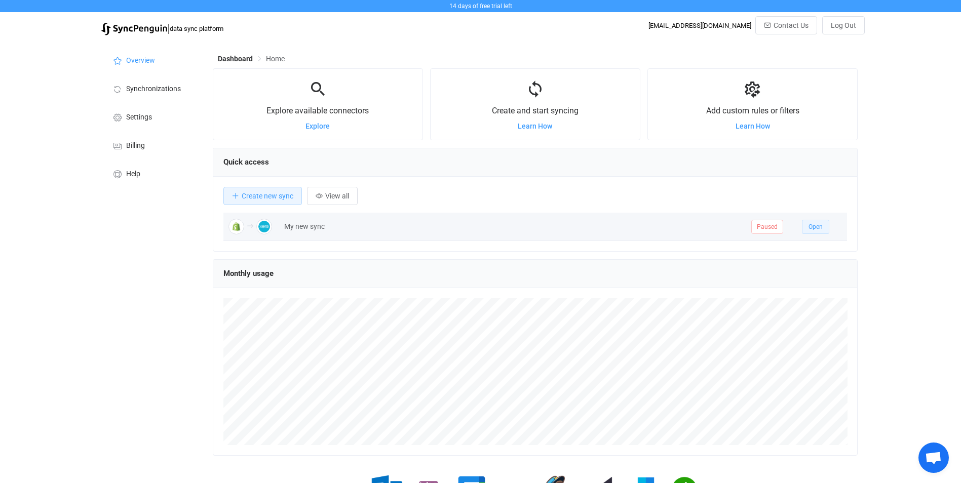
click at [816, 227] on span "Open" at bounding box center [815, 226] width 14 height 7
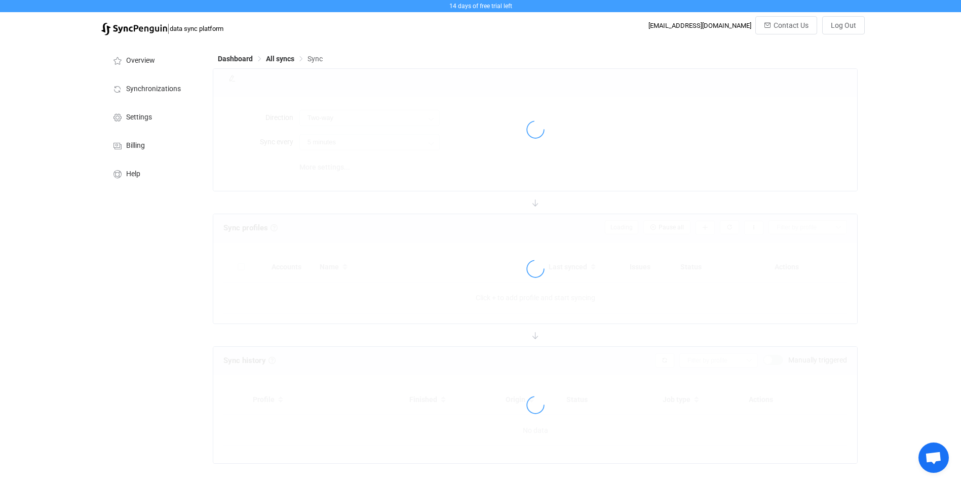
type input "Shopify → Xero"
type input "10 minutes"
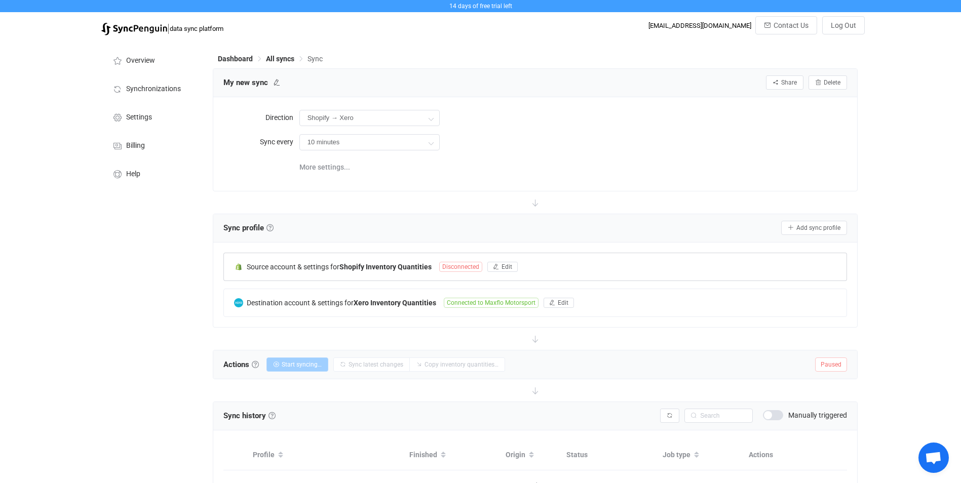
click at [465, 265] on span "Disconnected" at bounding box center [460, 267] width 43 height 10
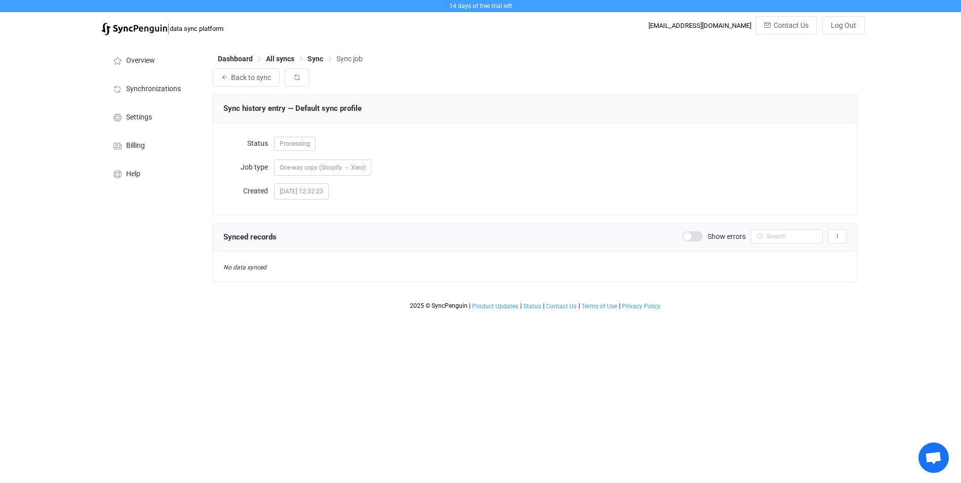
click at [695, 233] on span at bounding box center [692, 236] width 20 height 10
click at [297, 83] on button "button" at bounding box center [297, 77] width 24 height 18
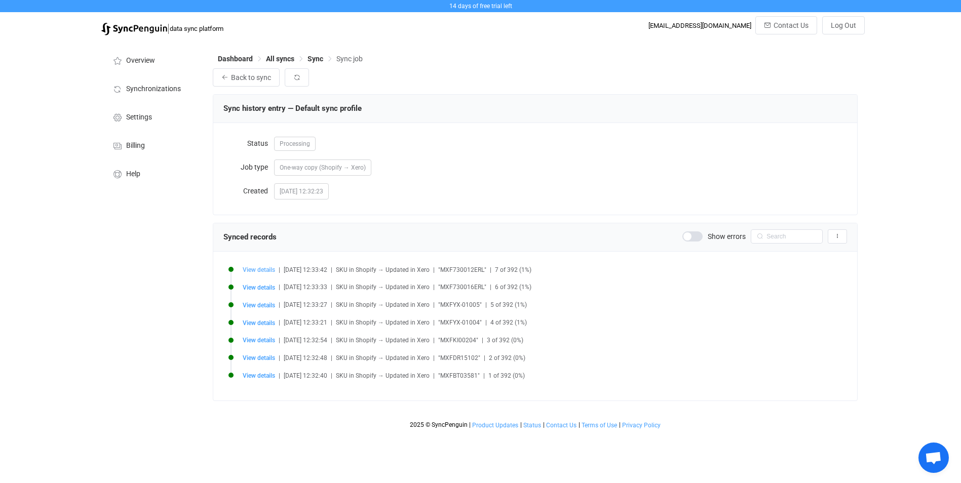
click at [251, 269] on span "View details" at bounding box center [259, 269] width 32 height 7
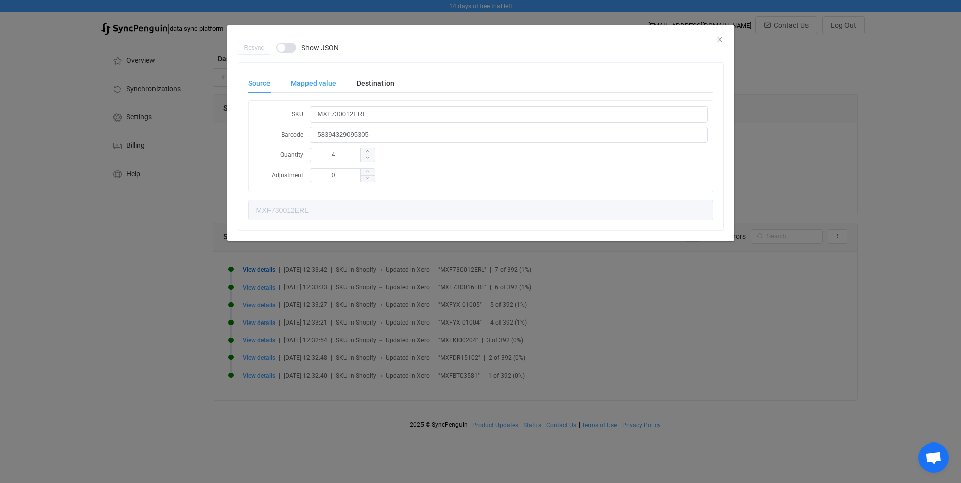
click at [306, 77] on div "Mapped value" at bounding box center [314, 83] width 66 height 20
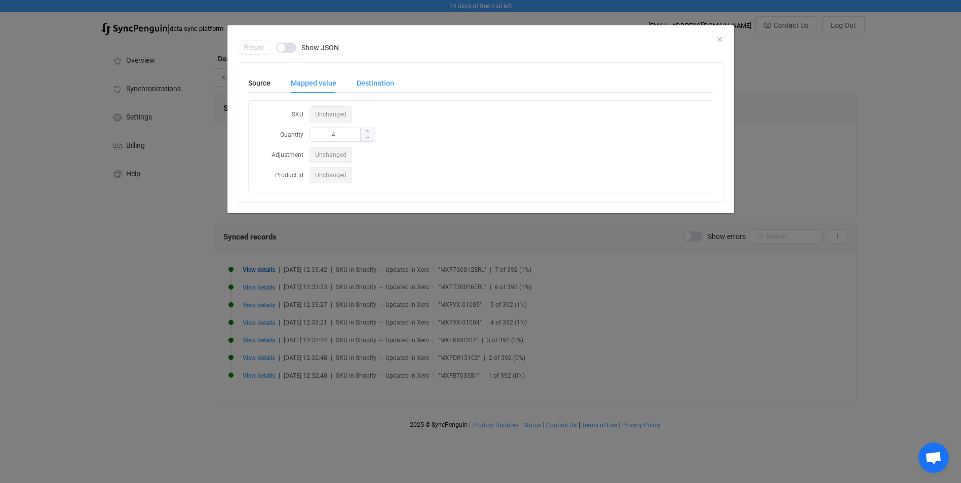
click at [383, 80] on div "Destination" at bounding box center [370, 83] width 48 height 20
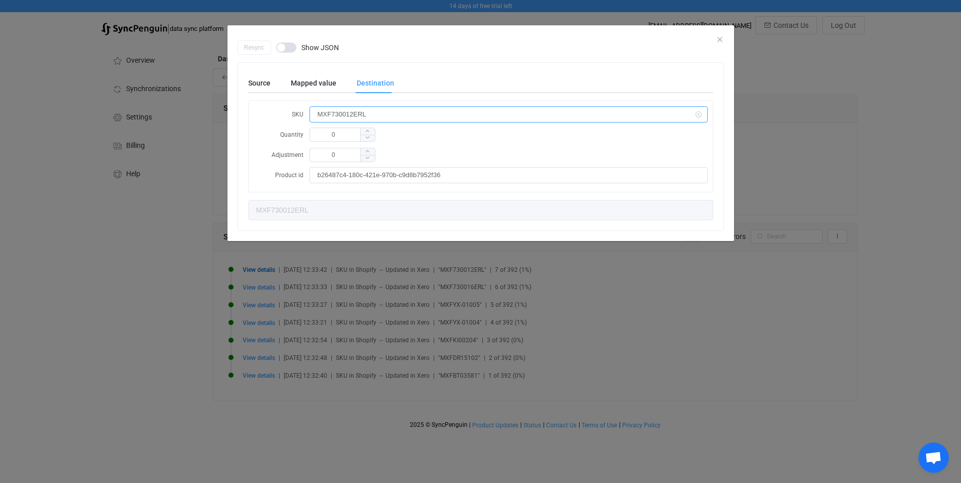
click at [385, 114] on input "MXF730012ERL" at bounding box center [508, 114] width 398 height 16
